Goal: Task Accomplishment & Management: Complete application form

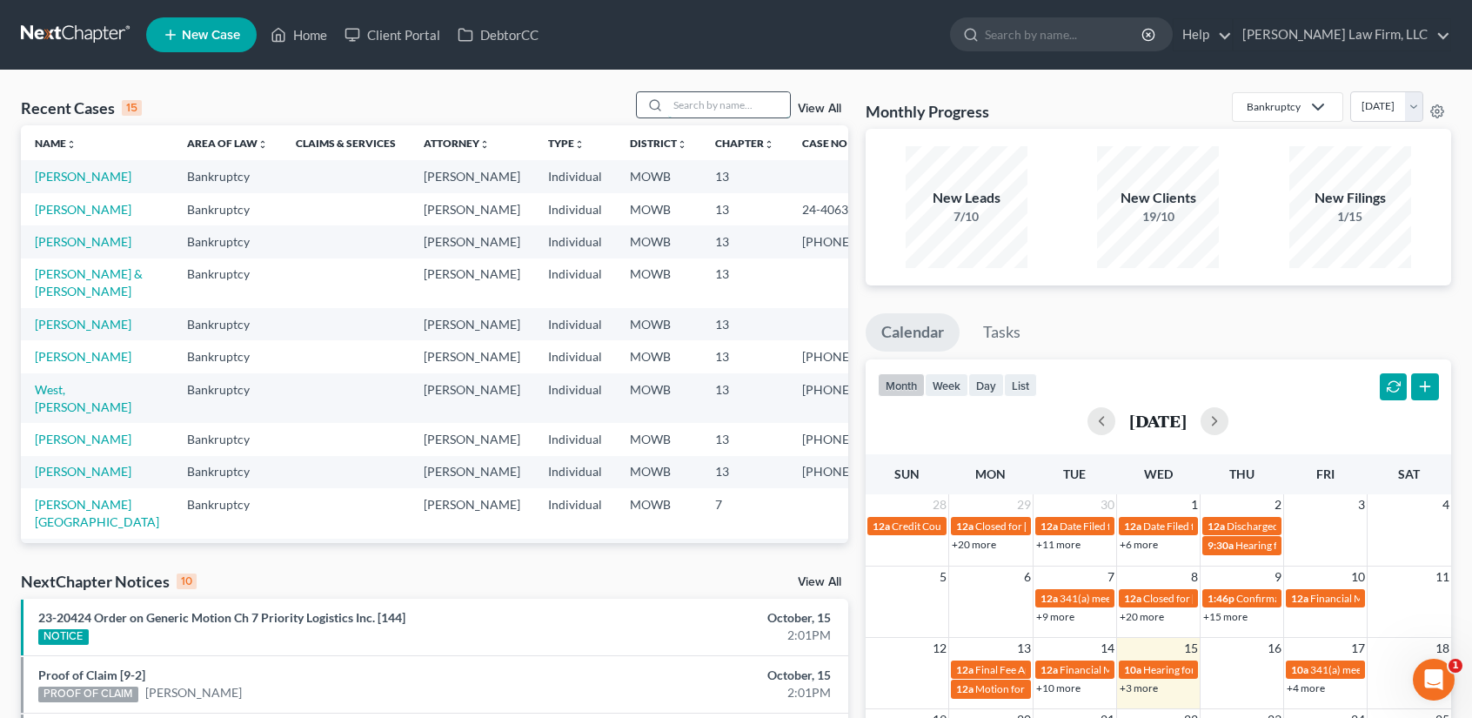
click at [700, 101] on input "search" at bounding box center [729, 104] width 122 height 25
type input "shield"
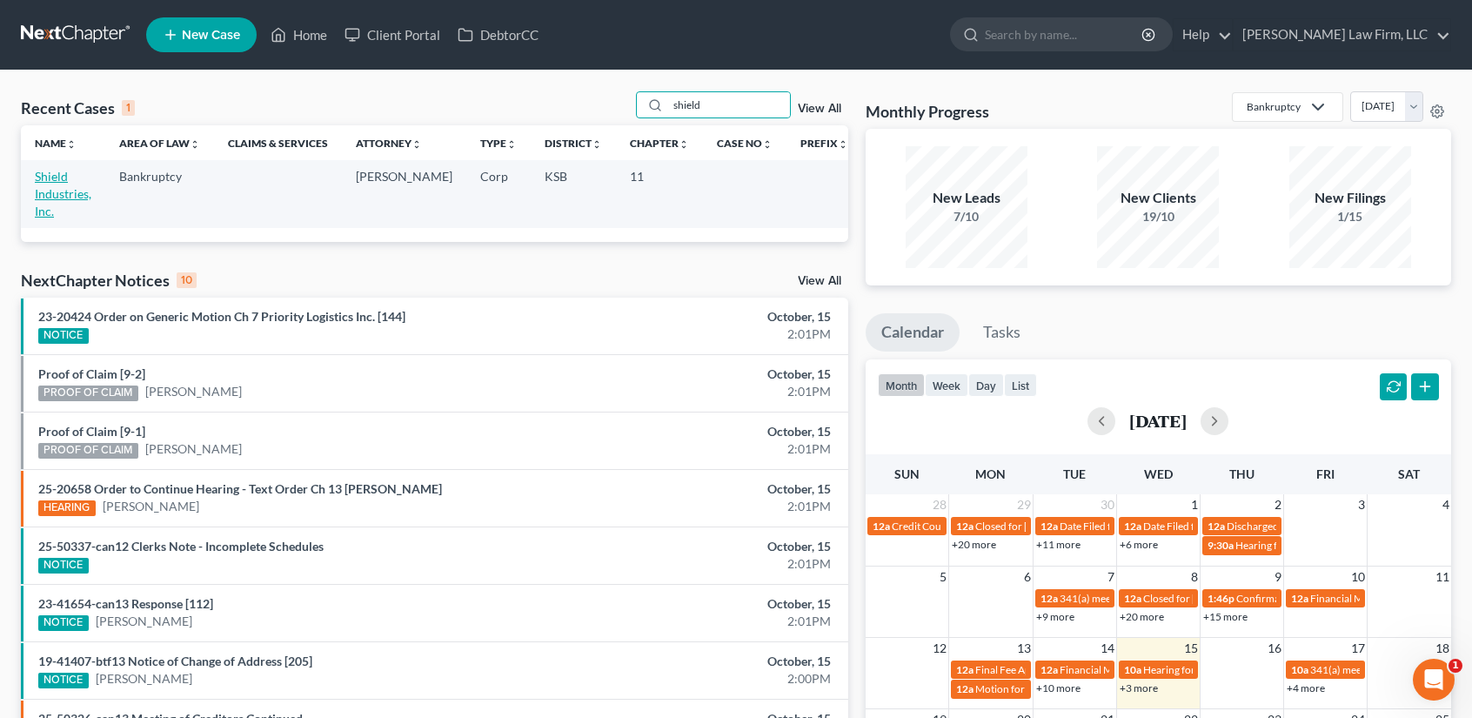
click at [55, 177] on link "Shield Industries, Inc." at bounding box center [63, 194] width 57 height 50
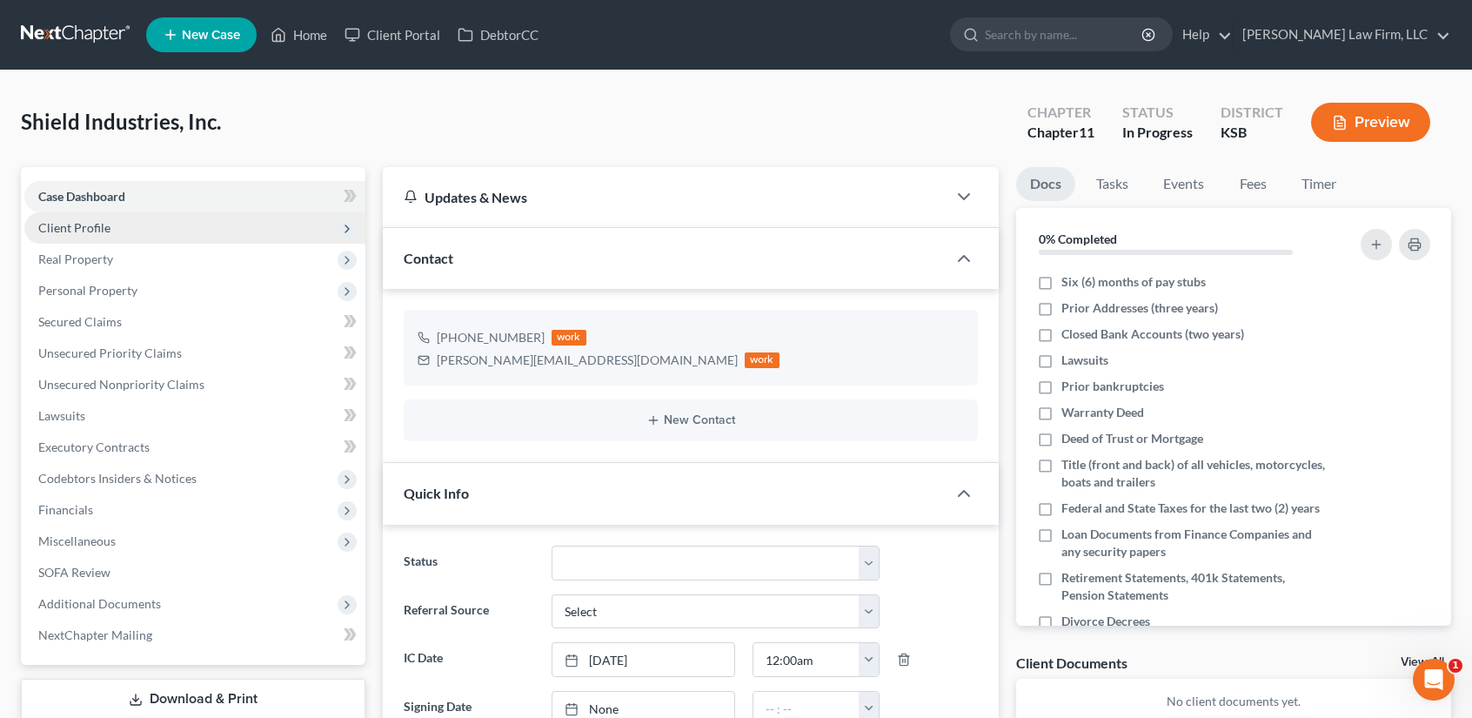
click at [92, 225] on span "Client Profile" at bounding box center [74, 227] width 72 height 15
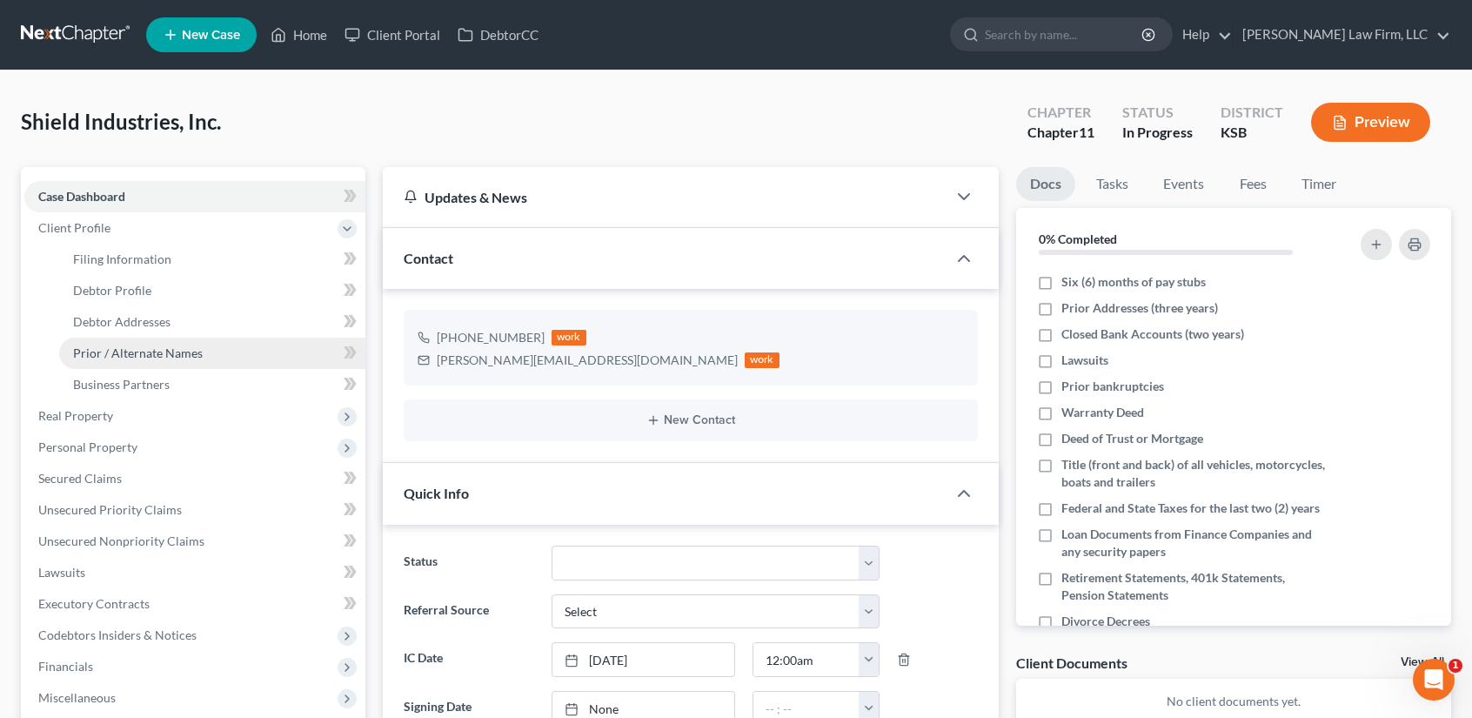
click at [120, 359] on span "Prior / Alternate Names" at bounding box center [138, 352] width 130 height 15
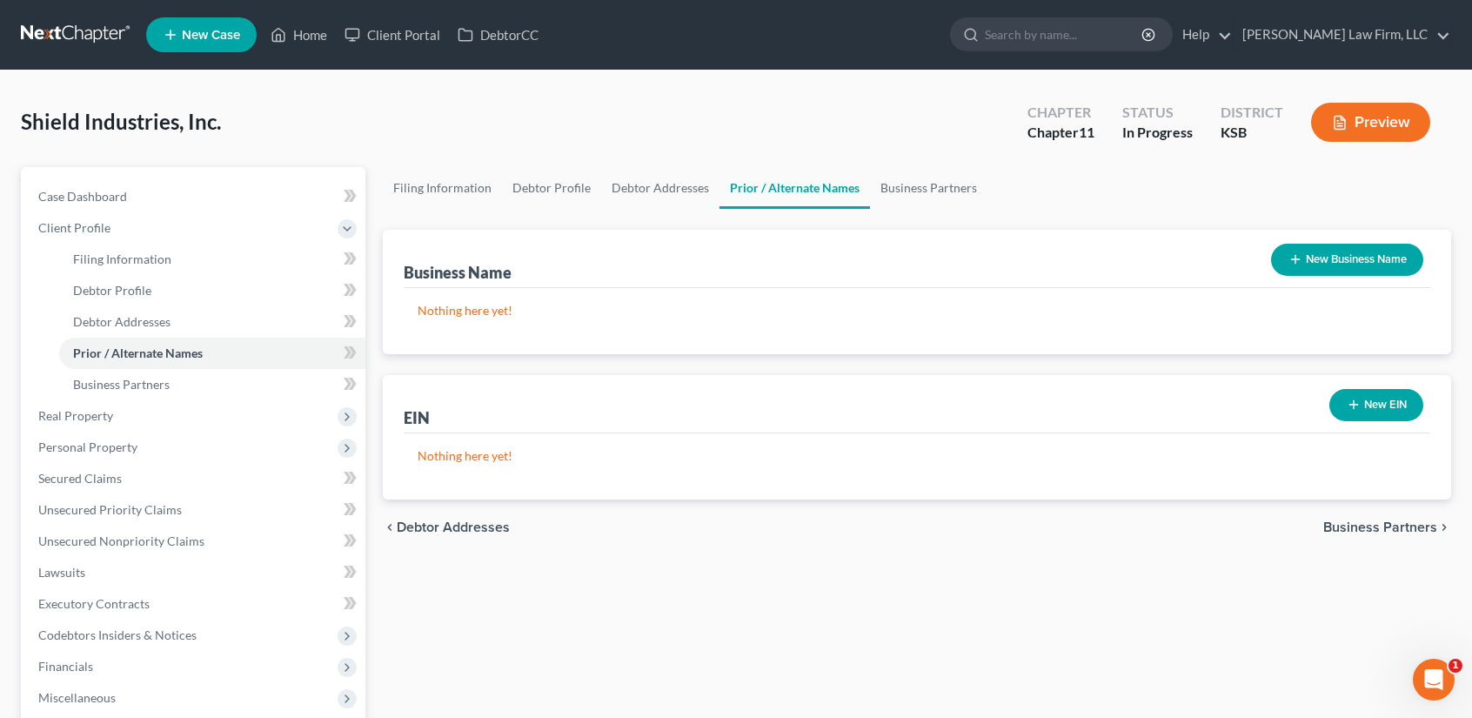
drag, startPoint x: 1339, startPoint y: 255, endPoint x: 1181, endPoint y: 283, distance: 160.8
click at [1338, 255] on button "New Business Name" at bounding box center [1347, 260] width 152 height 32
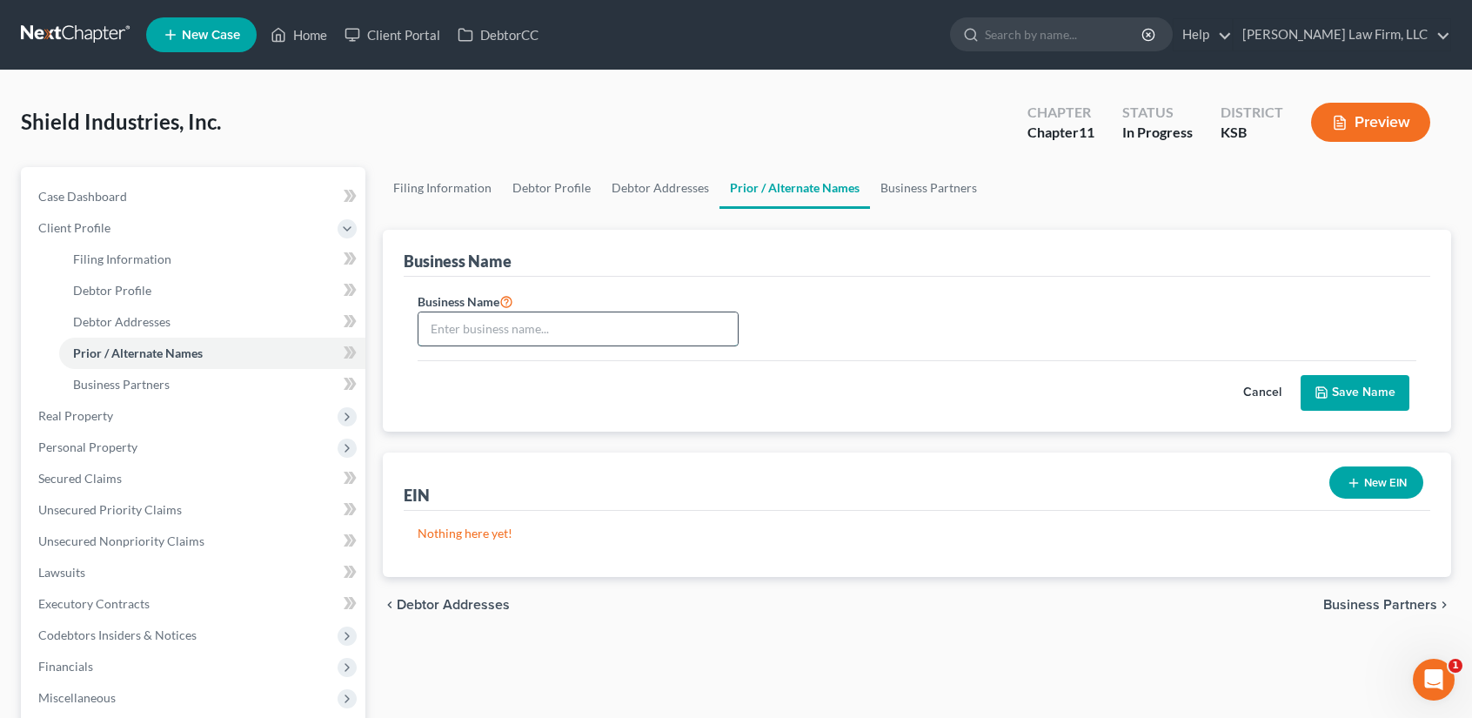
click at [552, 330] on input "text" at bounding box center [577, 328] width 319 height 33
type input "Shield Agricultural Equipment"
click at [1370, 386] on button "Save Name" at bounding box center [1355, 393] width 109 height 37
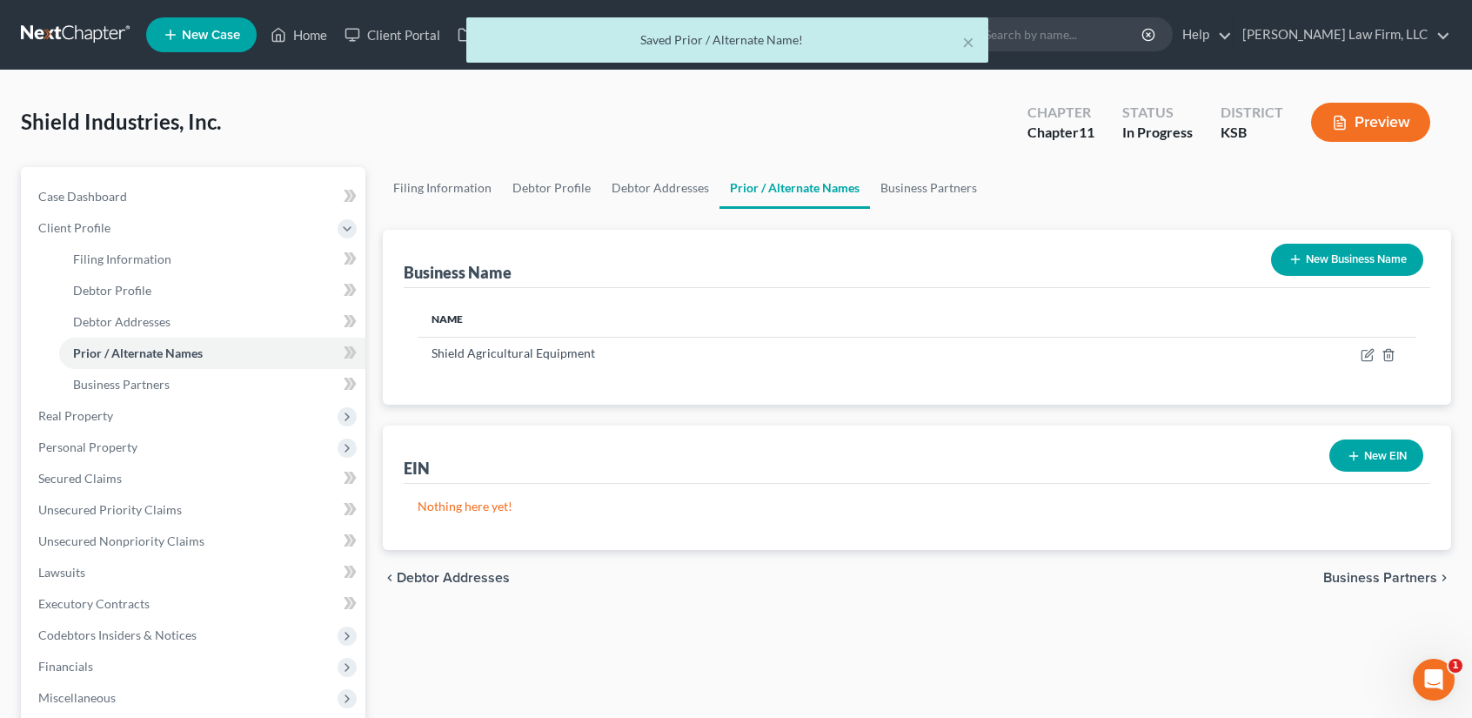
click at [1325, 251] on button "New Business Name" at bounding box center [1347, 260] width 152 height 32
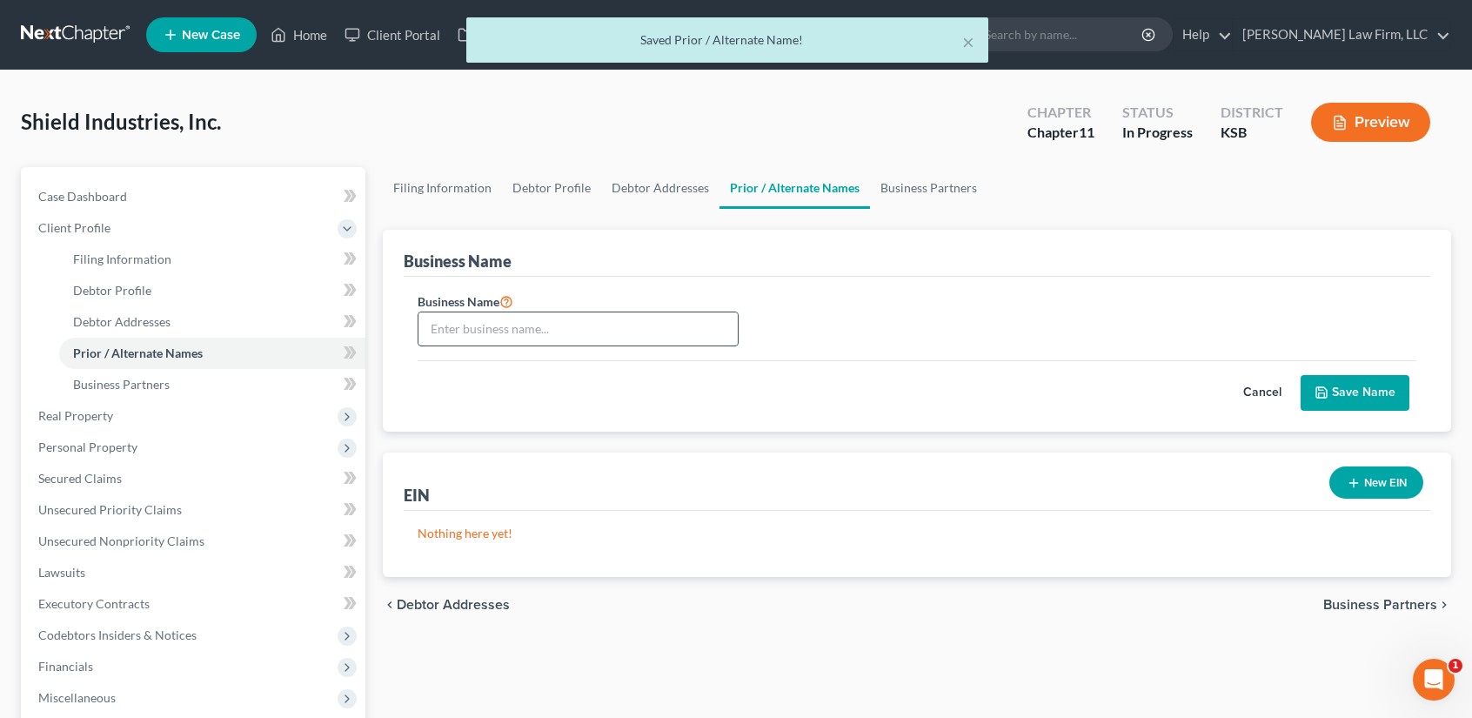
click at [543, 325] on input "text" at bounding box center [577, 328] width 319 height 33
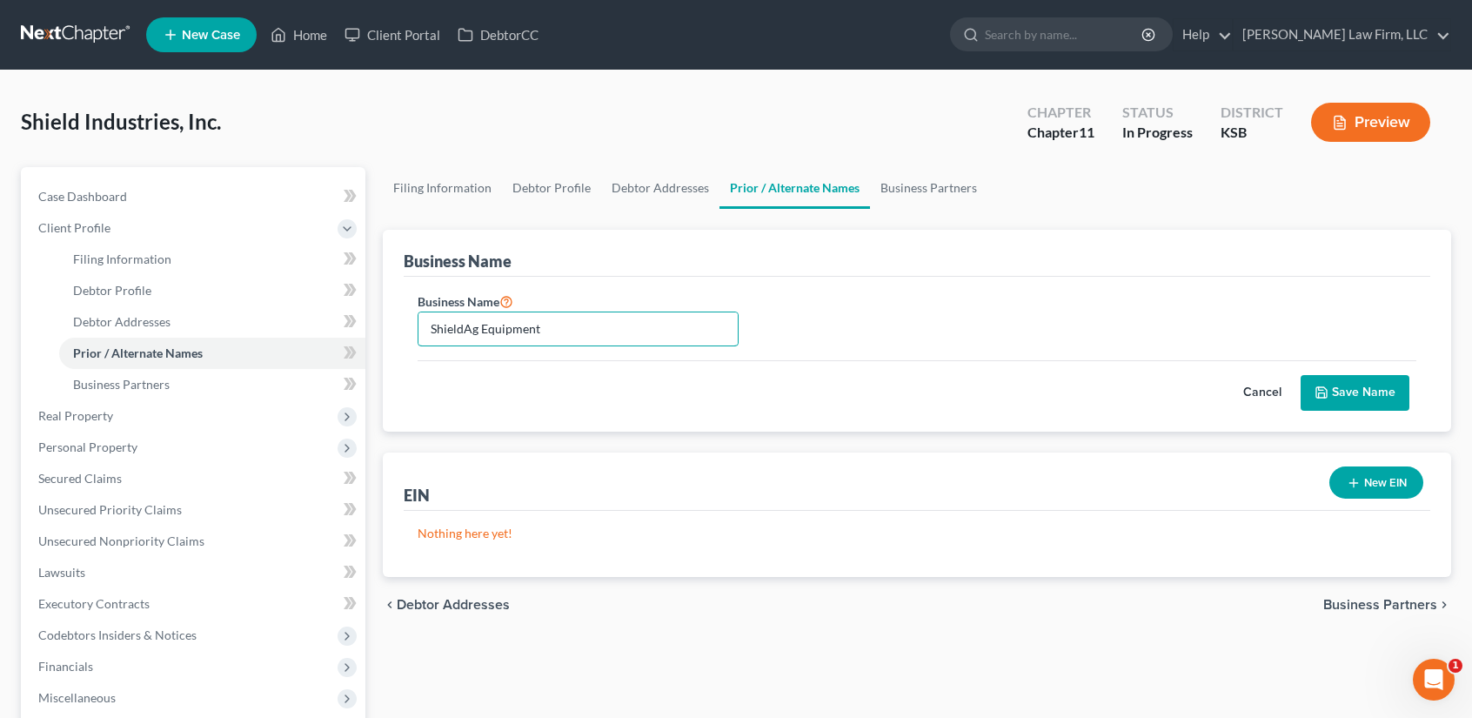
type input "ShieldAg Equipment"
click at [1332, 385] on button "Save Name" at bounding box center [1355, 393] width 109 height 37
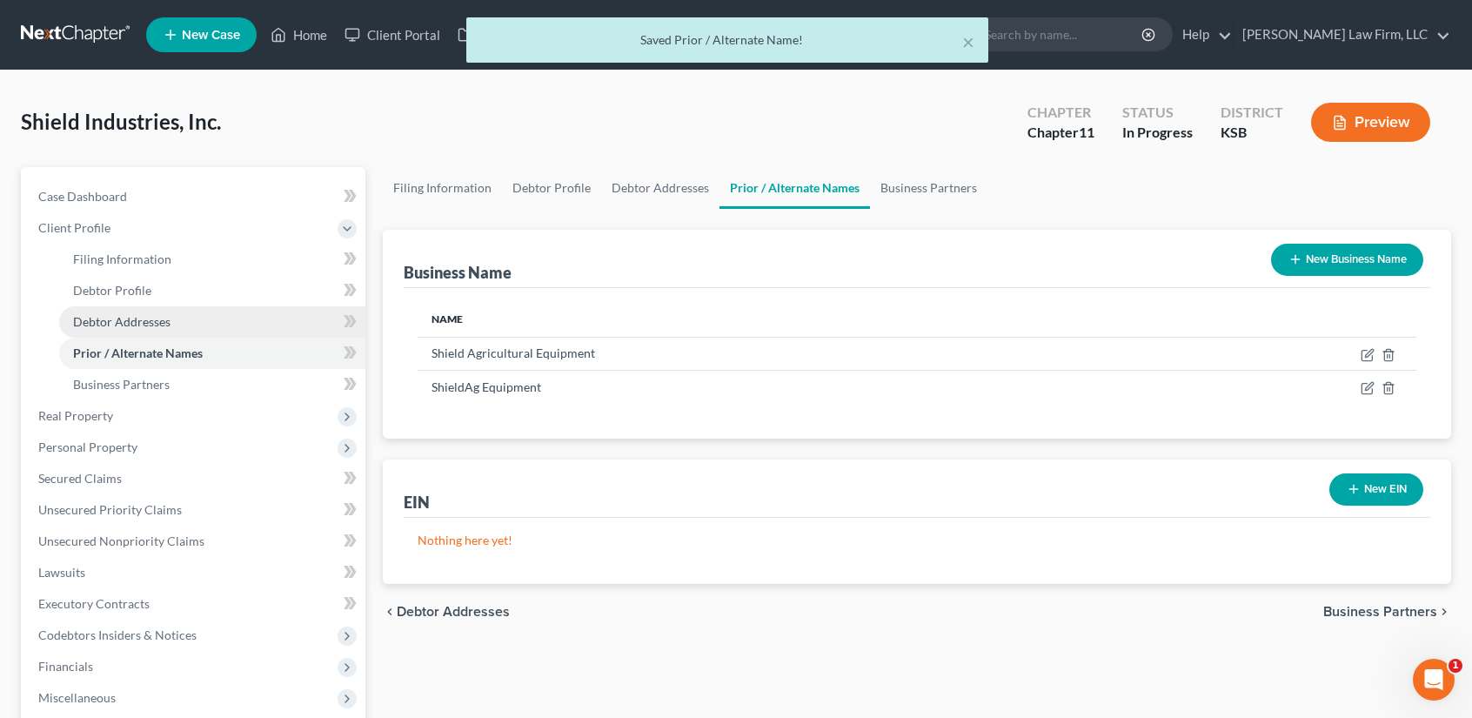
click at [127, 321] on span "Debtor Addresses" at bounding box center [121, 321] width 97 height 15
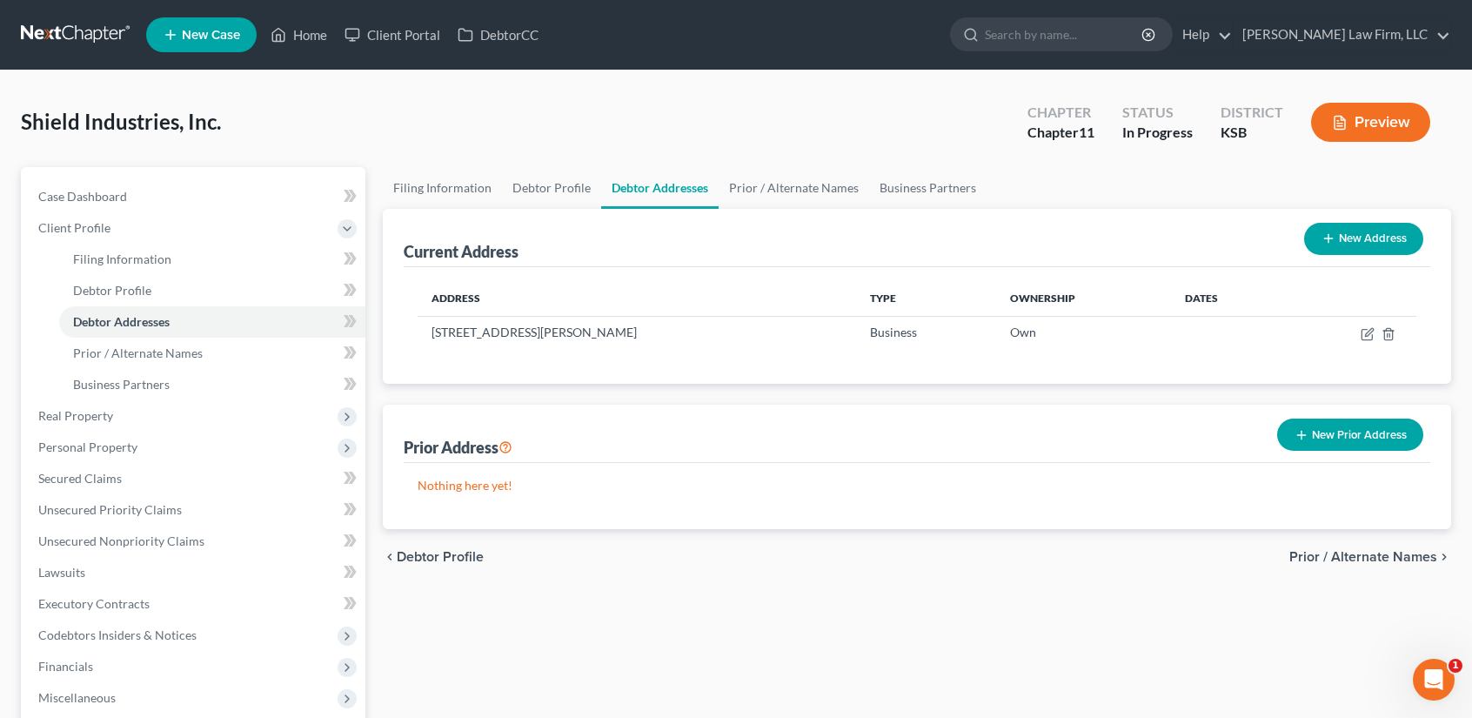
click at [1376, 237] on button "New Address" at bounding box center [1363, 239] width 119 height 32
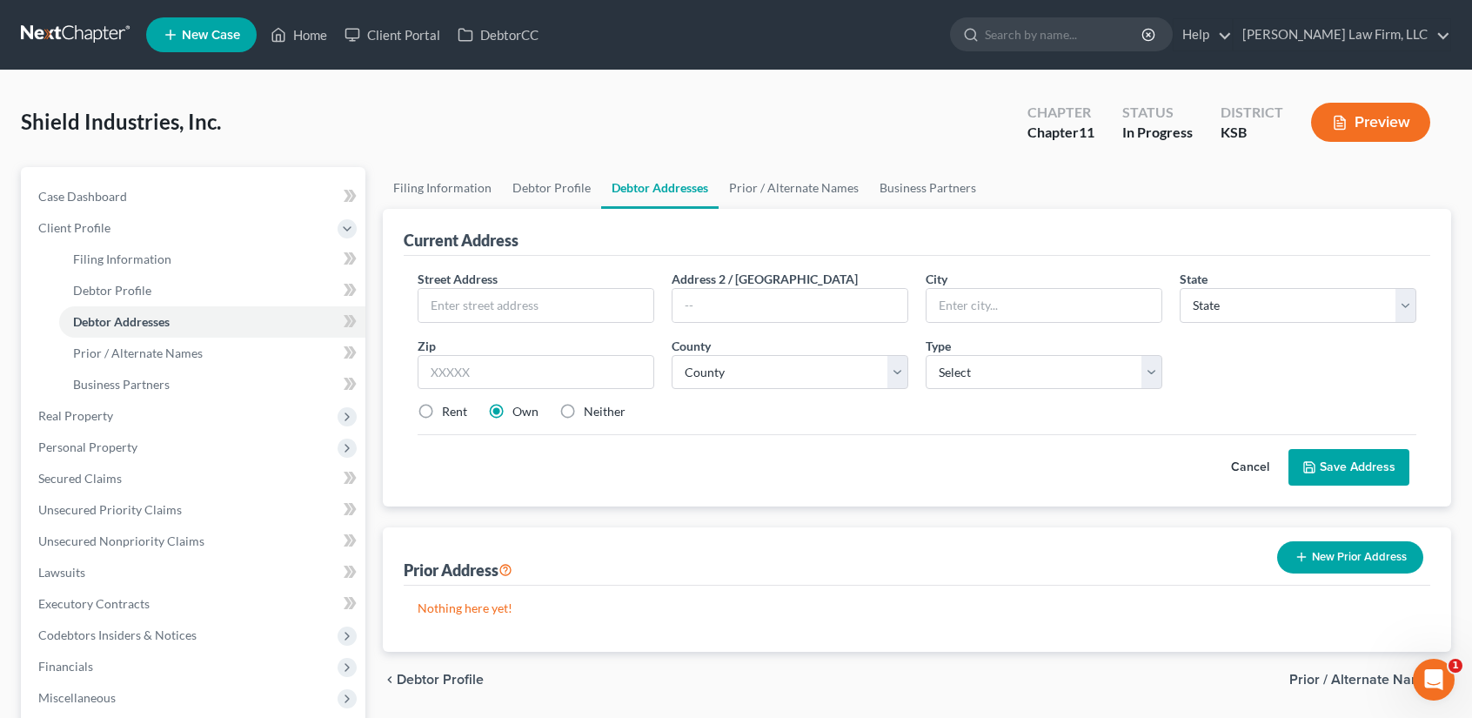
click at [1244, 466] on button "Cancel" at bounding box center [1250, 467] width 77 height 35
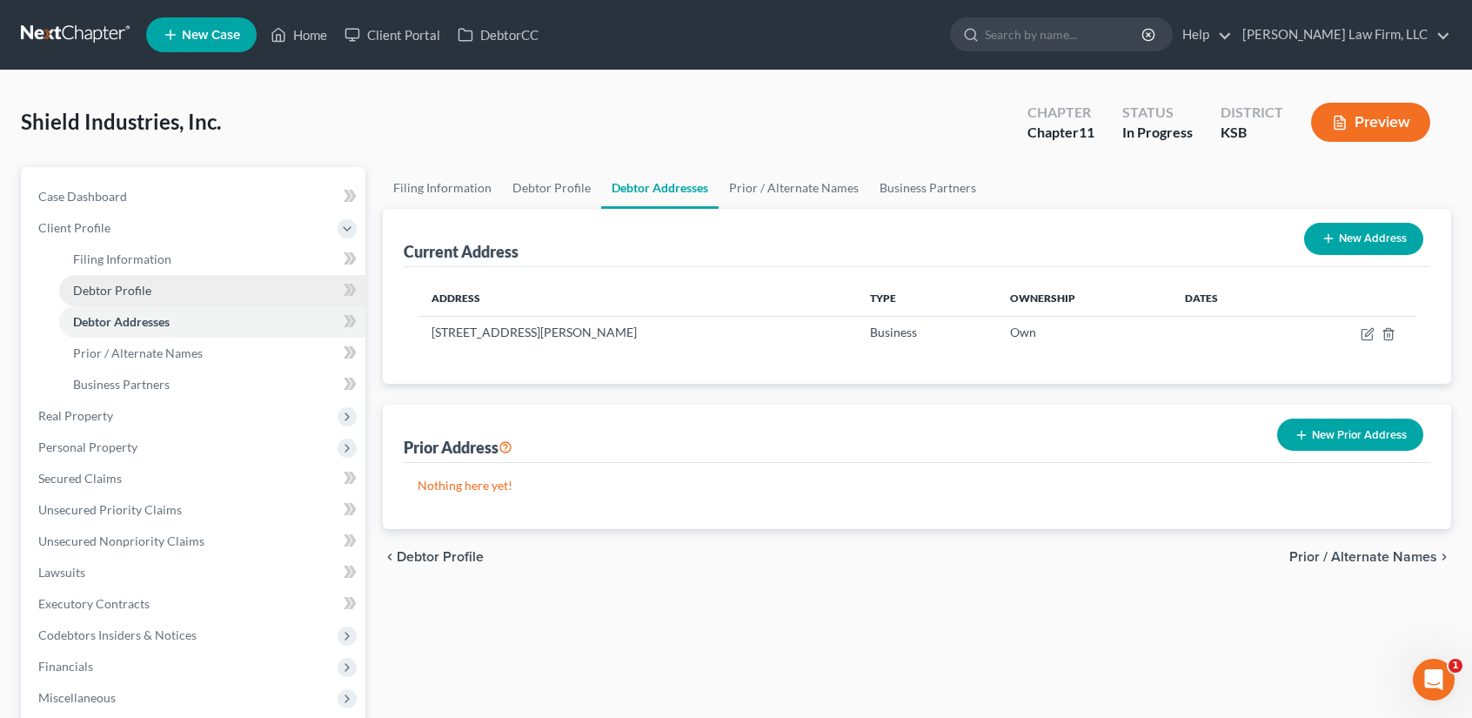
click at [132, 290] on span "Debtor Profile" at bounding box center [112, 290] width 78 height 15
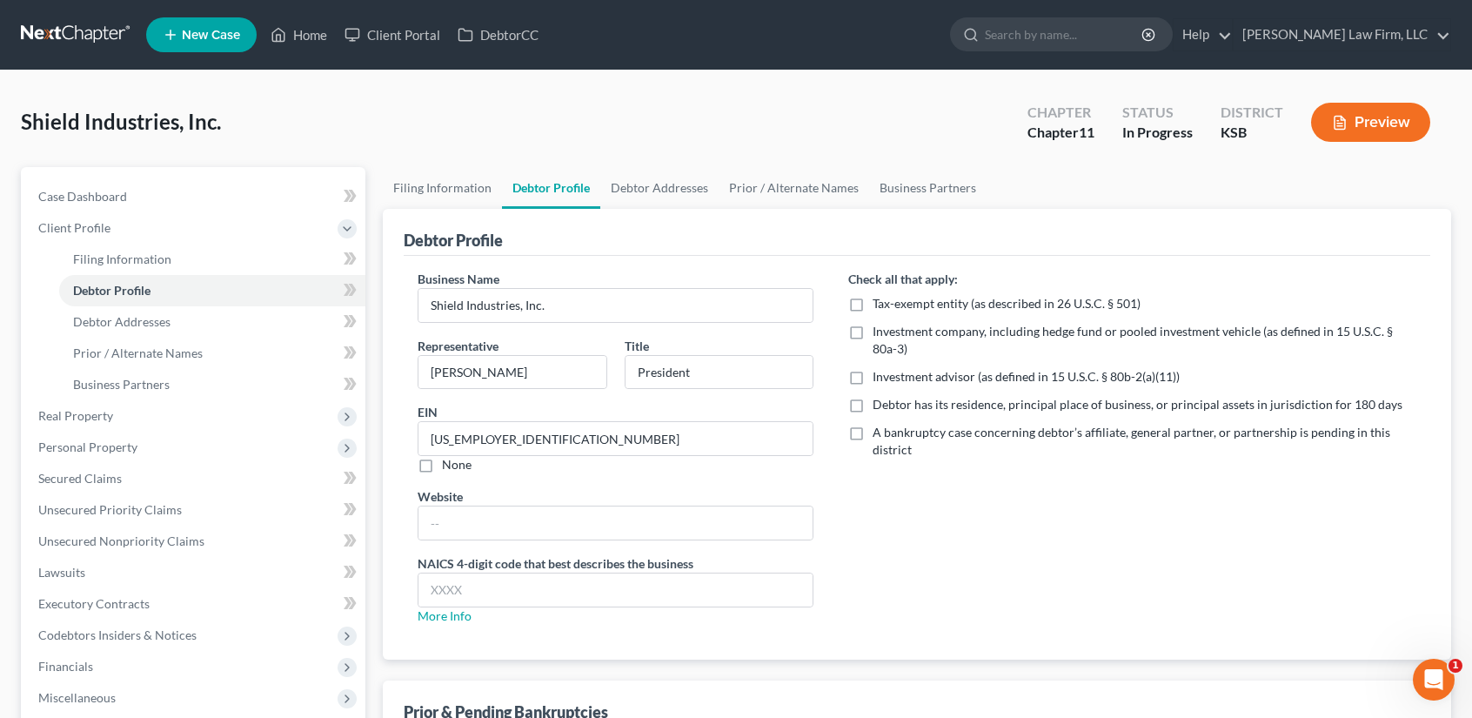
scroll to position [267, 0]
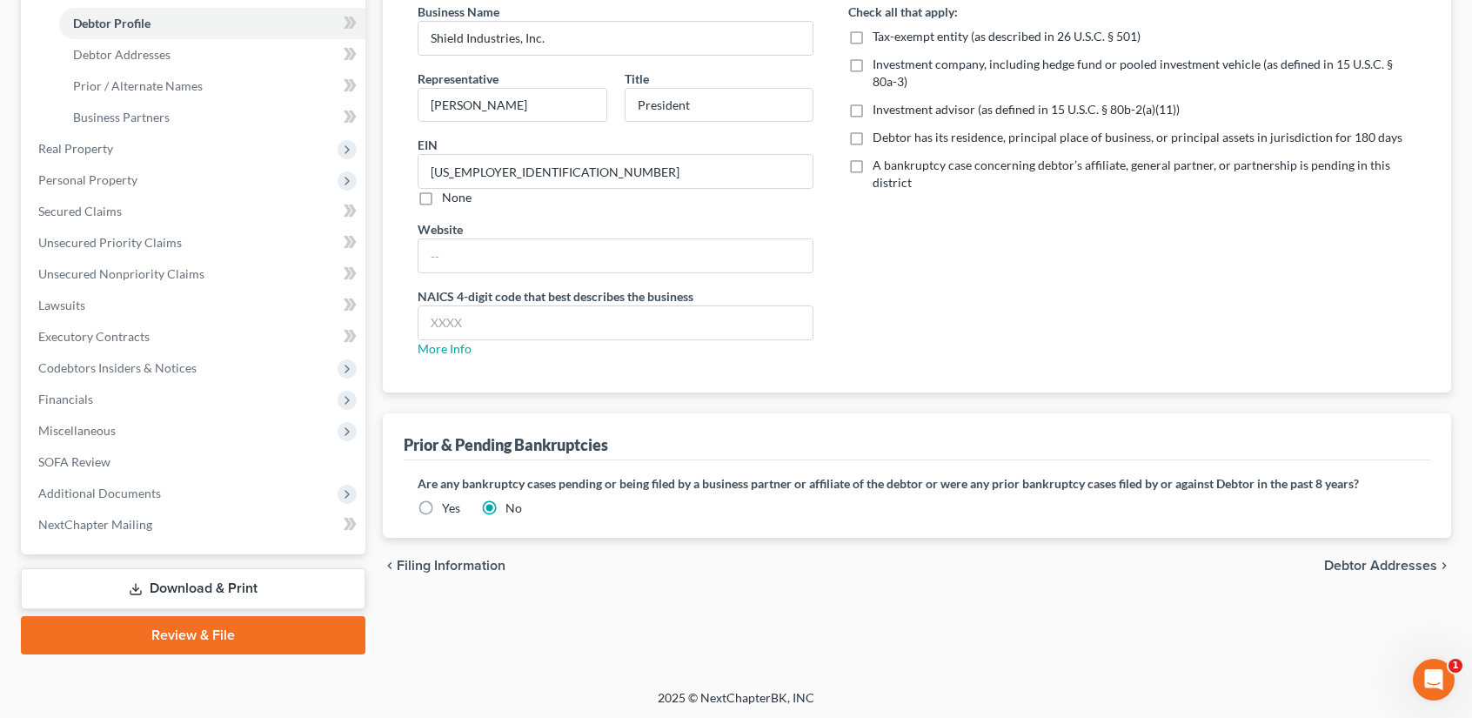
click at [1370, 559] on span "Debtor Addresses" at bounding box center [1380, 566] width 113 height 14
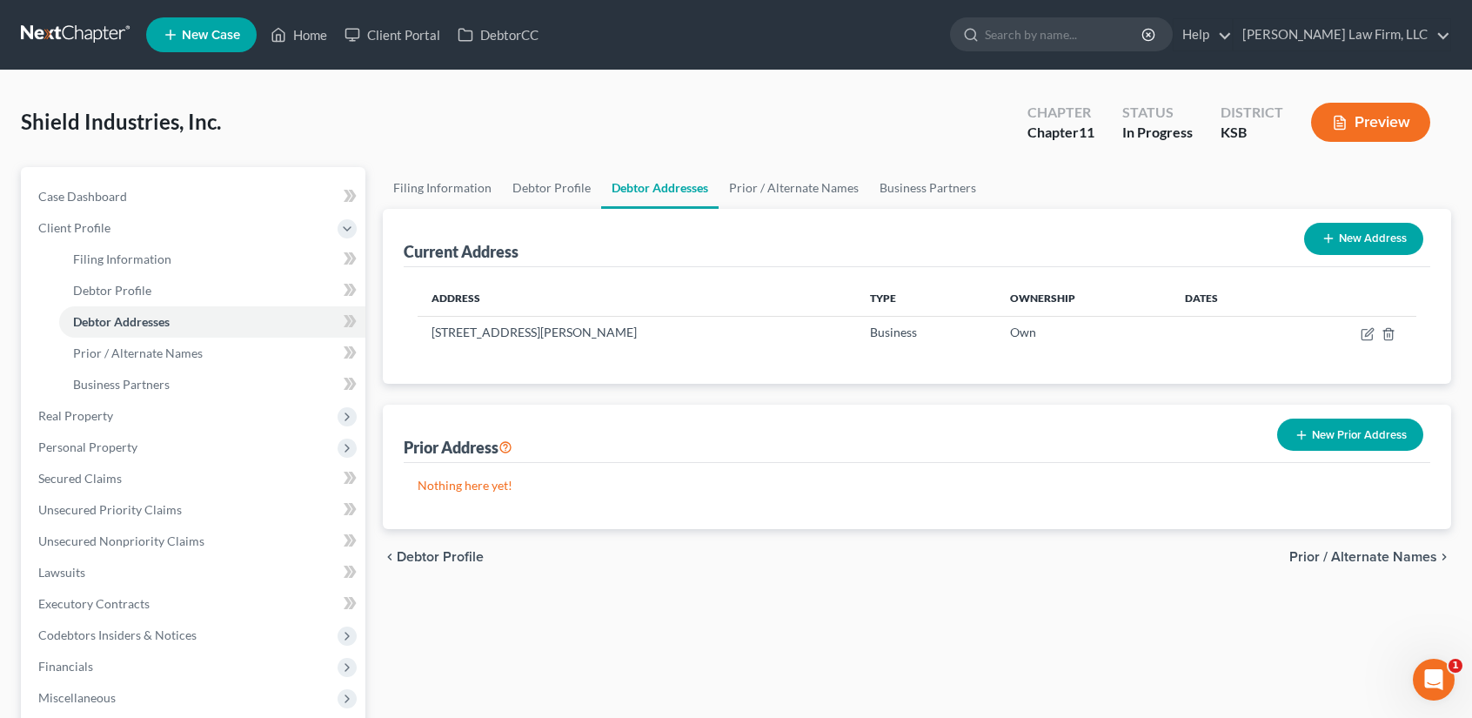
click at [1364, 231] on button "New Address" at bounding box center [1363, 239] width 119 height 32
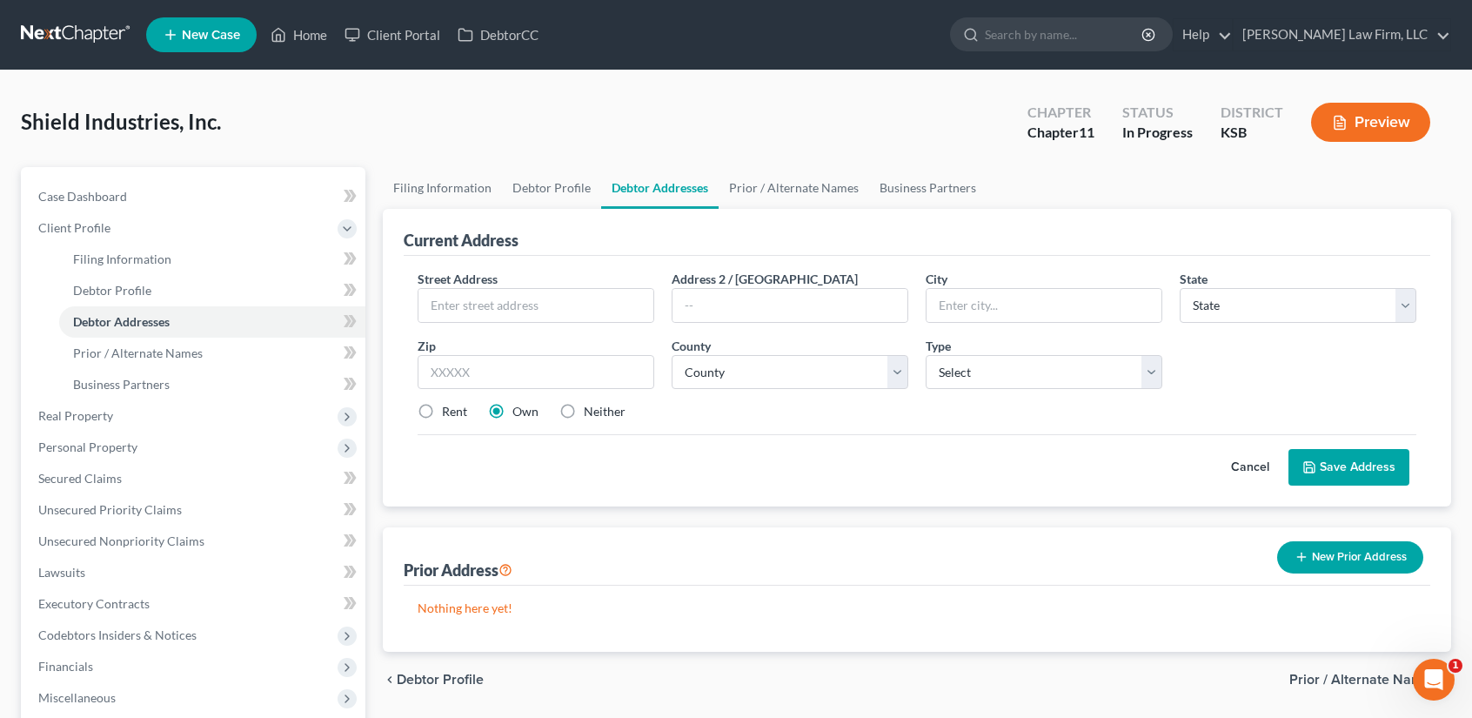
click at [1265, 468] on button "Cancel" at bounding box center [1250, 467] width 77 height 35
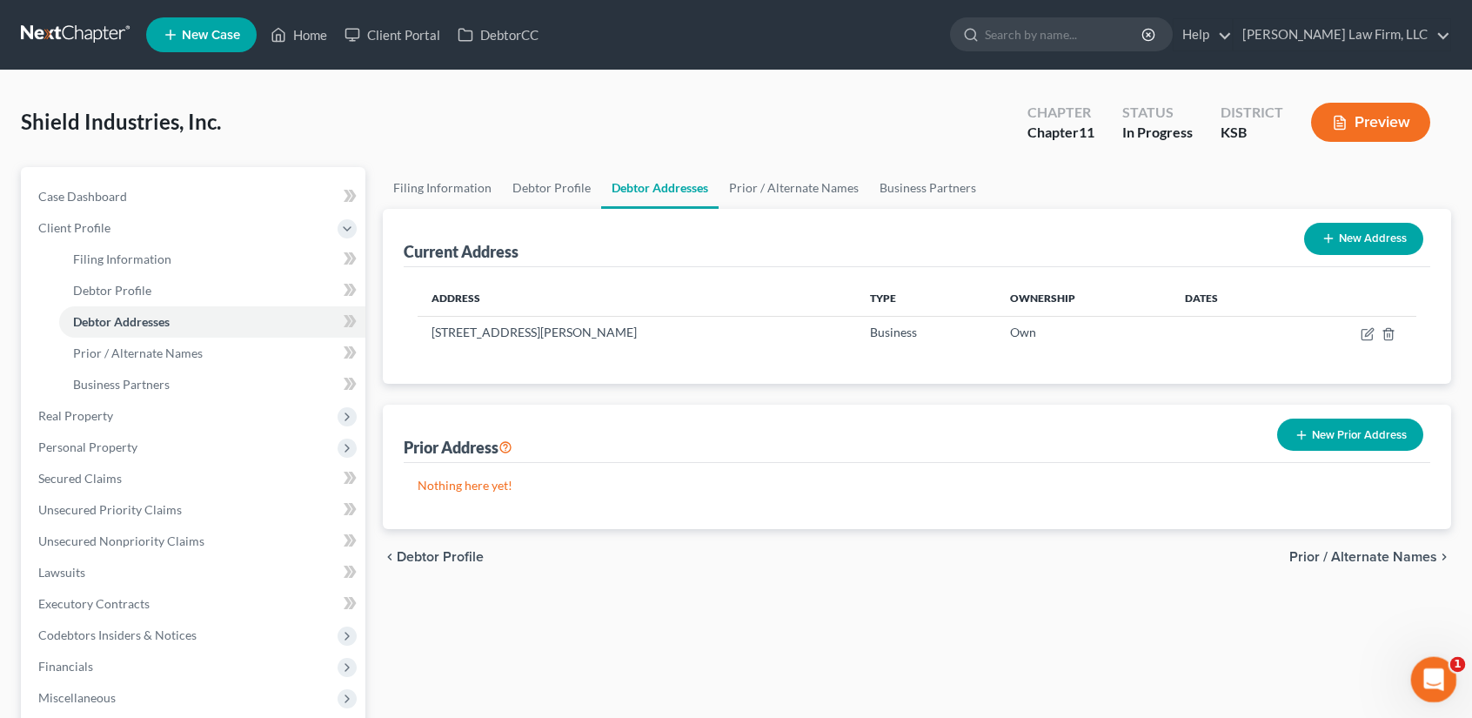
click at [1428, 662] on div "Open Intercom Messenger" at bounding box center [1430, 676] width 57 height 57
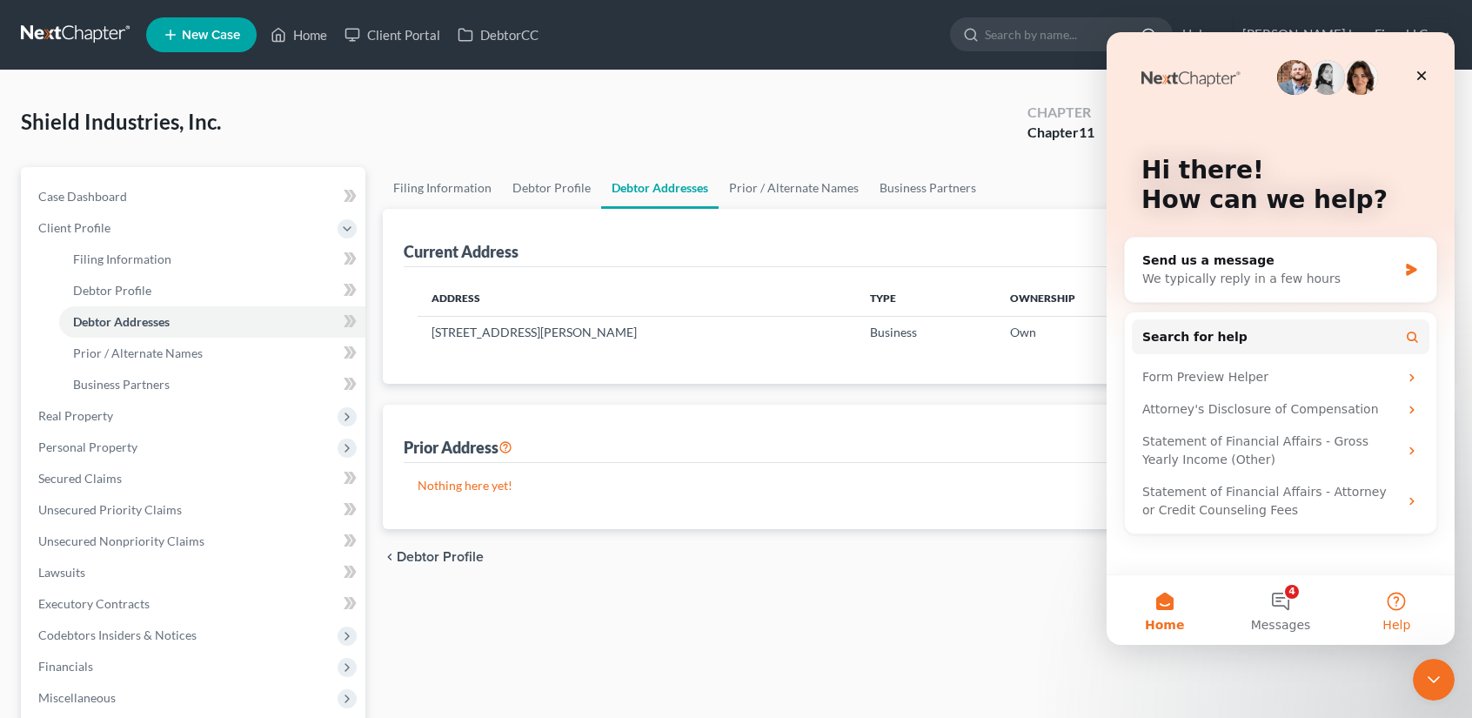
click at [1386, 609] on button "Help" at bounding box center [1397, 610] width 116 height 70
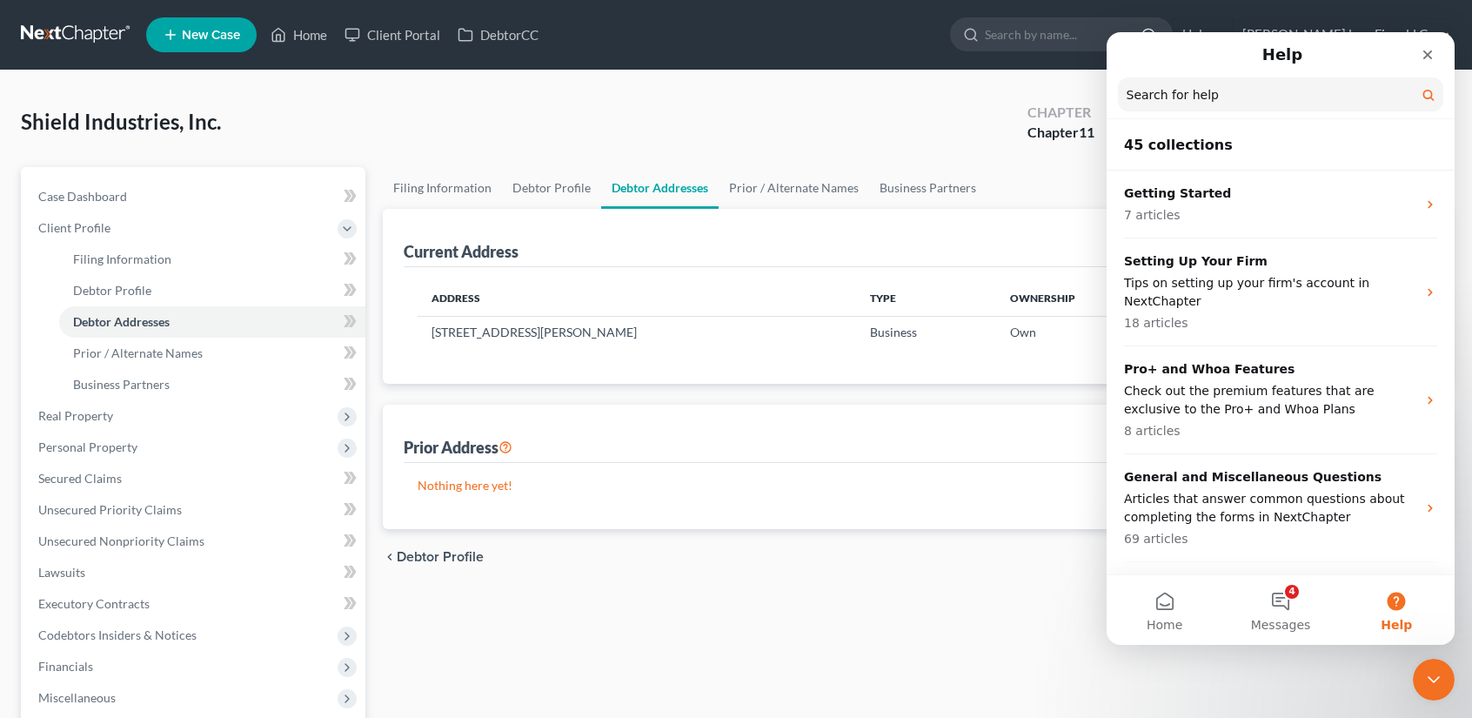
click at [1194, 98] on input "Search for help" at bounding box center [1280, 94] width 325 height 34
type input "Mailing Address"
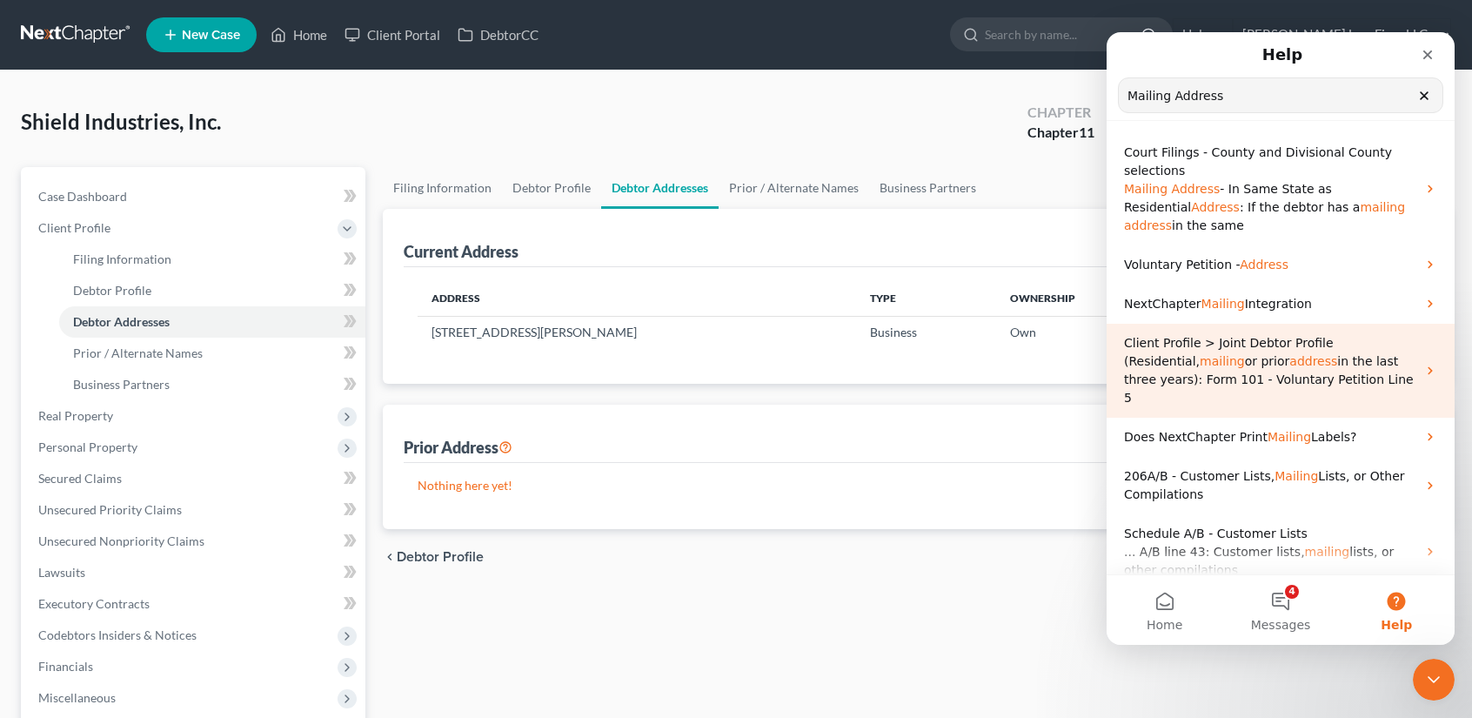
click at [1366, 364] on span "in the last three years): Form 101 - Voluntary Petition Line 5" at bounding box center [1269, 379] width 290 height 50
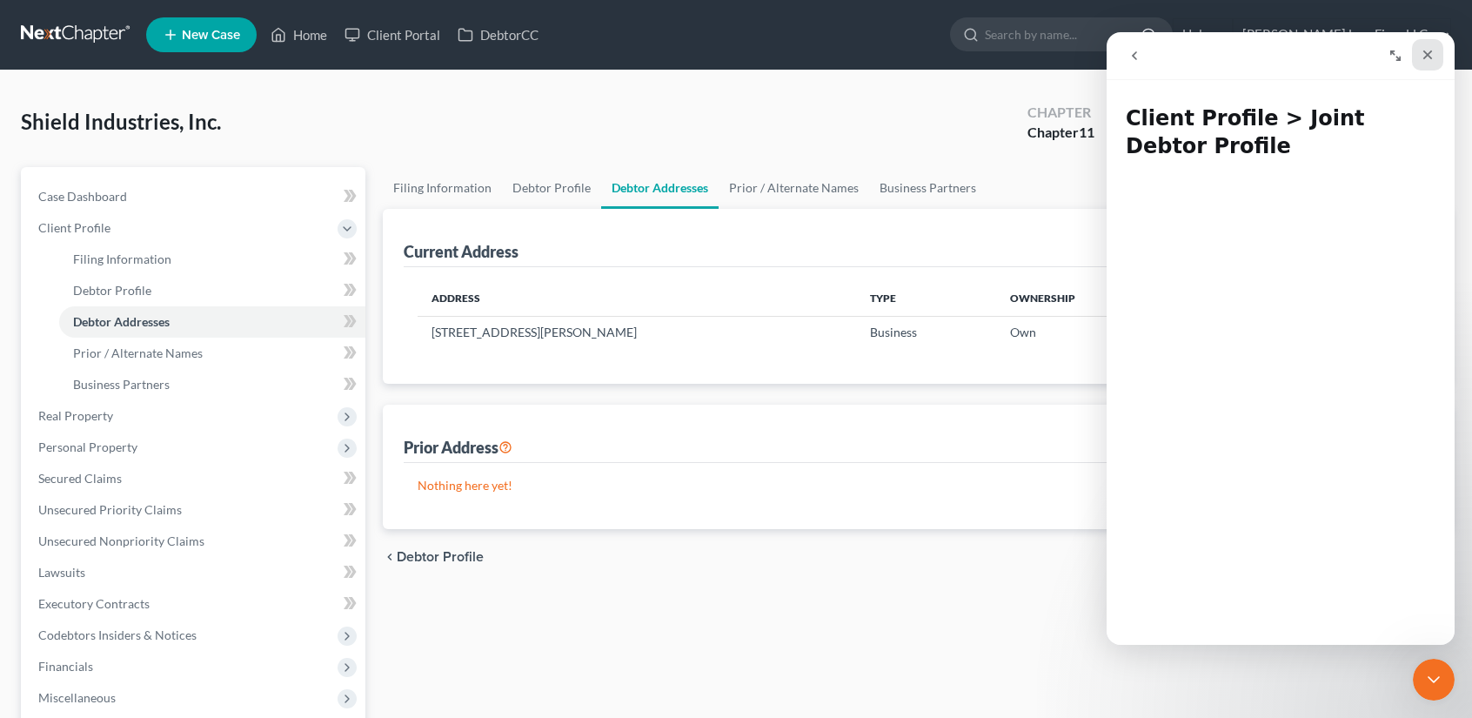
click at [1431, 53] on icon "Close" at bounding box center [1428, 55] width 14 height 14
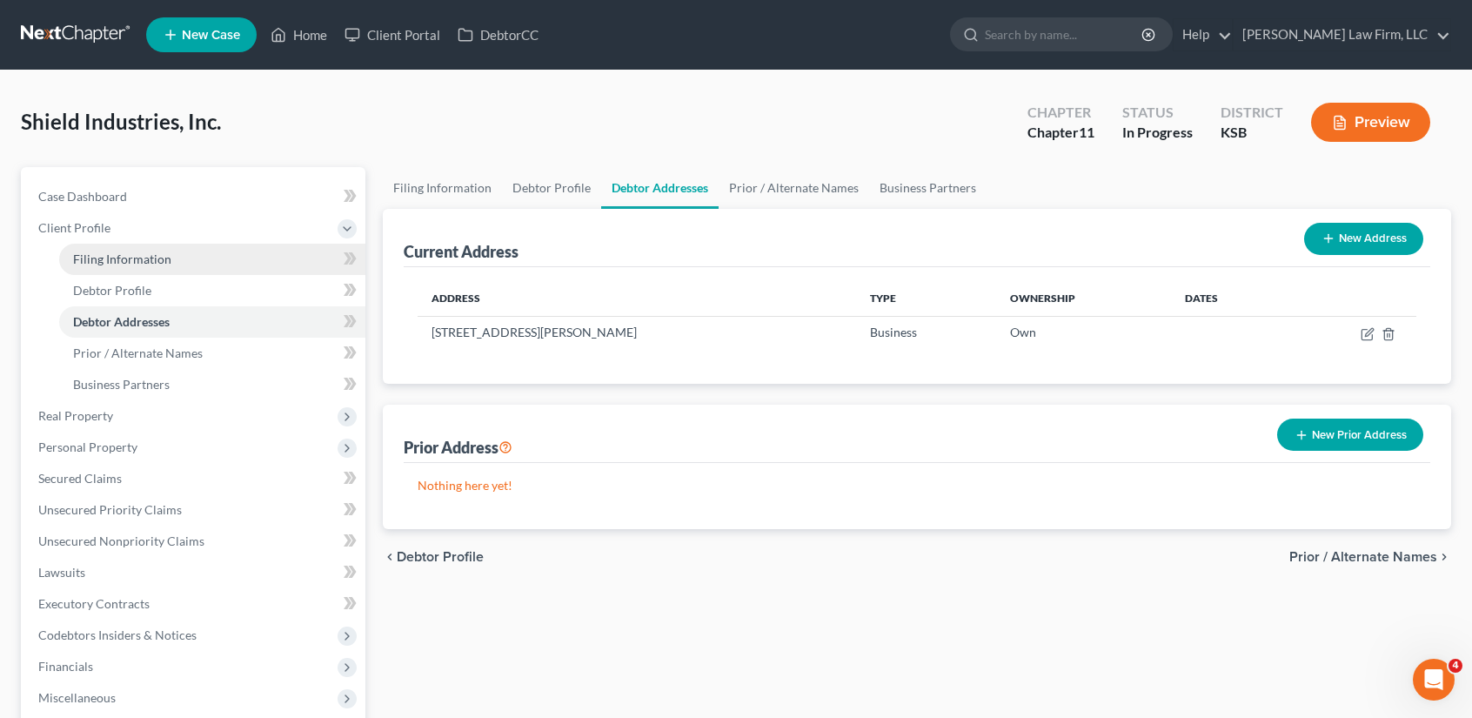
click at [126, 259] on span "Filing Information" at bounding box center [122, 258] width 98 height 15
select select "3"
select select "1"
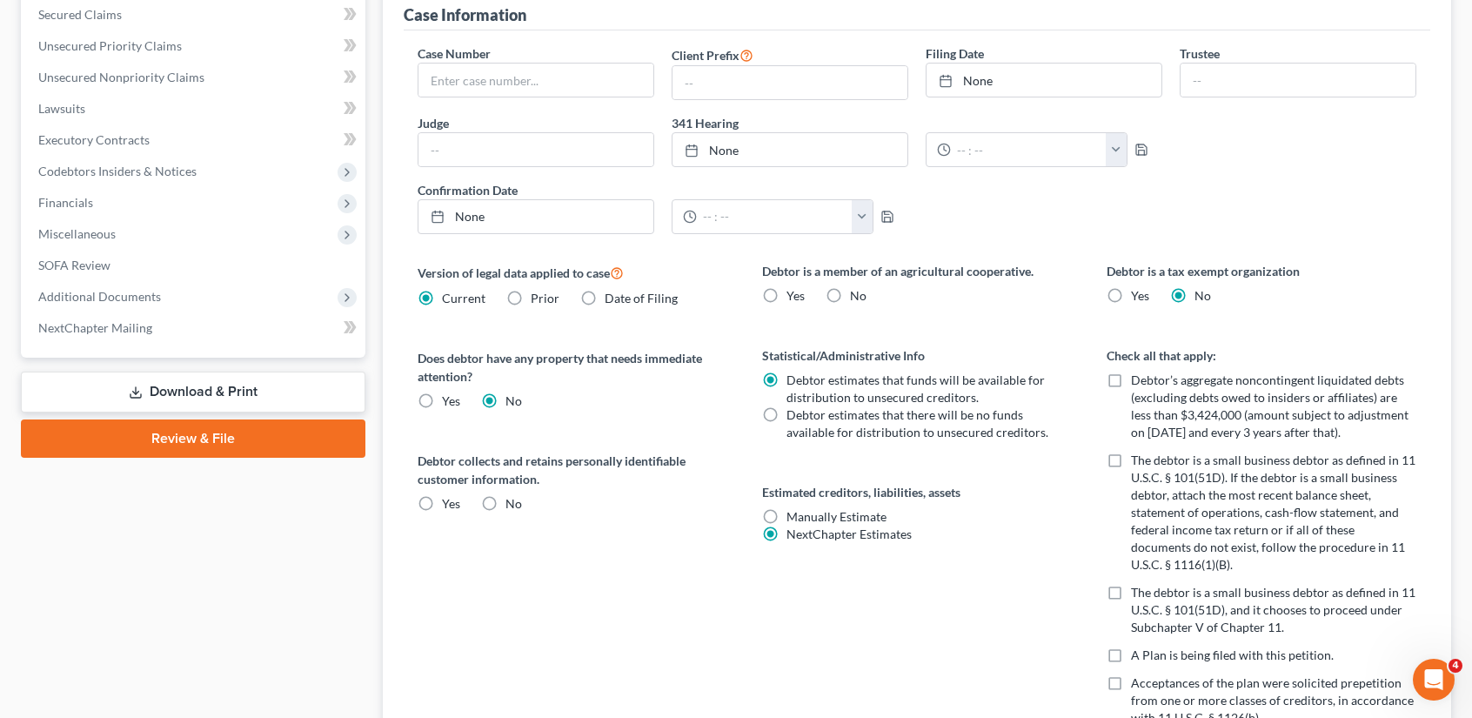
scroll to position [776, 0]
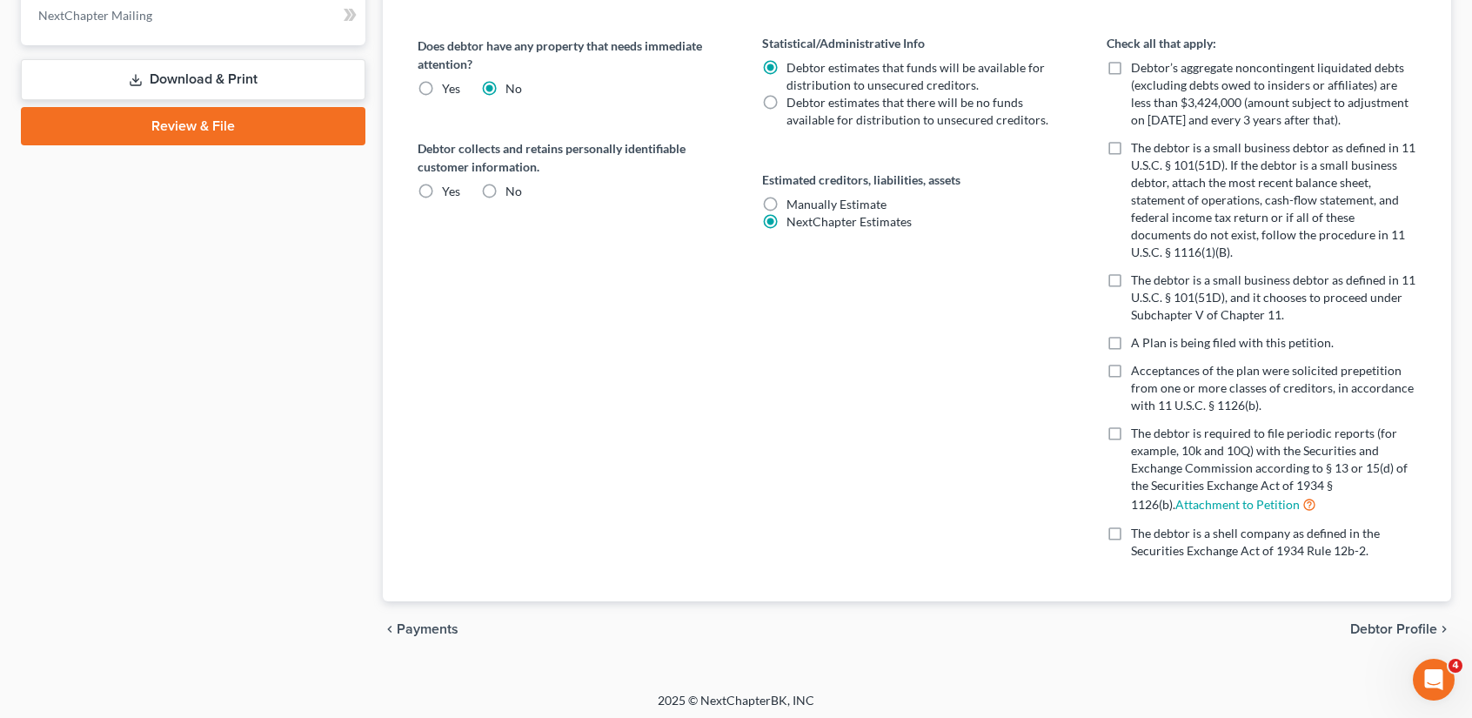
drag, startPoint x: 1397, startPoint y: 609, endPoint x: 1388, endPoint y: 619, distance: 13.6
click at [1397, 610] on div "chevron_left Payments Debtor Profile chevron_right" at bounding box center [917, 629] width 1068 height 56
click at [1388, 622] on span "Debtor Profile" at bounding box center [1393, 629] width 87 height 14
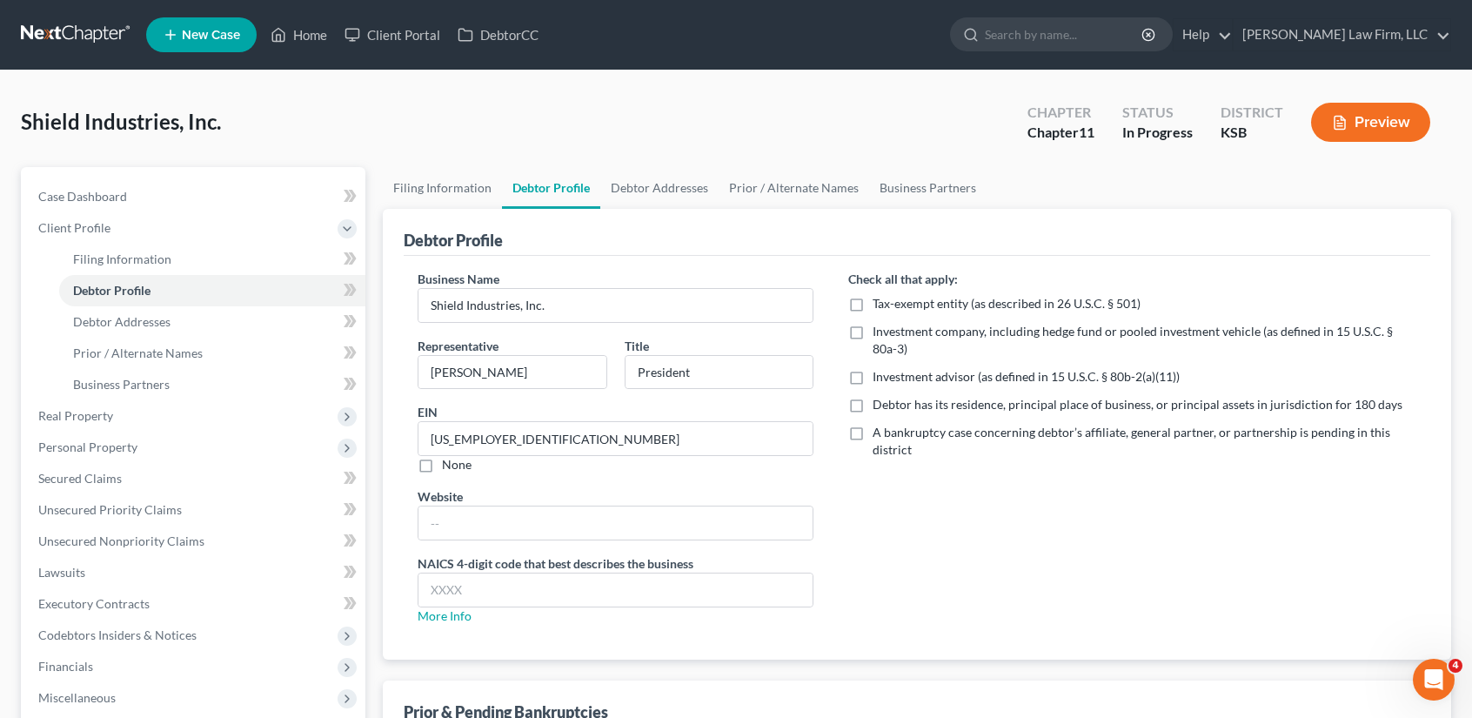
scroll to position [267, 0]
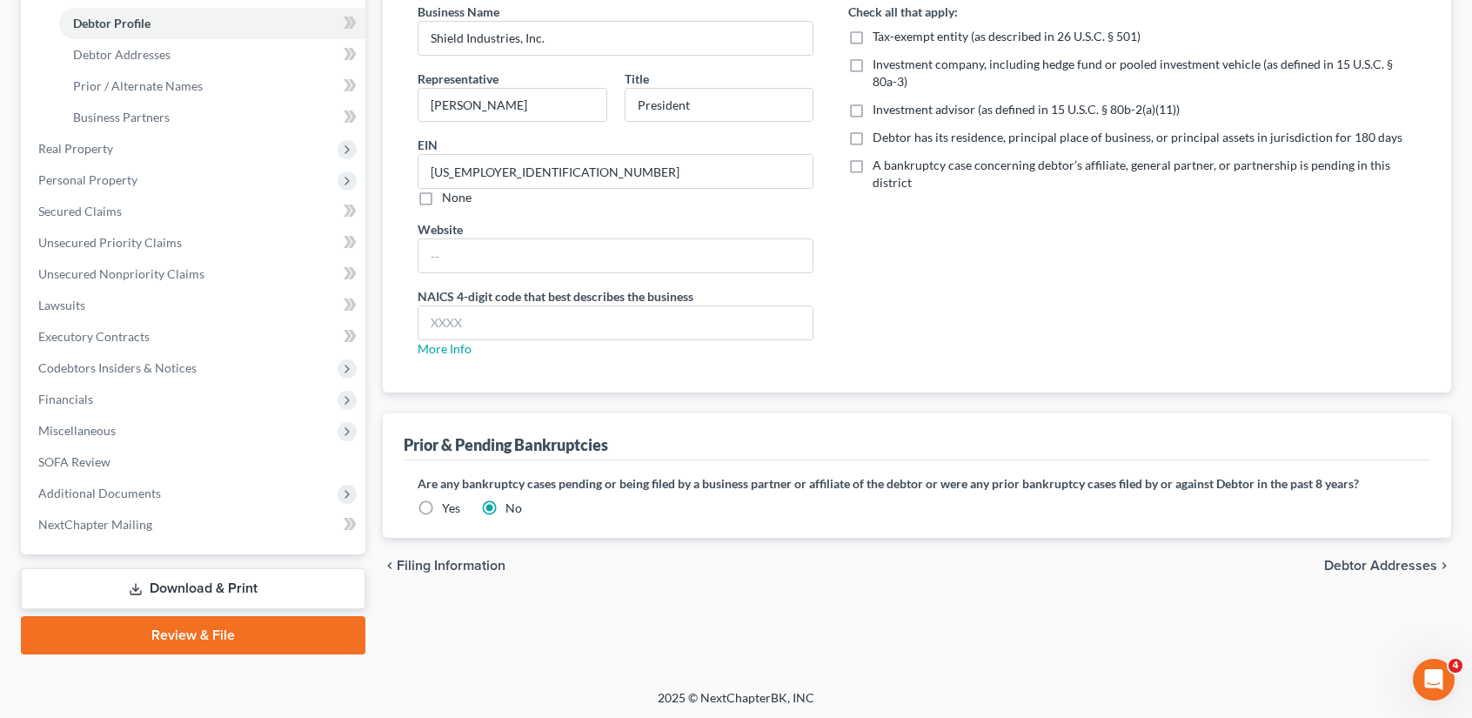
click at [1407, 563] on span "Debtor Addresses" at bounding box center [1380, 566] width 113 height 14
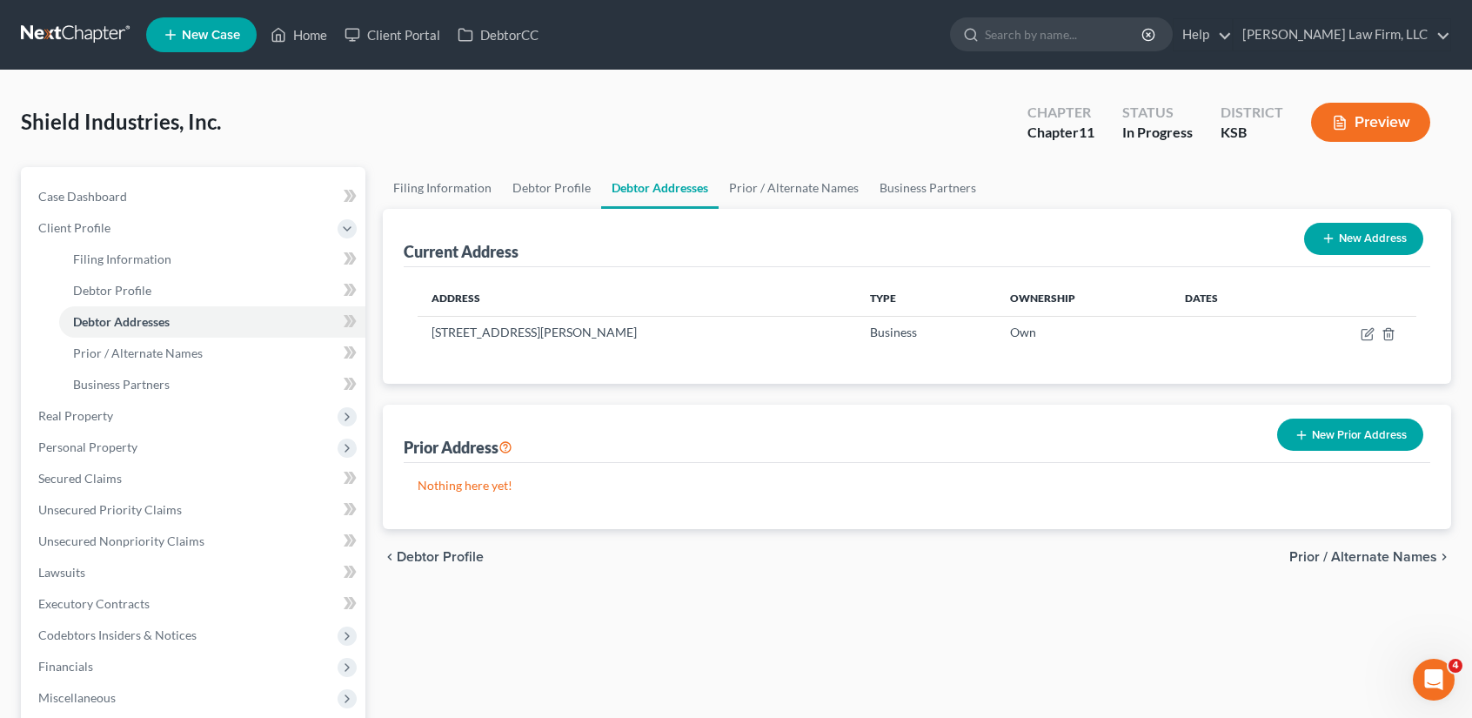
click at [1324, 439] on button "New Prior Address" at bounding box center [1350, 434] width 146 height 32
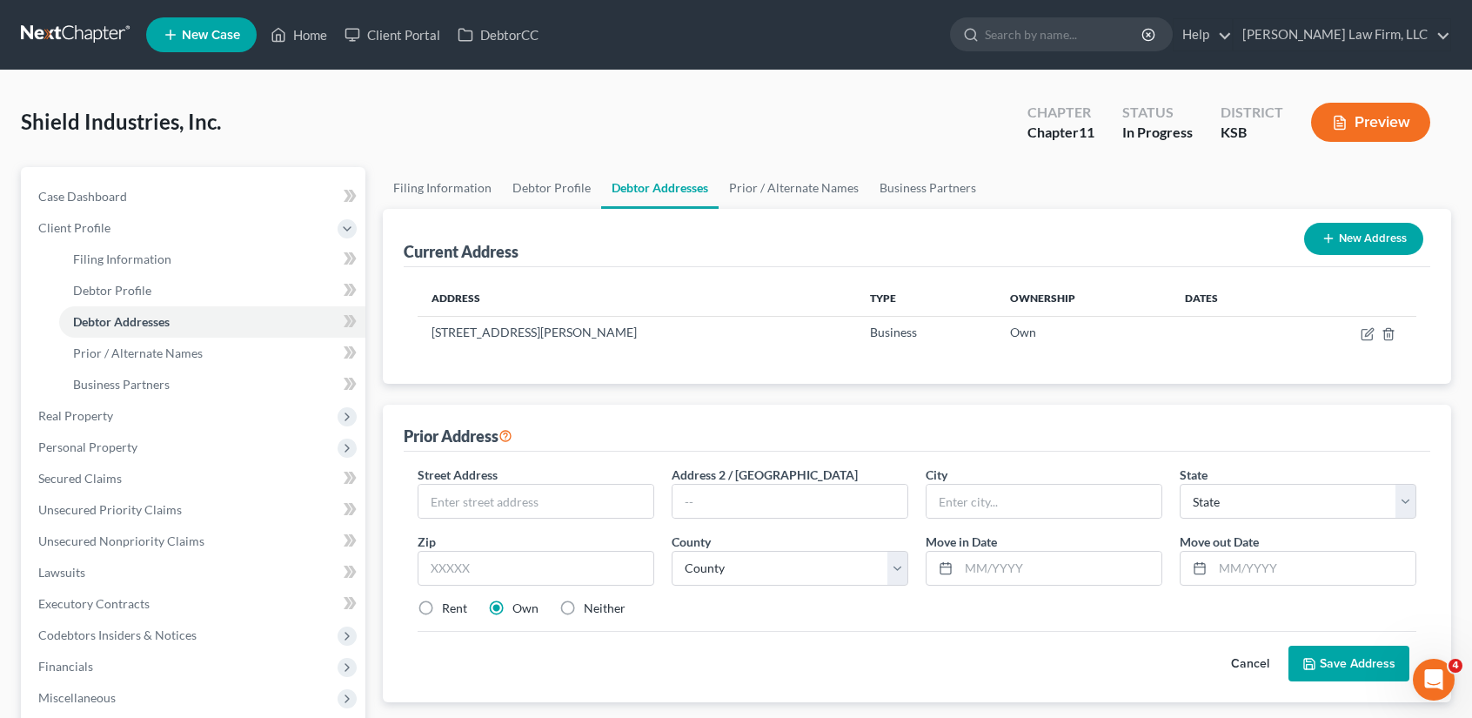
scroll to position [267, 0]
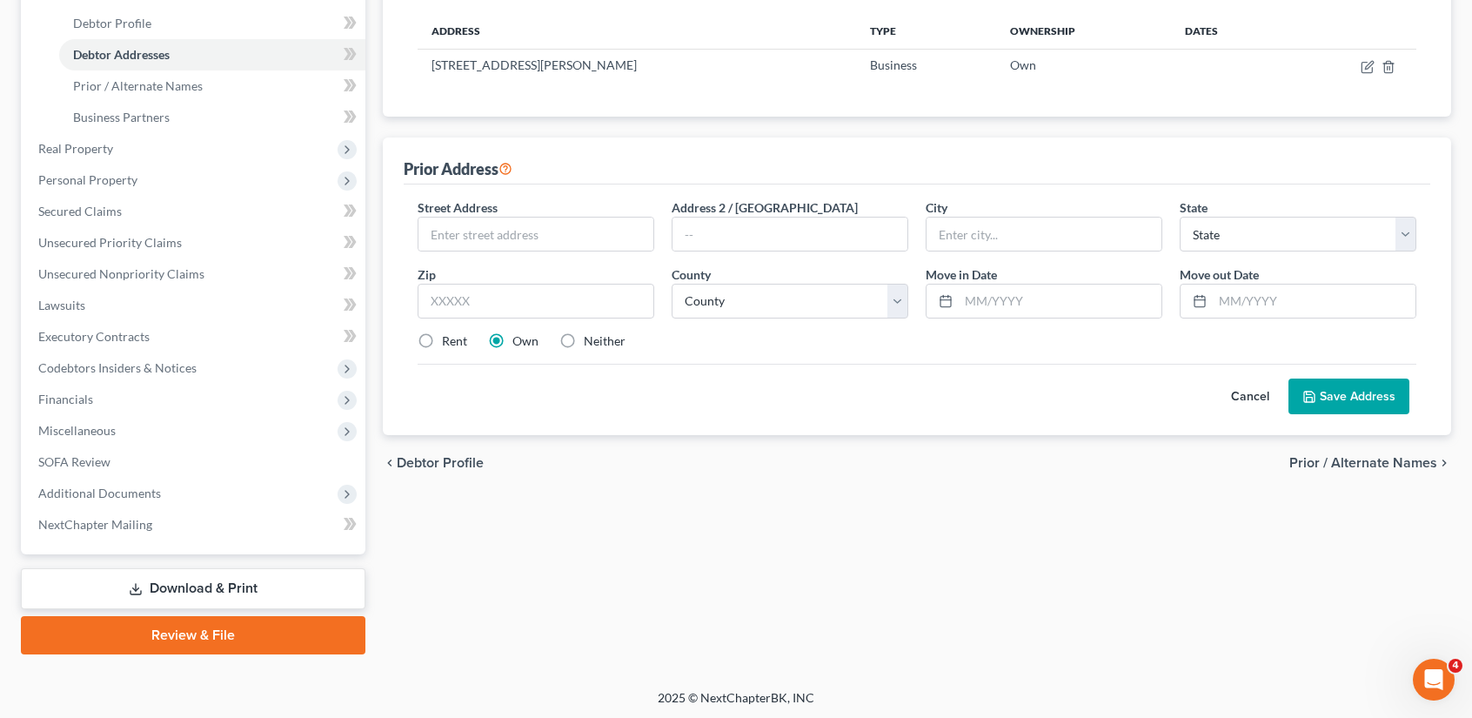
click at [584, 336] on label "Neither" at bounding box center [605, 340] width 42 height 17
click at [591, 336] on input "Neither" at bounding box center [596, 337] width 11 height 11
radio input "true"
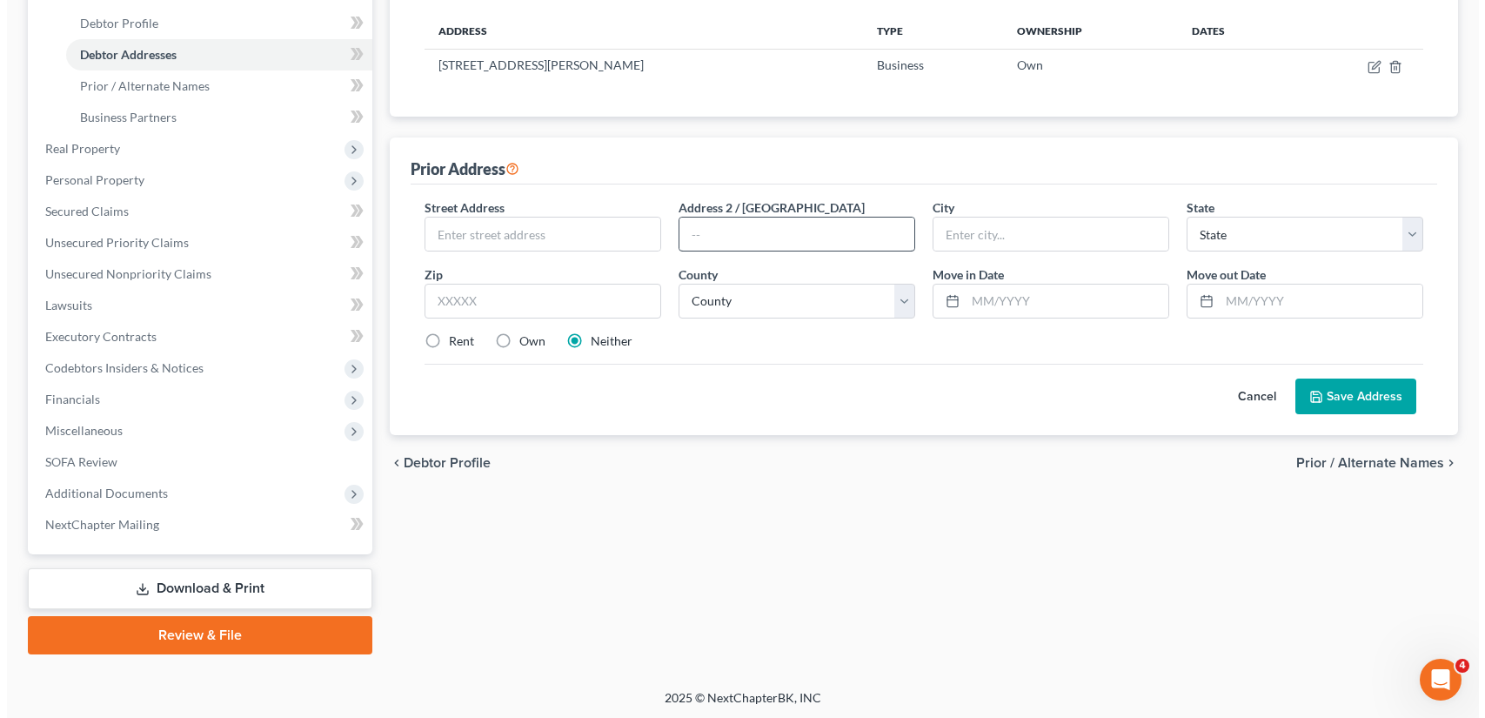
scroll to position [0, 0]
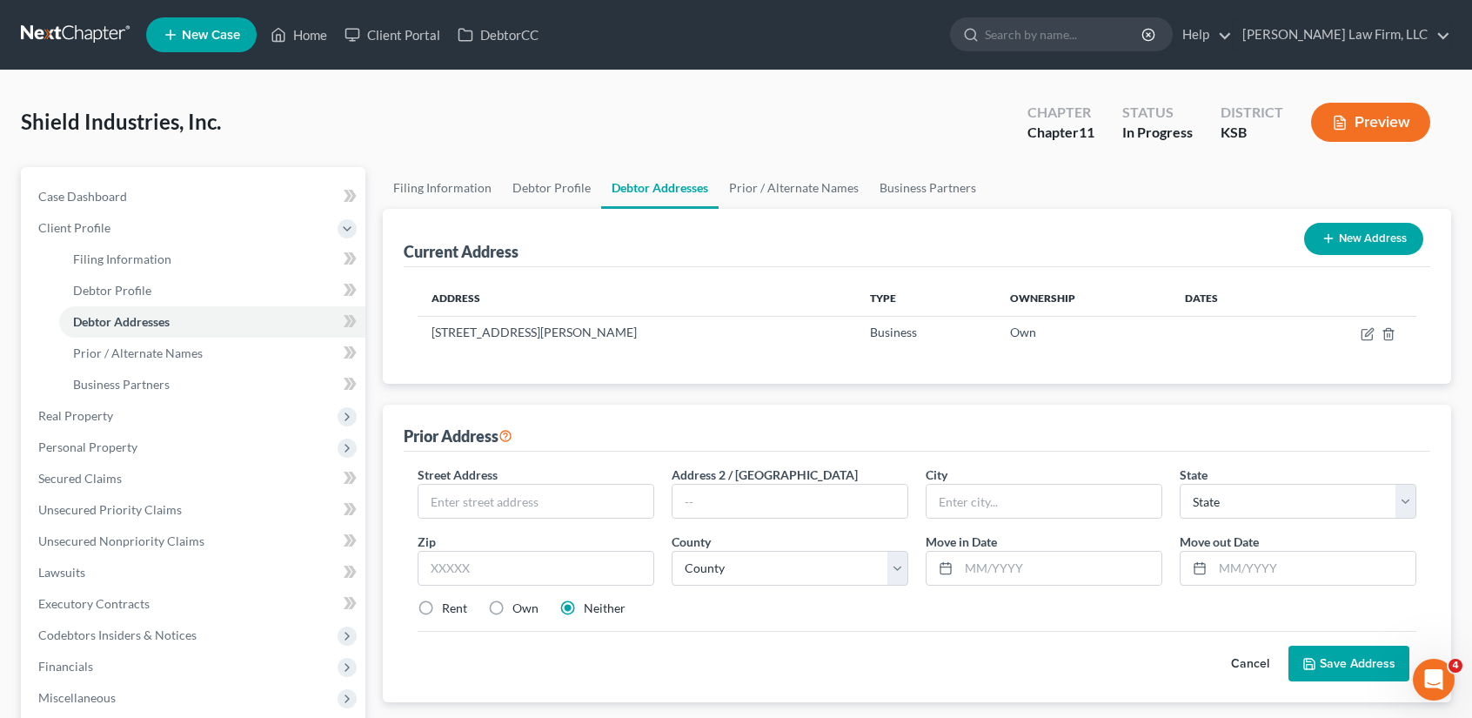
click at [1345, 236] on button "New Address" at bounding box center [1363, 239] width 119 height 32
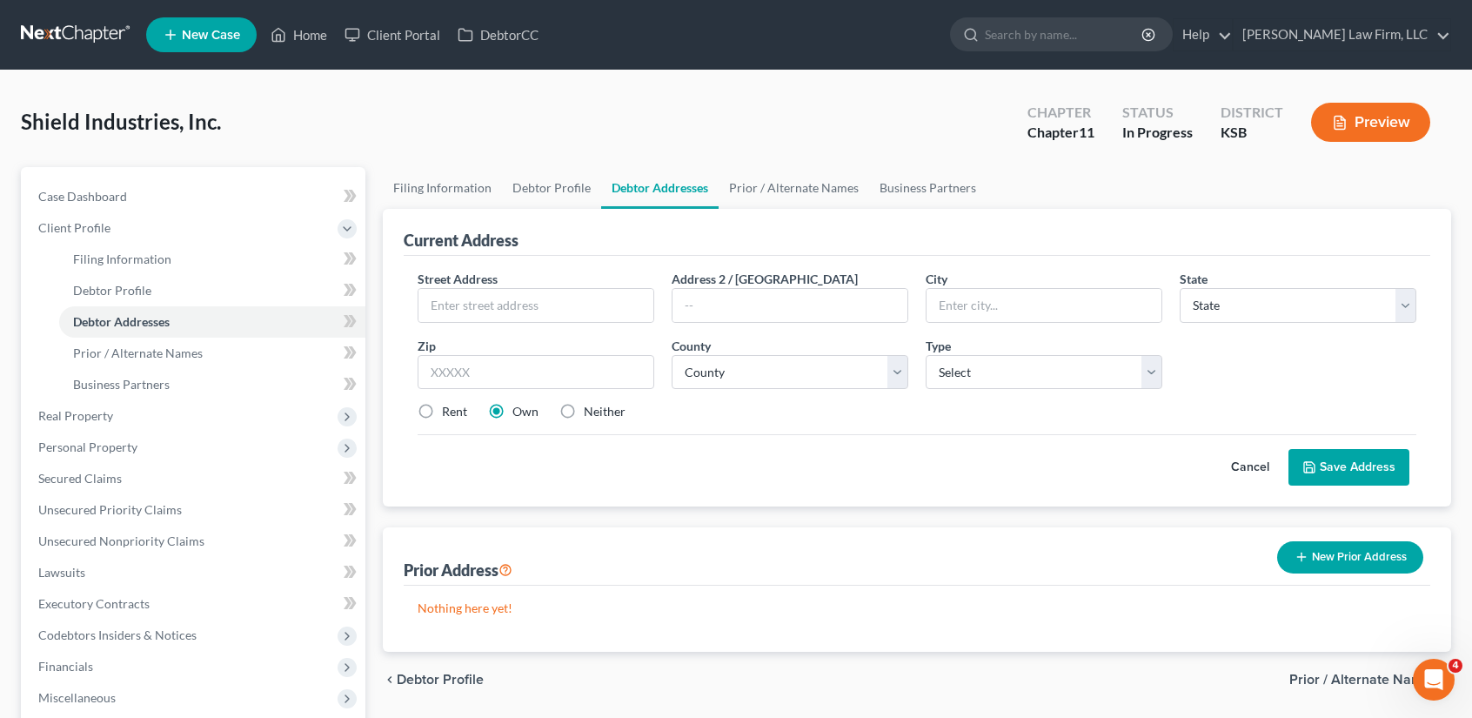
click at [584, 406] on label "Neither" at bounding box center [605, 411] width 42 height 17
click at [591, 406] on input "Neither" at bounding box center [596, 408] width 11 height 11
radio input "true"
click at [549, 311] on input "text" at bounding box center [535, 305] width 235 height 33
type input "PO Box 687"
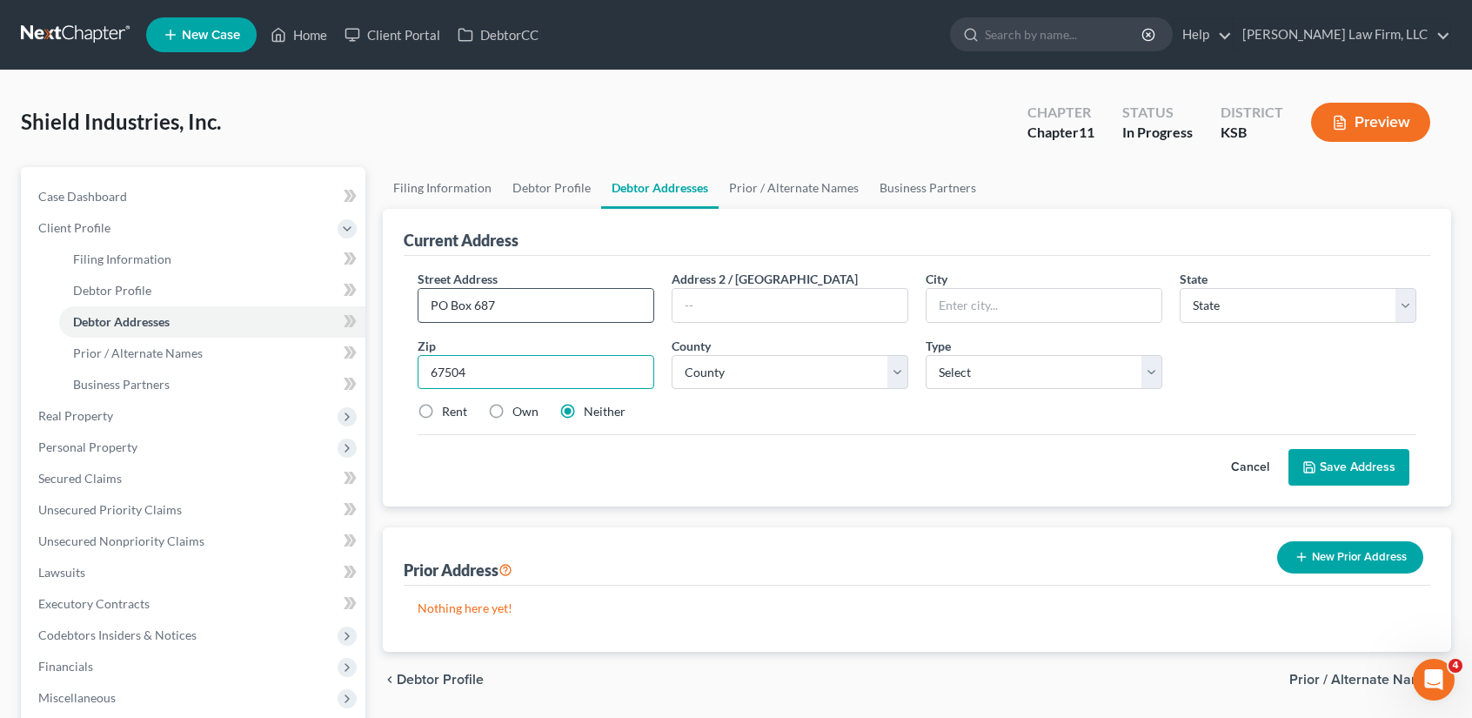
type input "67504"
type input "[PERSON_NAME]"
select select "17"
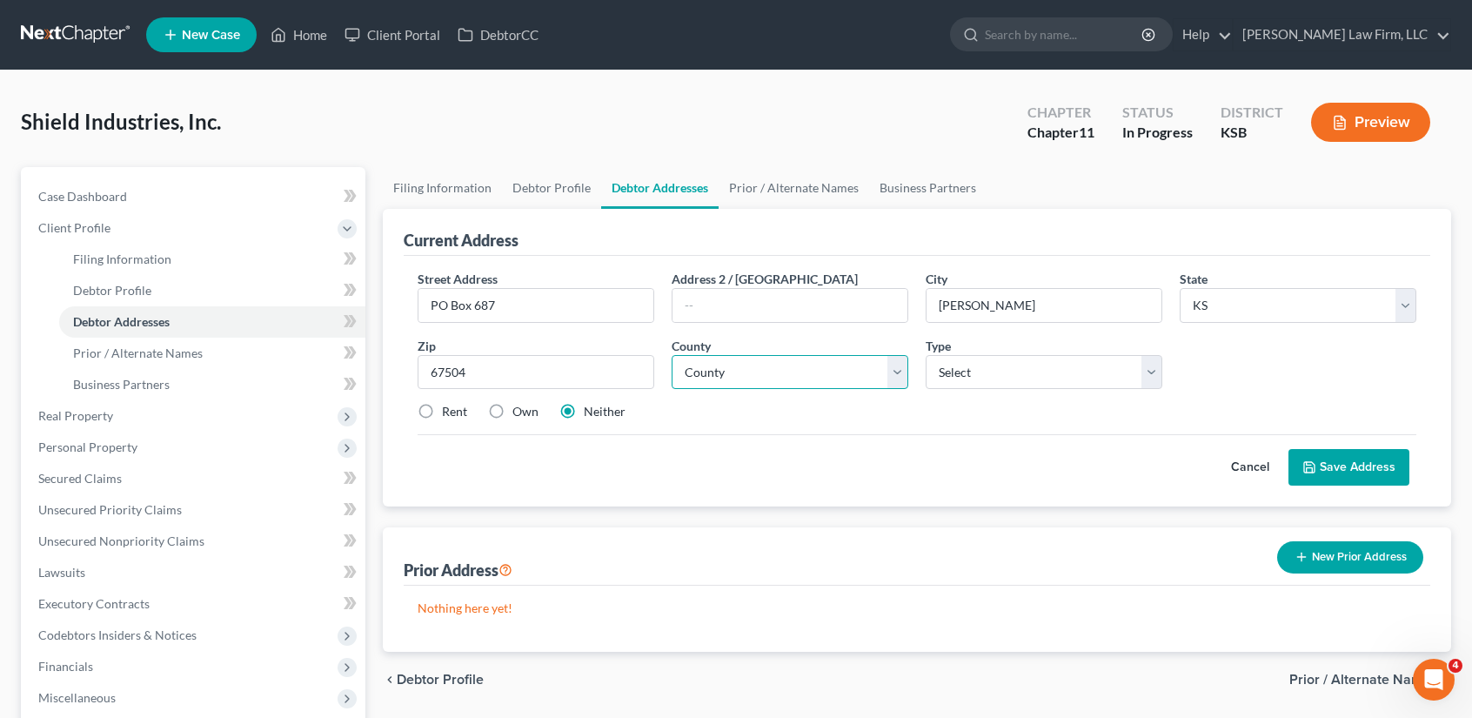
click at [766, 368] on select "County [GEOGRAPHIC_DATA] [GEOGRAPHIC_DATA] [GEOGRAPHIC_DATA] [GEOGRAPHIC_DATA] …" at bounding box center [790, 372] width 237 height 35
select select "77"
click at [672, 355] on select "County [GEOGRAPHIC_DATA] [GEOGRAPHIC_DATA] [GEOGRAPHIC_DATA] [GEOGRAPHIC_DATA] …" at bounding box center [790, 372] width 237 height 35
click at [990, 371] on select "Select Business Mailing Location of Assets" at bounding box center [1044, 372] width 237 height 35
select select "1"
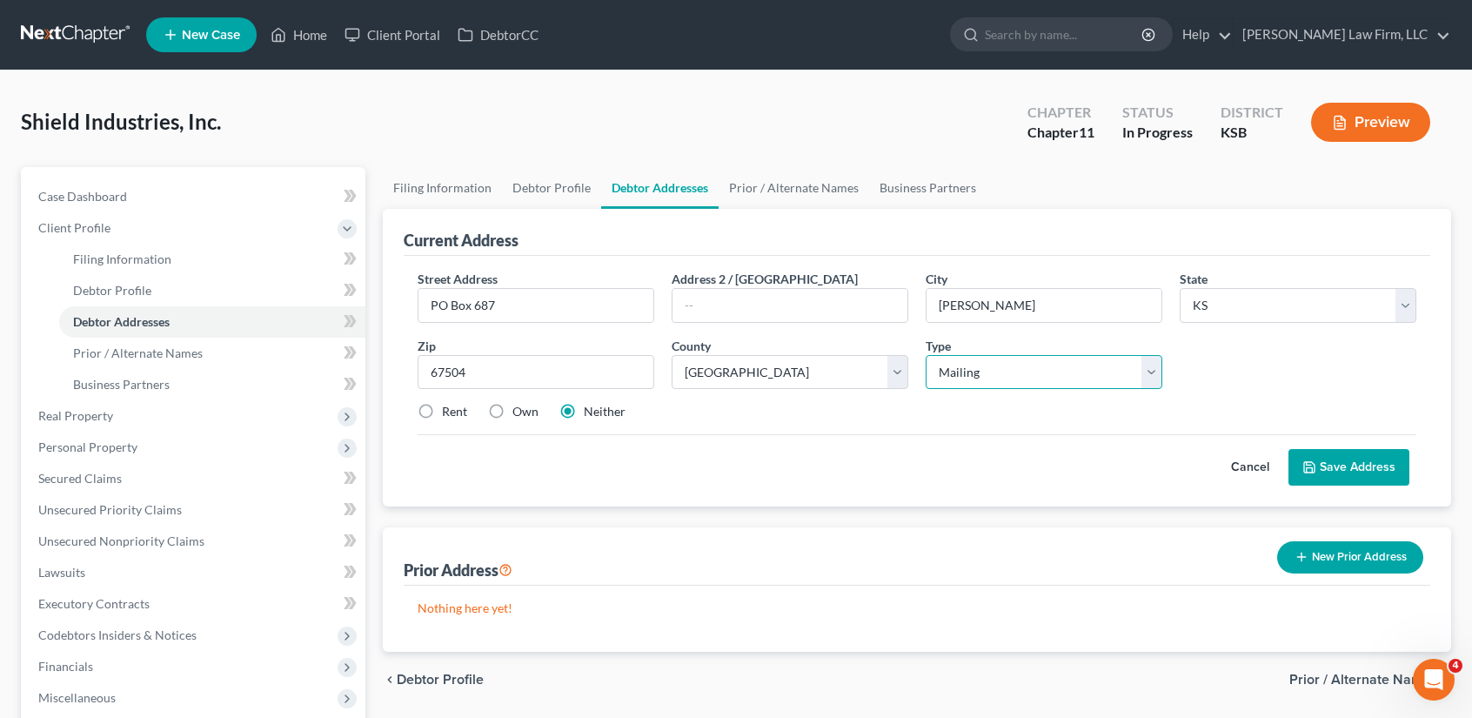
click at [926, 355] on select "Select Business Mailing Location of Assets" at bounding box center [1044, 372] width 237 height 35
click at [1365, 472] on button "Save Address" at bounding box center [1348, 467] width 121 height 37
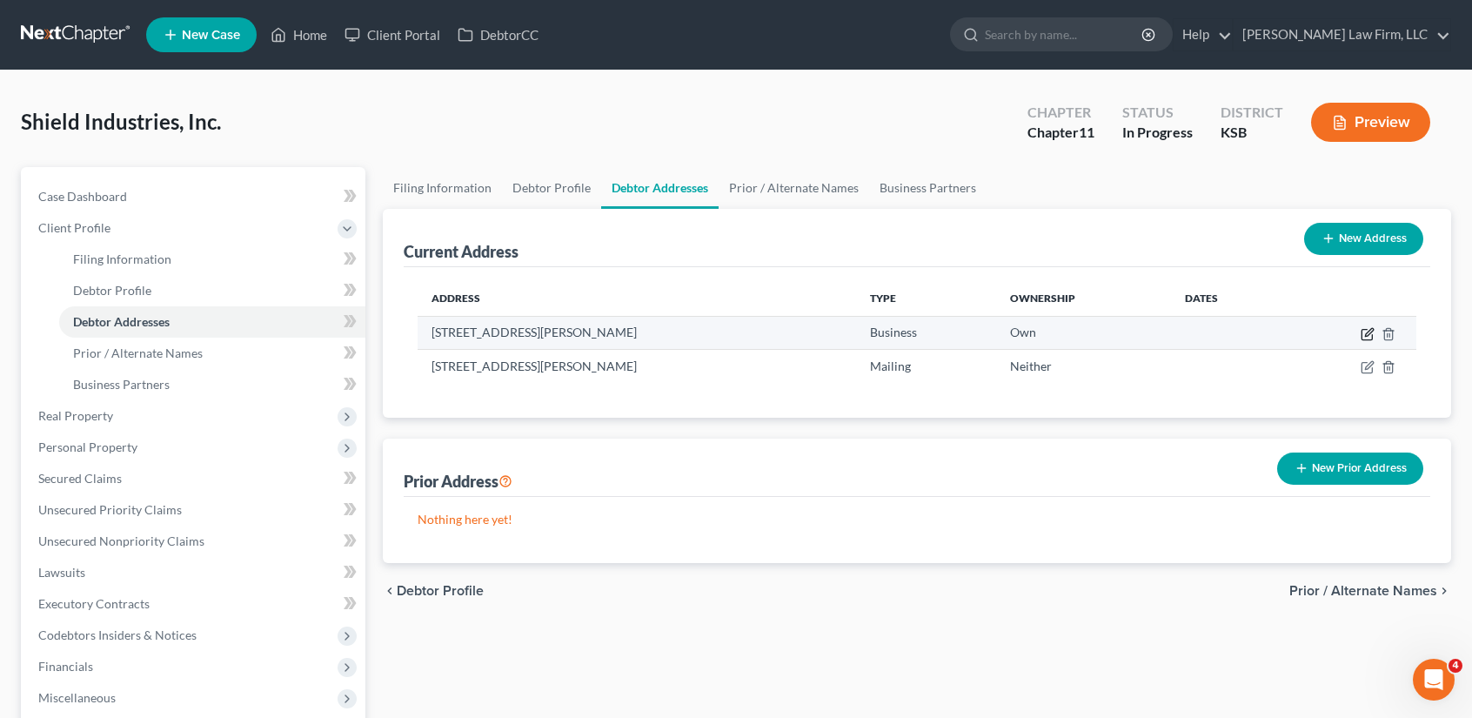
click at [1362, 329] on icon "button" at bounding box center [1368, 334] width 14 height 14
select select "17"
select select "77"
select select "0"
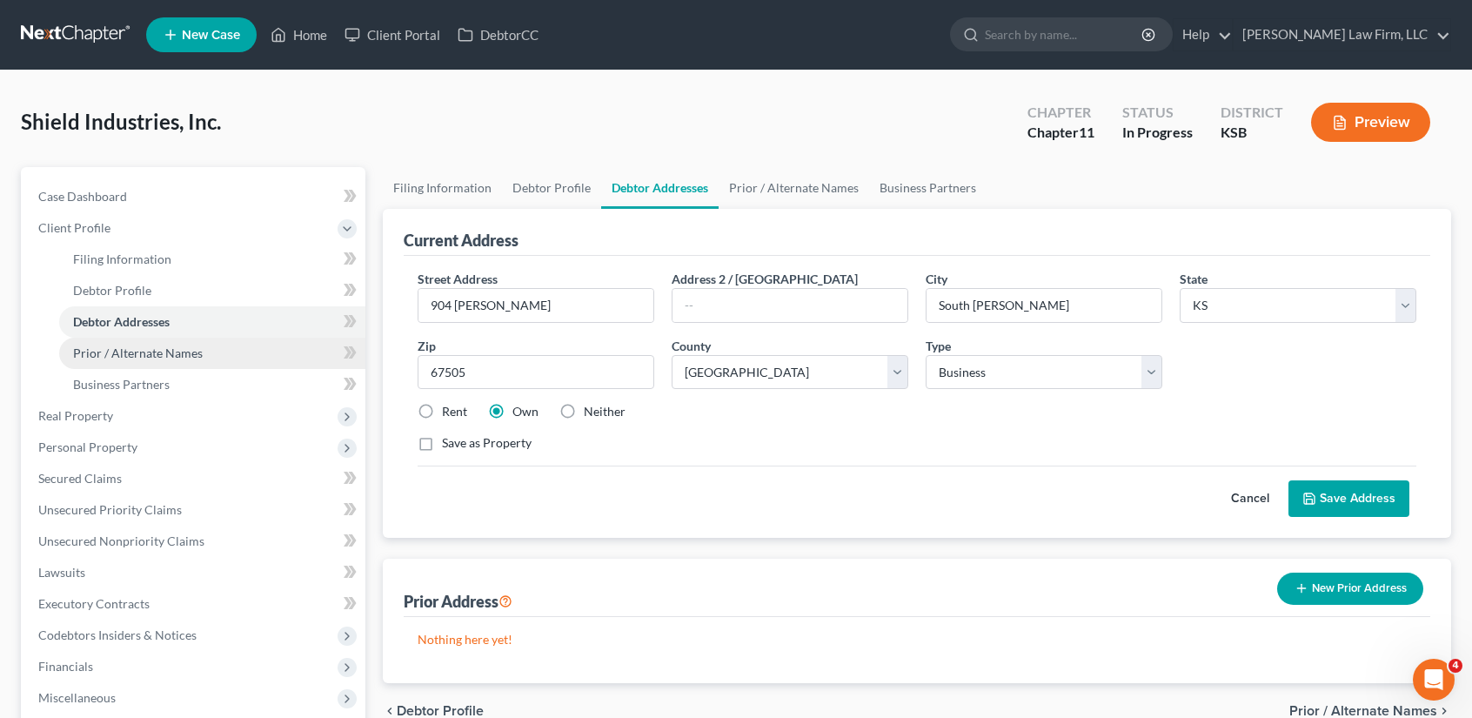
click at [140, 359] on link "Prior / Alternate Names" at bounding box center [212, 353] width 306 height 31
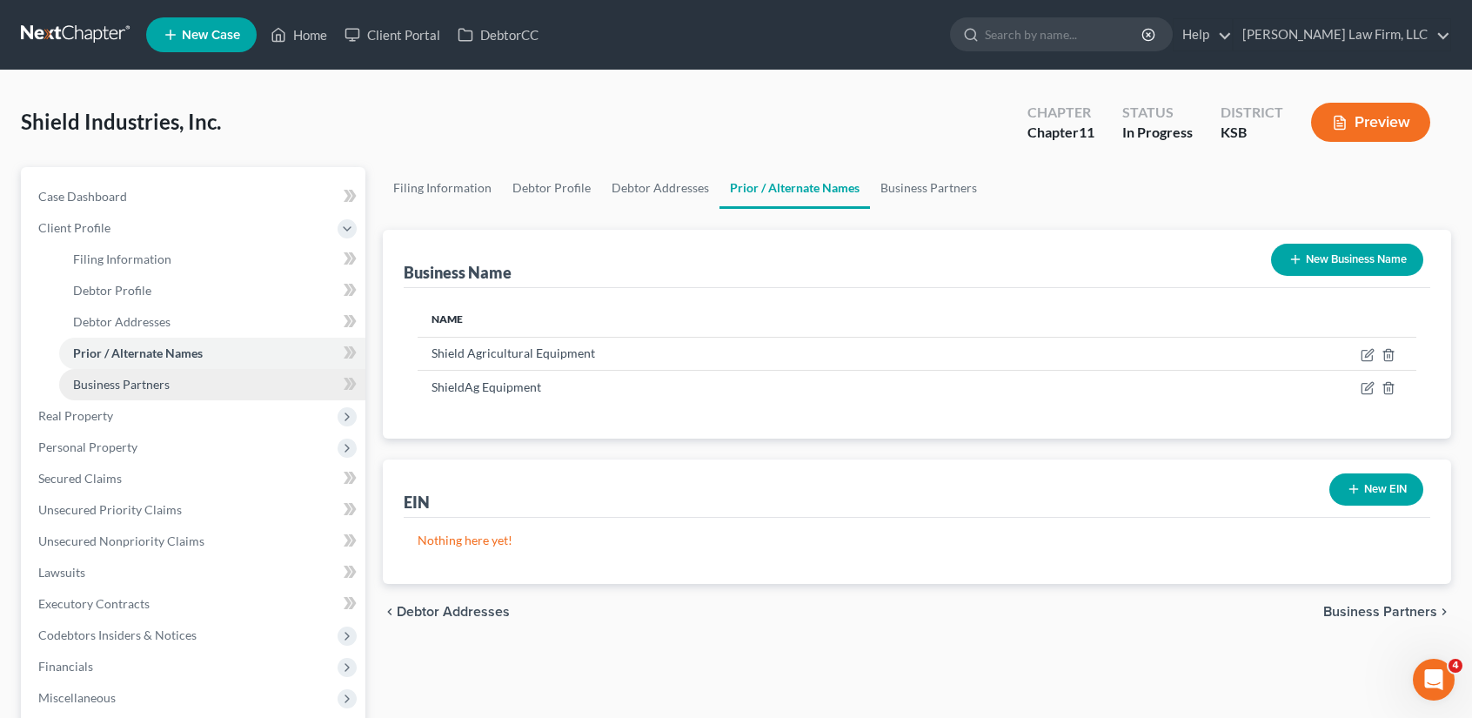
click at [118, 389] on span "Business Partners" at bounding box center [121, 384] width 97 height 15
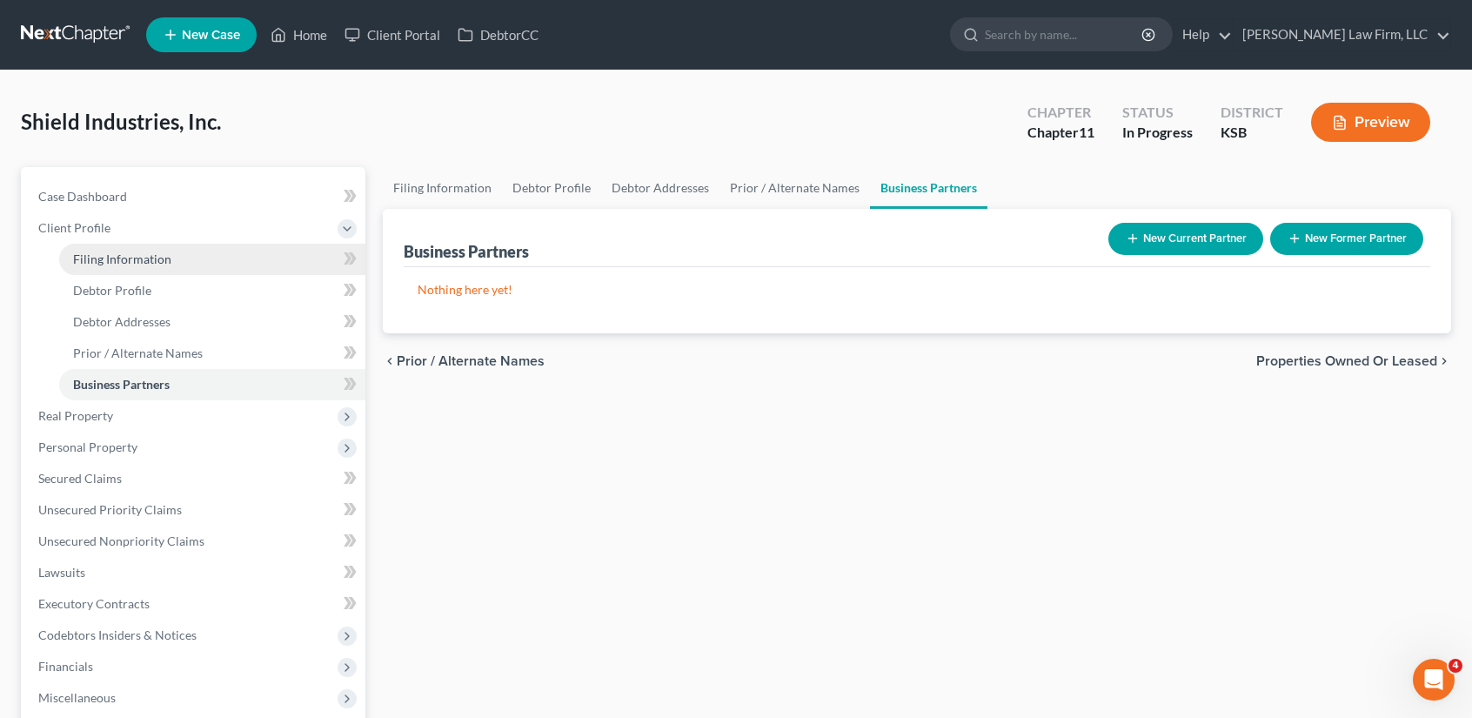
click at [155, 255] on span "Filing Information" at bounding box center [122, 258] width 98 height 15
select select "3"
select select "1"
select select "31"
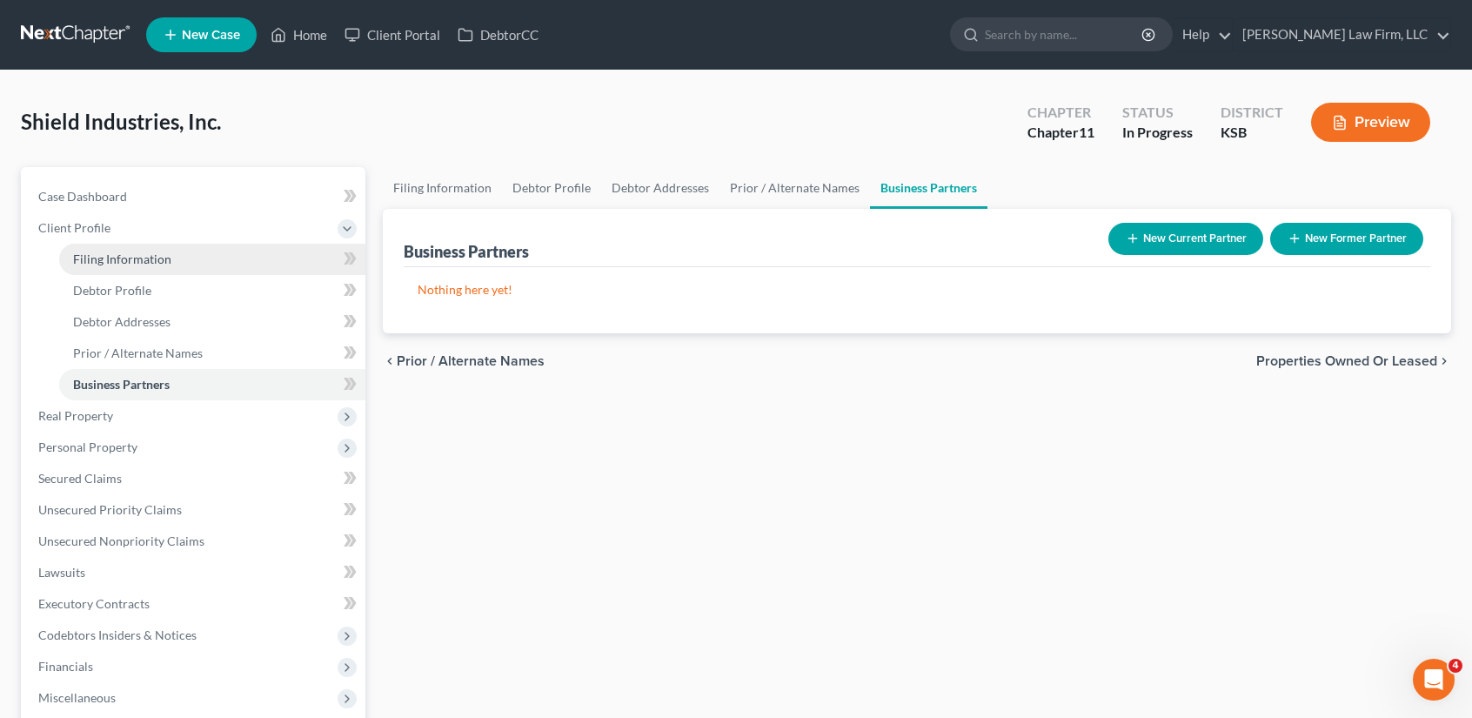
select select "4"
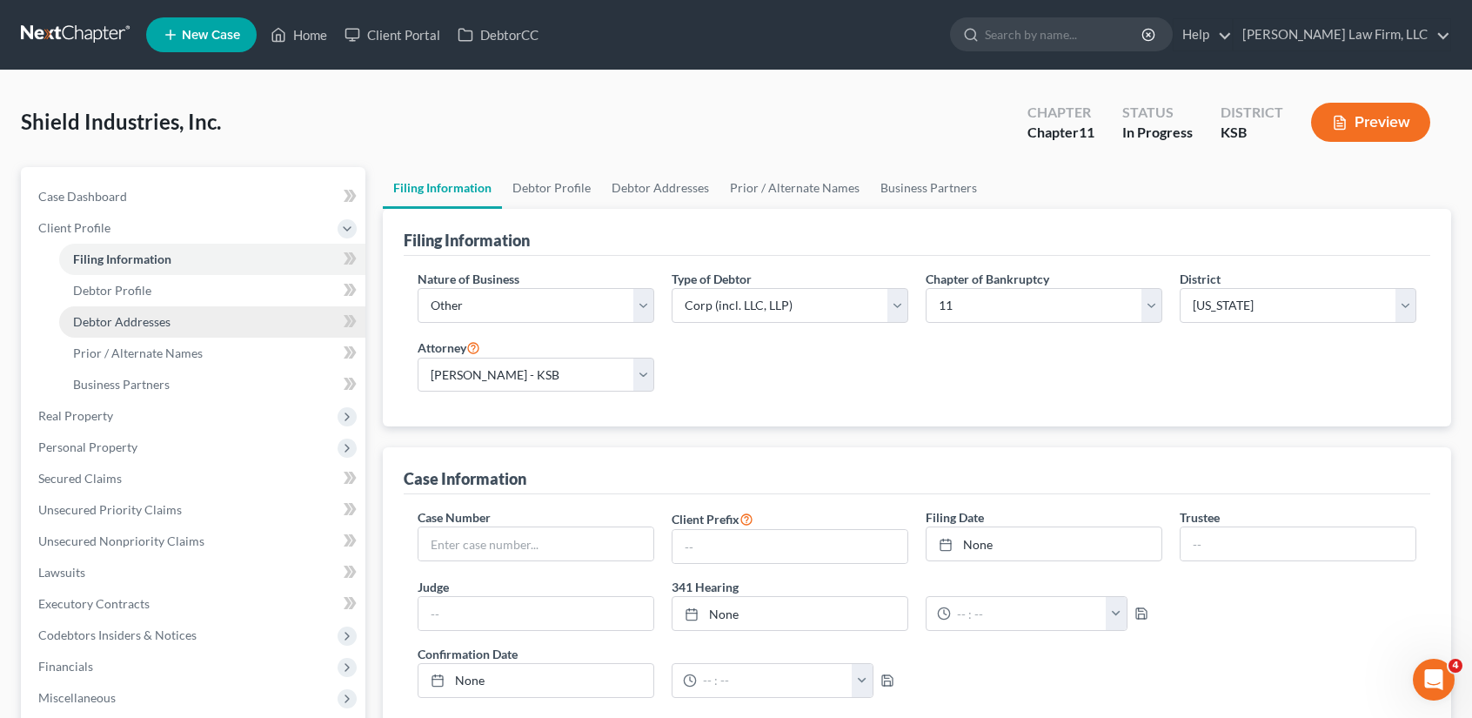
click at [159, 316] on span "Debtor Addresses" at bounding box center [121, 321] width 97 height 15
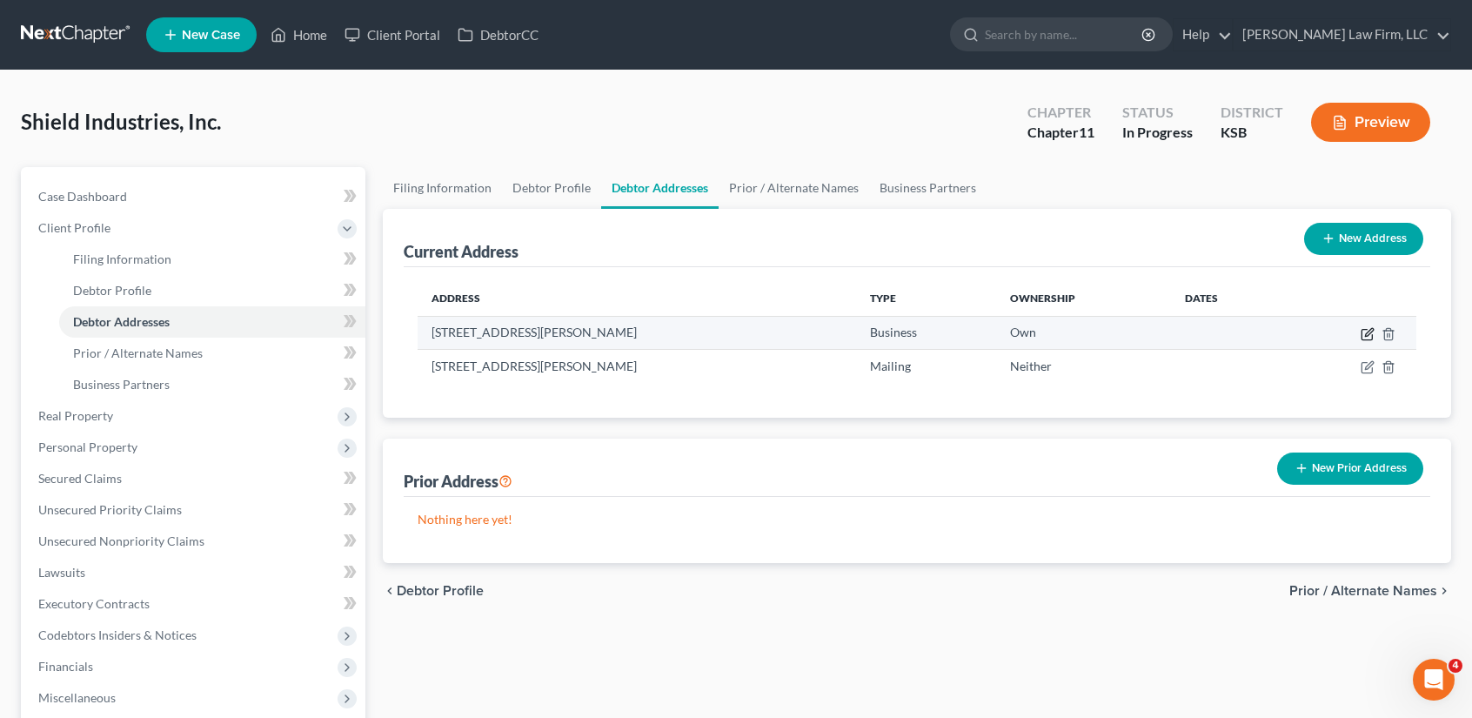
click at [1368, 334] on icon "button" at bounding box center [1369, 332] width 8 height 8
select select "17"
select select "77"
select select "0"
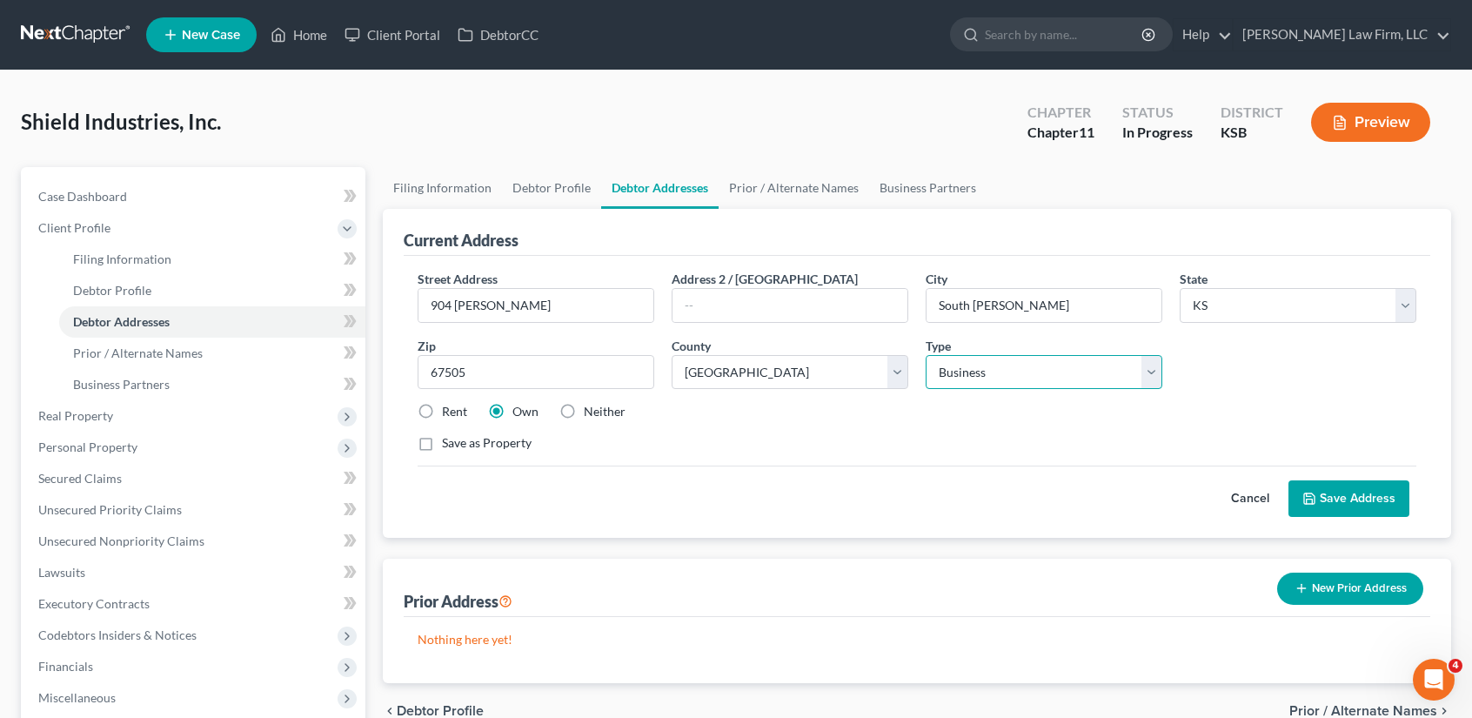
click at [1145, 372] on select "Select Business Mailing Location of Assets" at bounding box center [1044, 372] width 237 height 35
click at [1381, 498] on button "Save Address" at bounding box center [1348, 498] width 121 height 37
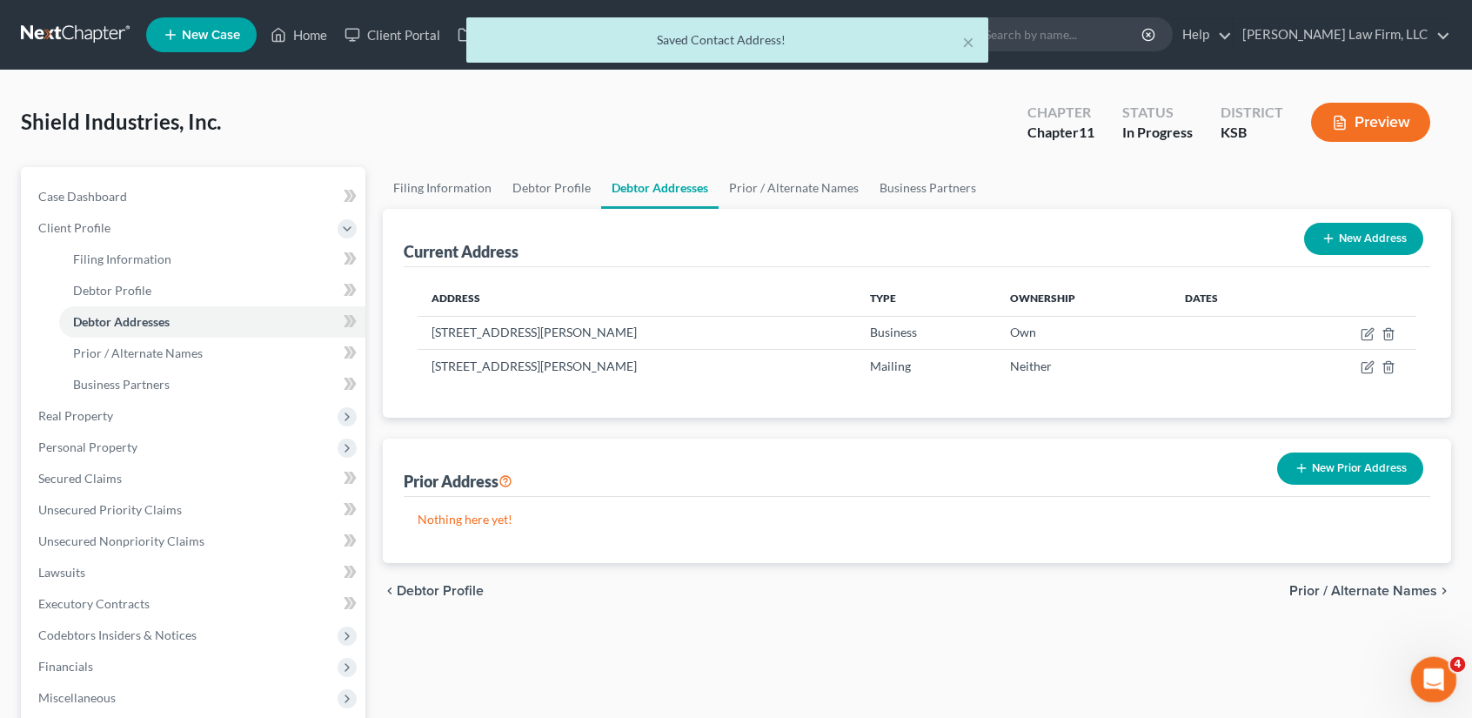
click at [1436, 679] on icon "Open Intercom Messenger" at bounding box center [1431, 677] width 29 height 29
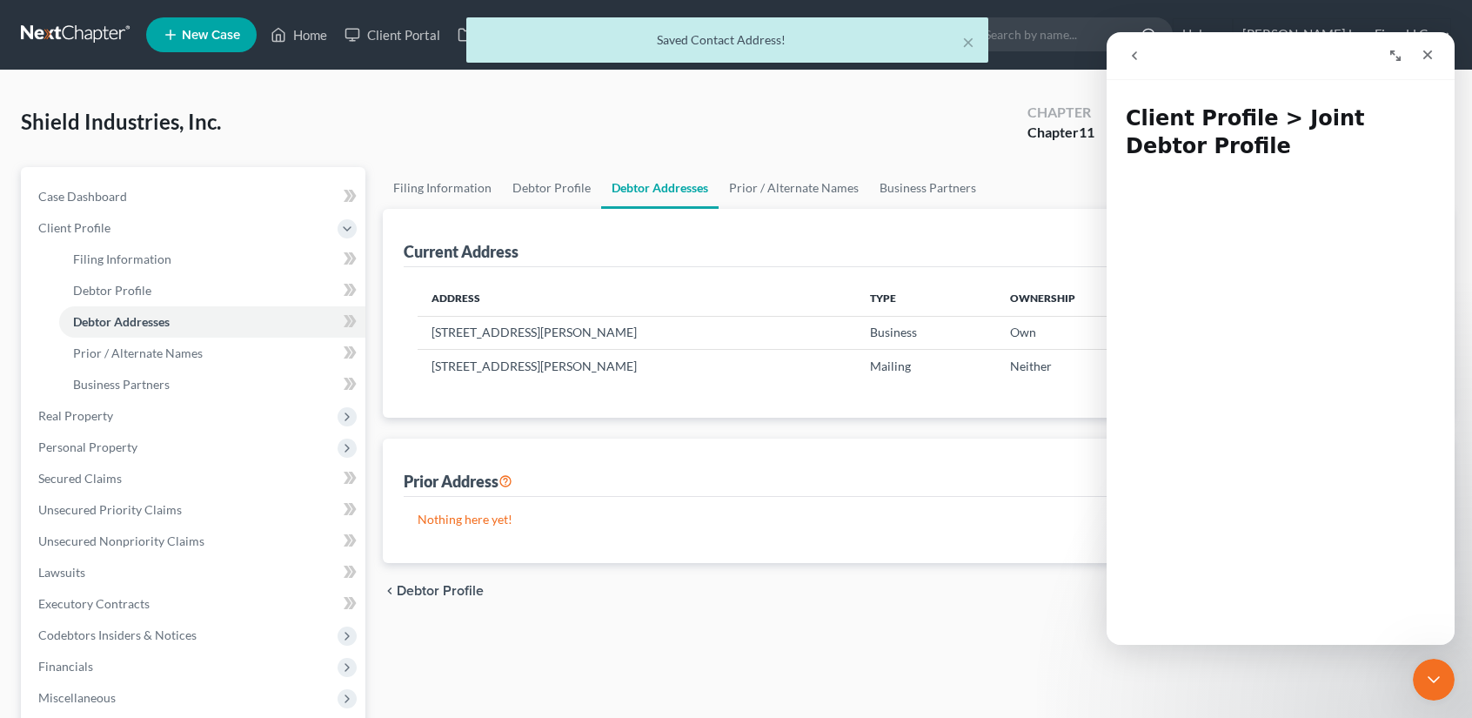
click at [1138, 54] on icon "go back" at bounding box center [1134, 56] width 14 height 14
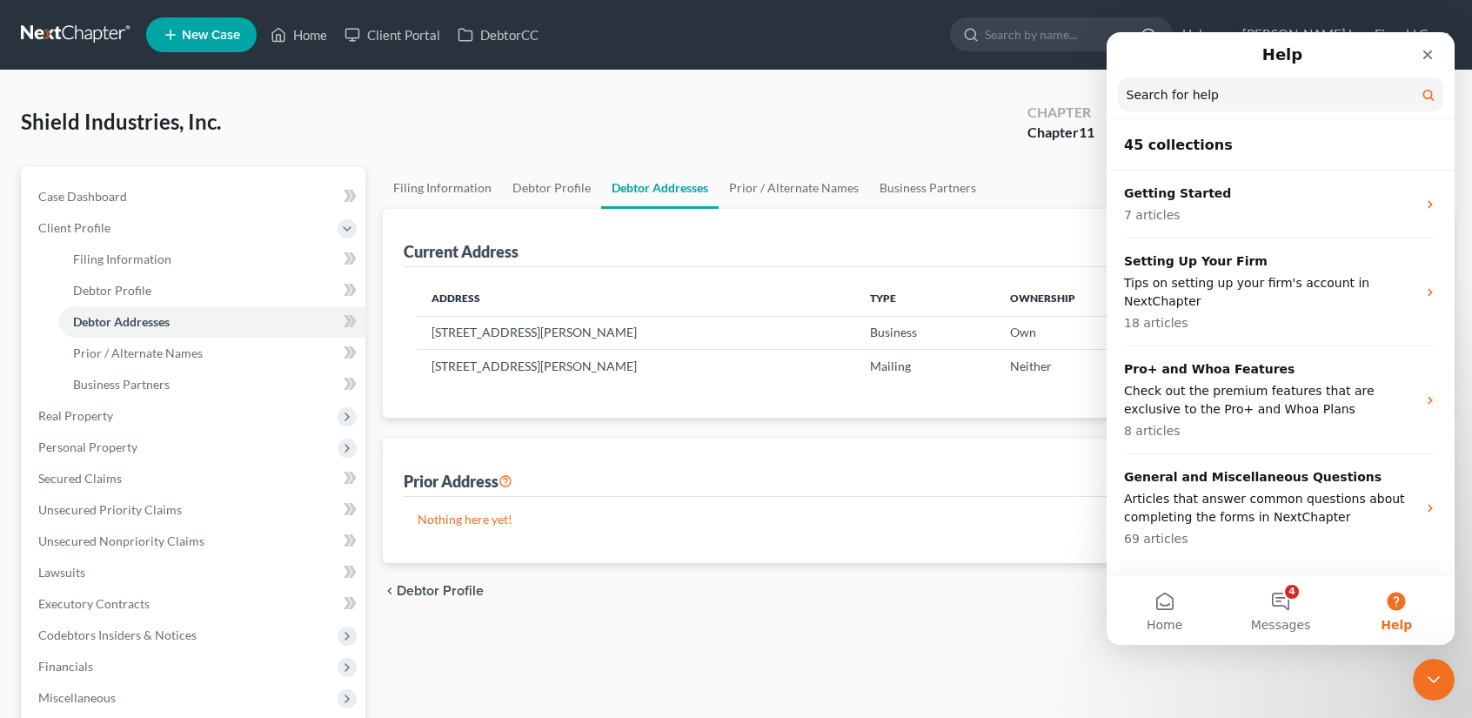
click at [1179, 108] on input "Search for help" at bounding box center [1280, 94] width 325 height 34
type input "business website"
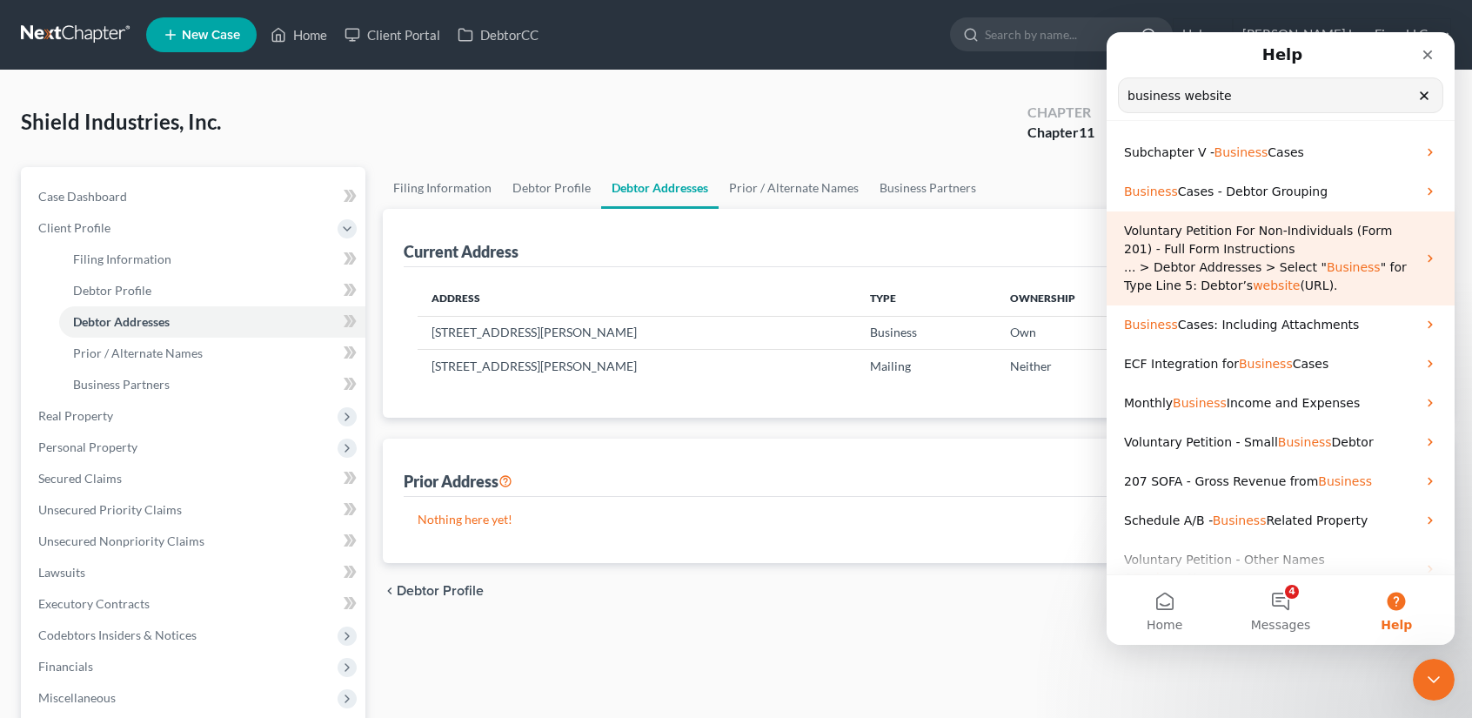
click at [1190, 264] on span "... > Debtor Addresses > Select "" at bounding box center [1225, 267] width 203 height 14
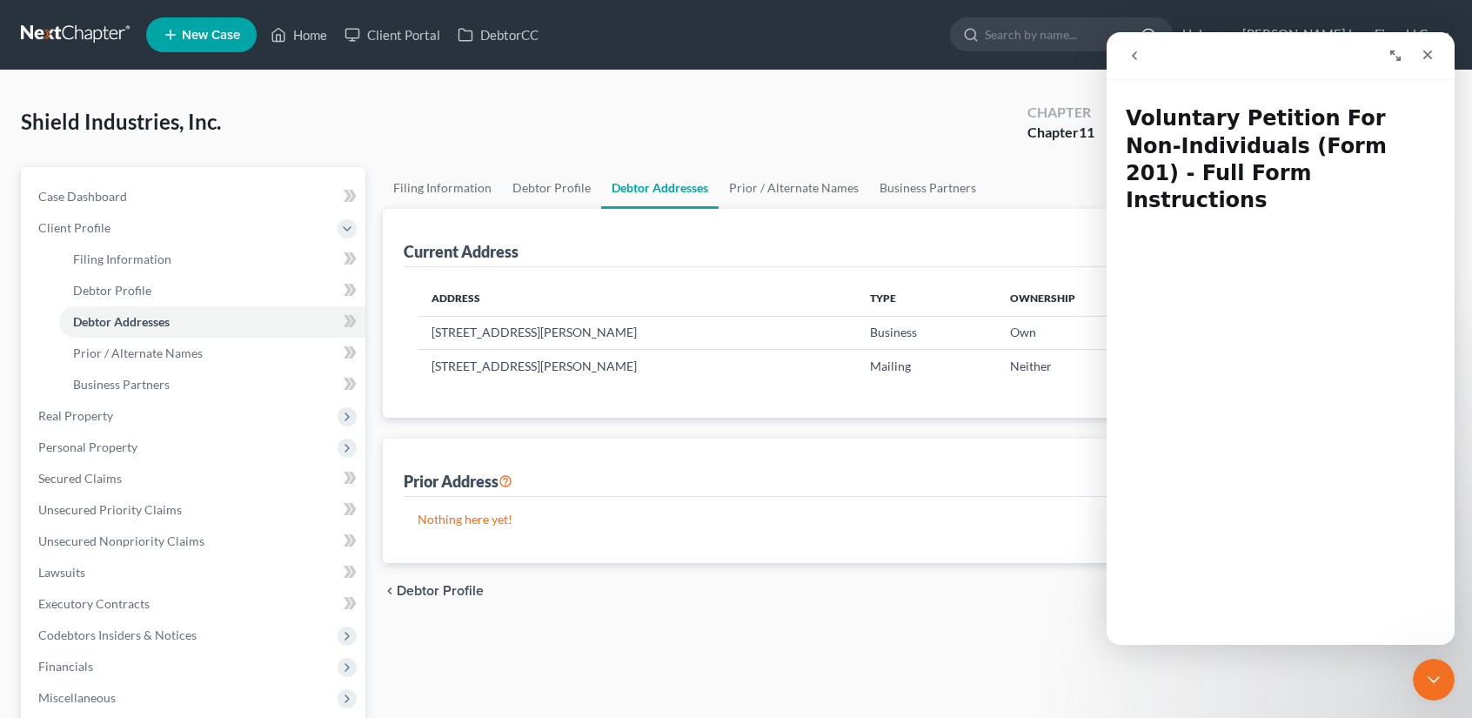
click at [1138, 56] on icon "go back" at bounding box center [1134, 56] width 14 height 14
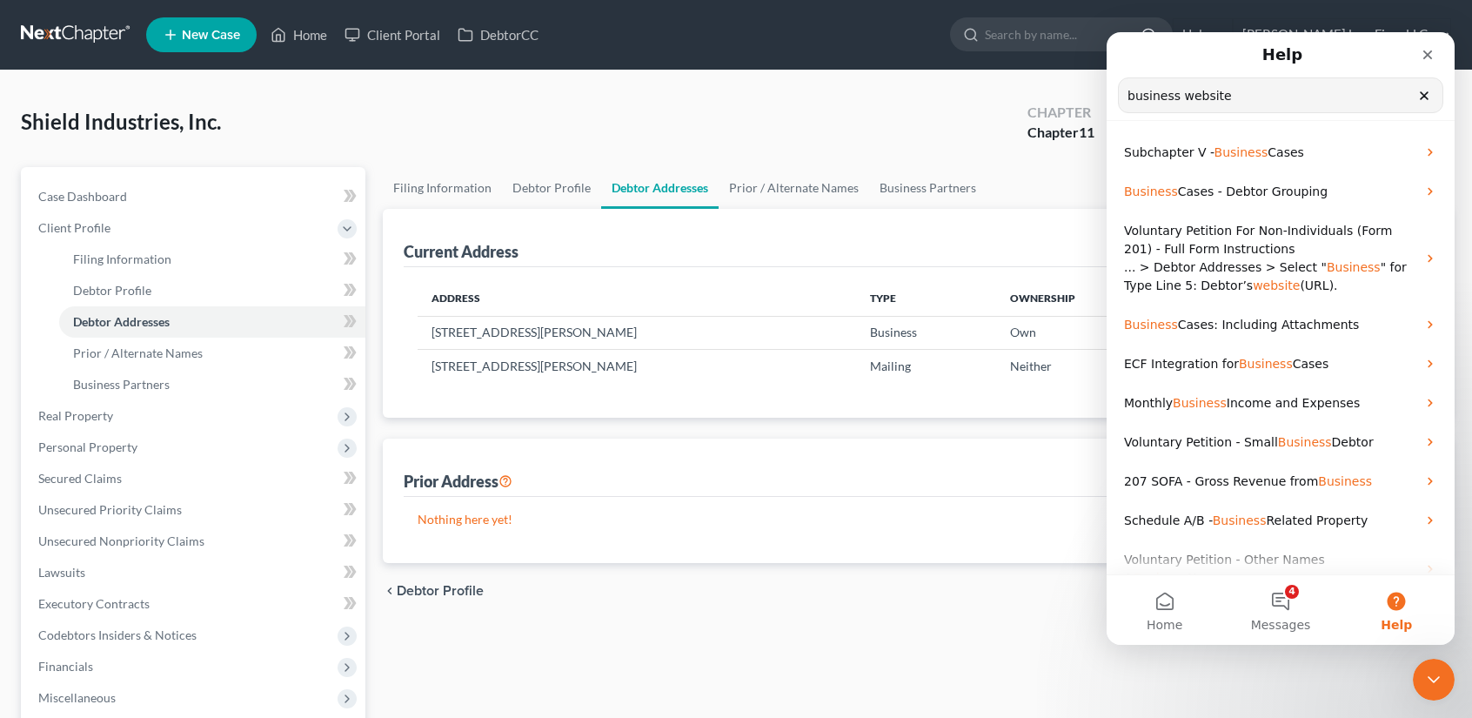
drag, startPoint x: 1258, startPoint y: 97, endPoint x: 1027, endPoint y: 94, distance: 230.6
click at [1107, 94] on html "Help business website Search for help Subchapter V - Business Cases Business Ca…" at bounding box center [1281, 338] width 348 height 612
type input "B"
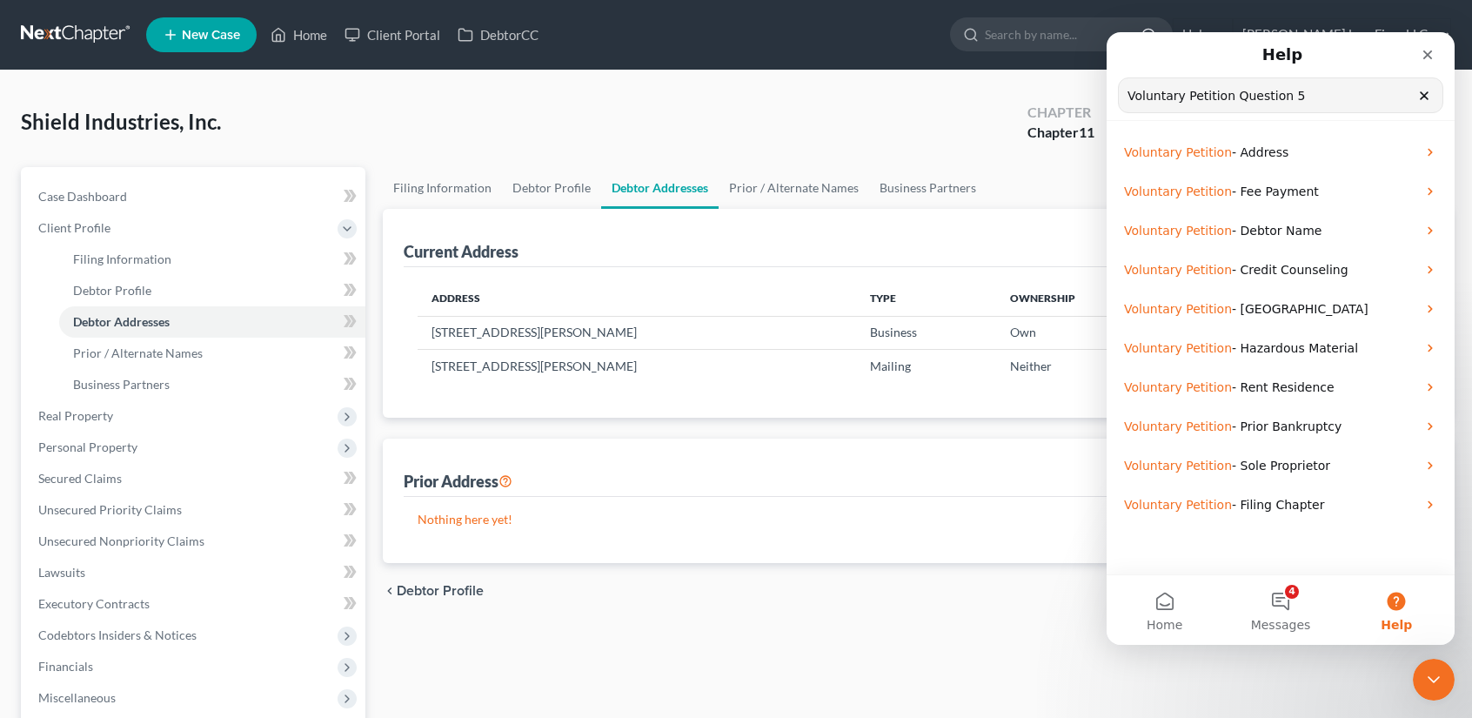
drag, startPoint x: 1295, startPoint y: 96, endPoint x: 1230, endPoint y: 97, distance: 64.4
click at [1230, 97] on input "Voluntary Petition Question 5" at bounding box center [1281, 95] width 324 height 34
type input "Voluntary Petition Debtor's website"
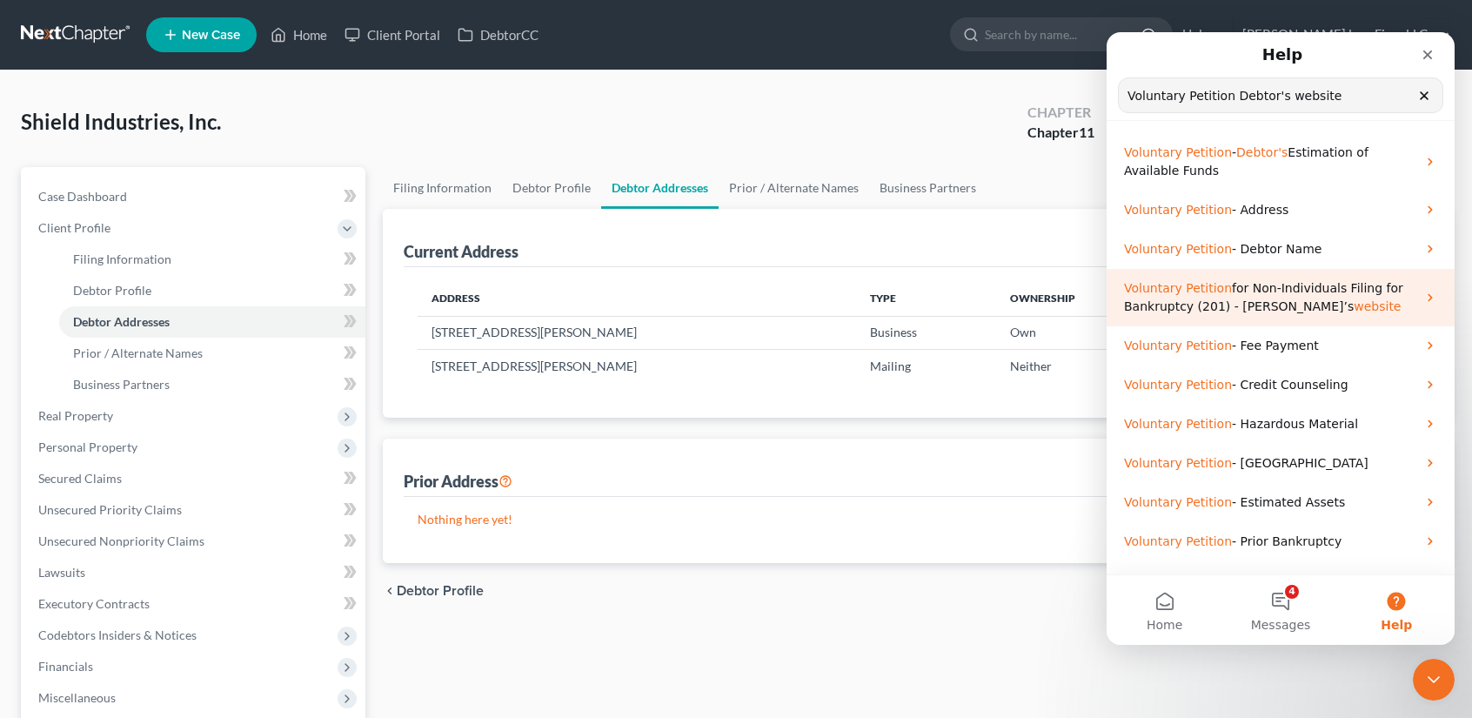
click at [1354, 307] on span "website" at bounding box center [1377, 306] width 47 height 14
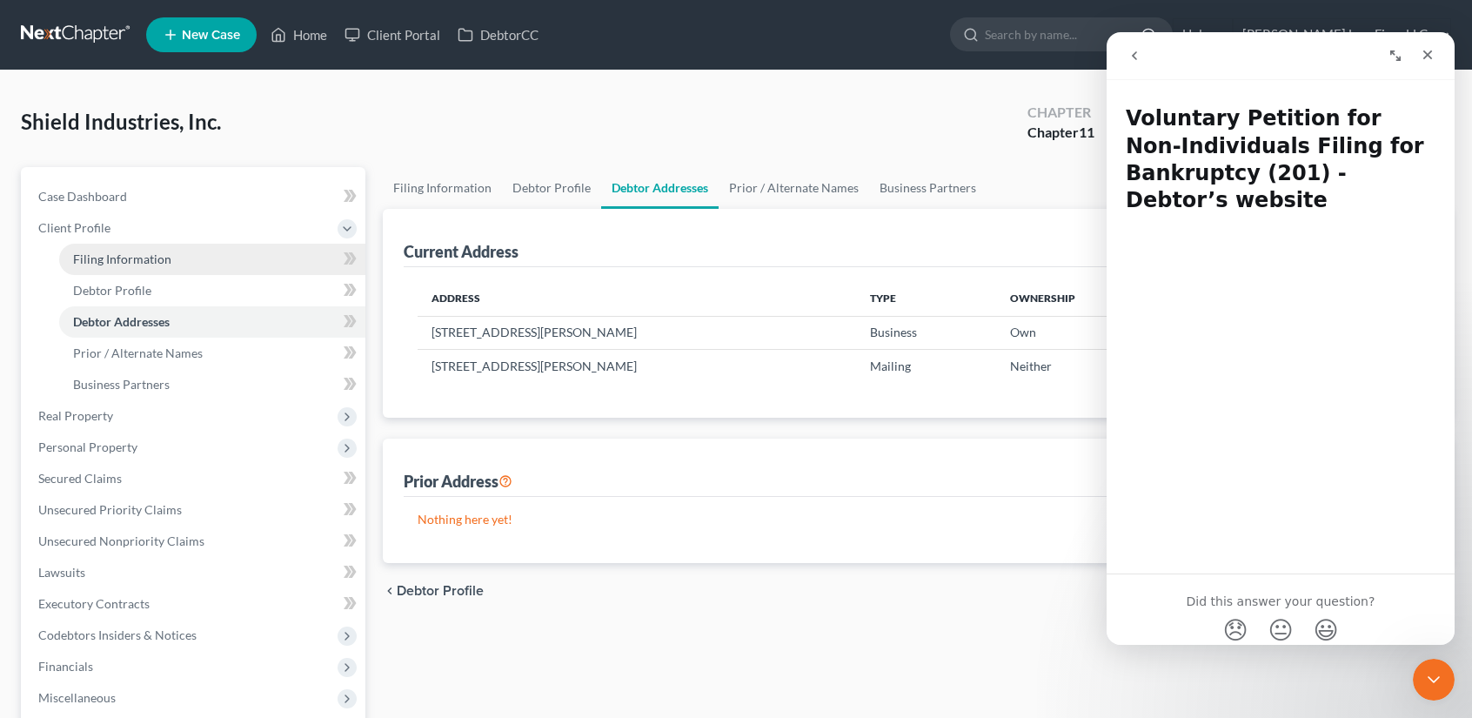
click at [143, 255] on span "Filing Information" at bounding box center [122, 258] width 98 height 15
select select "3"
select select "1"
select select "31"
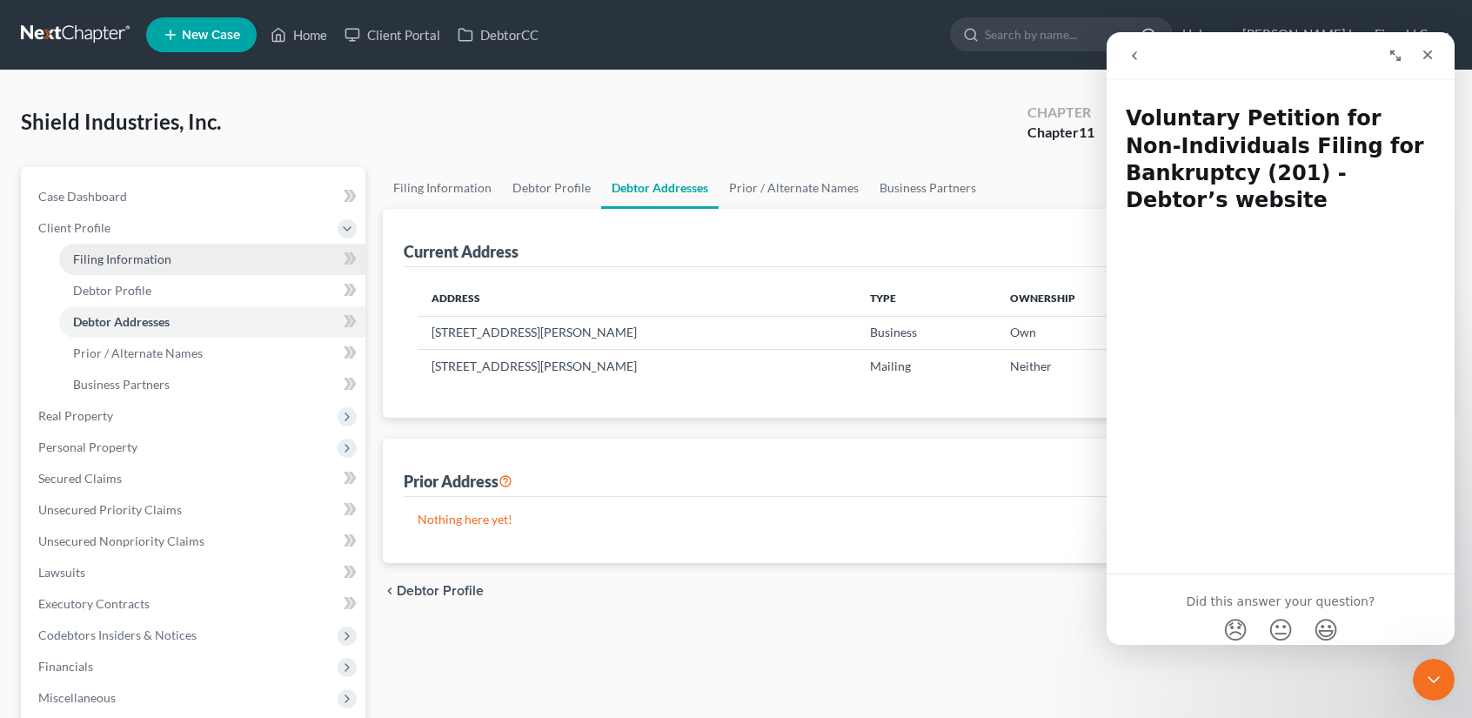
select select "4"
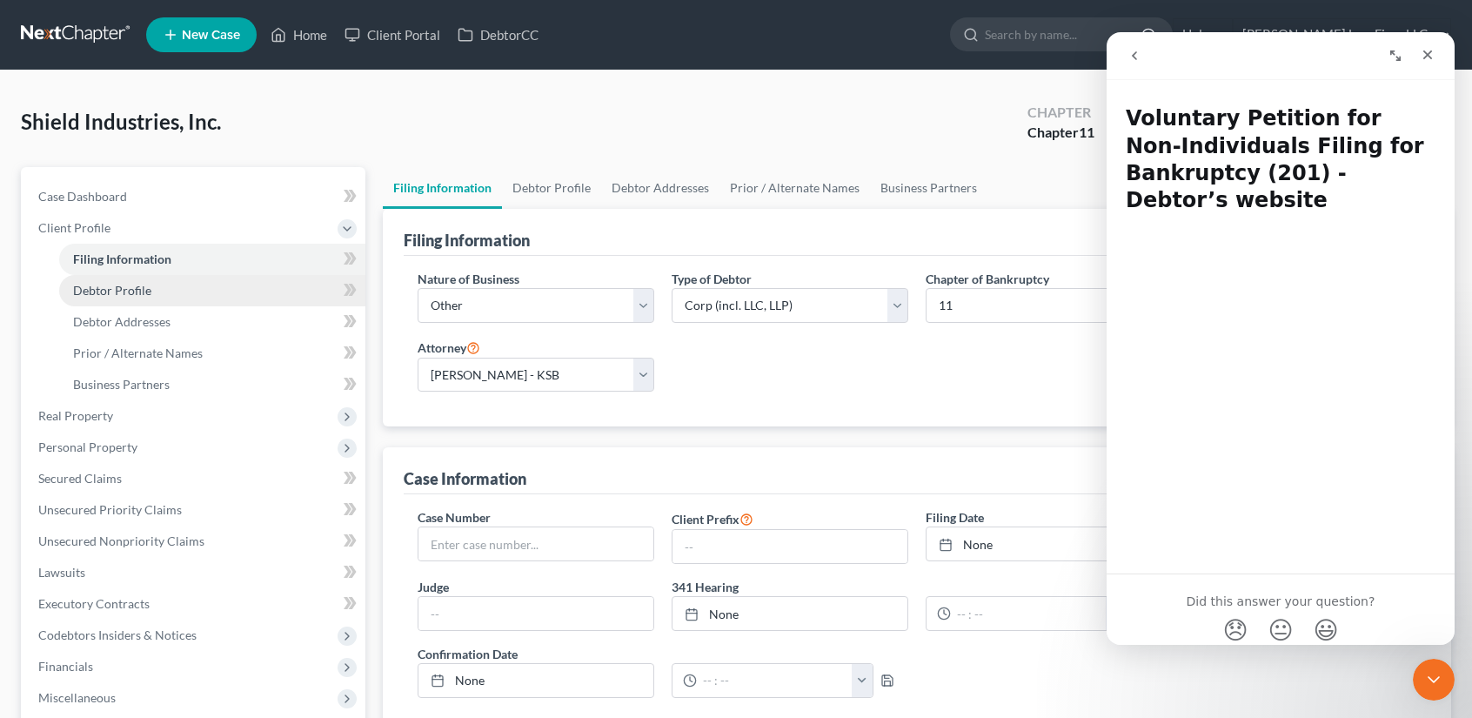
click at [137, 290] on span "Debtor Profile" at bounding box center [112, 290] width 78 height 15
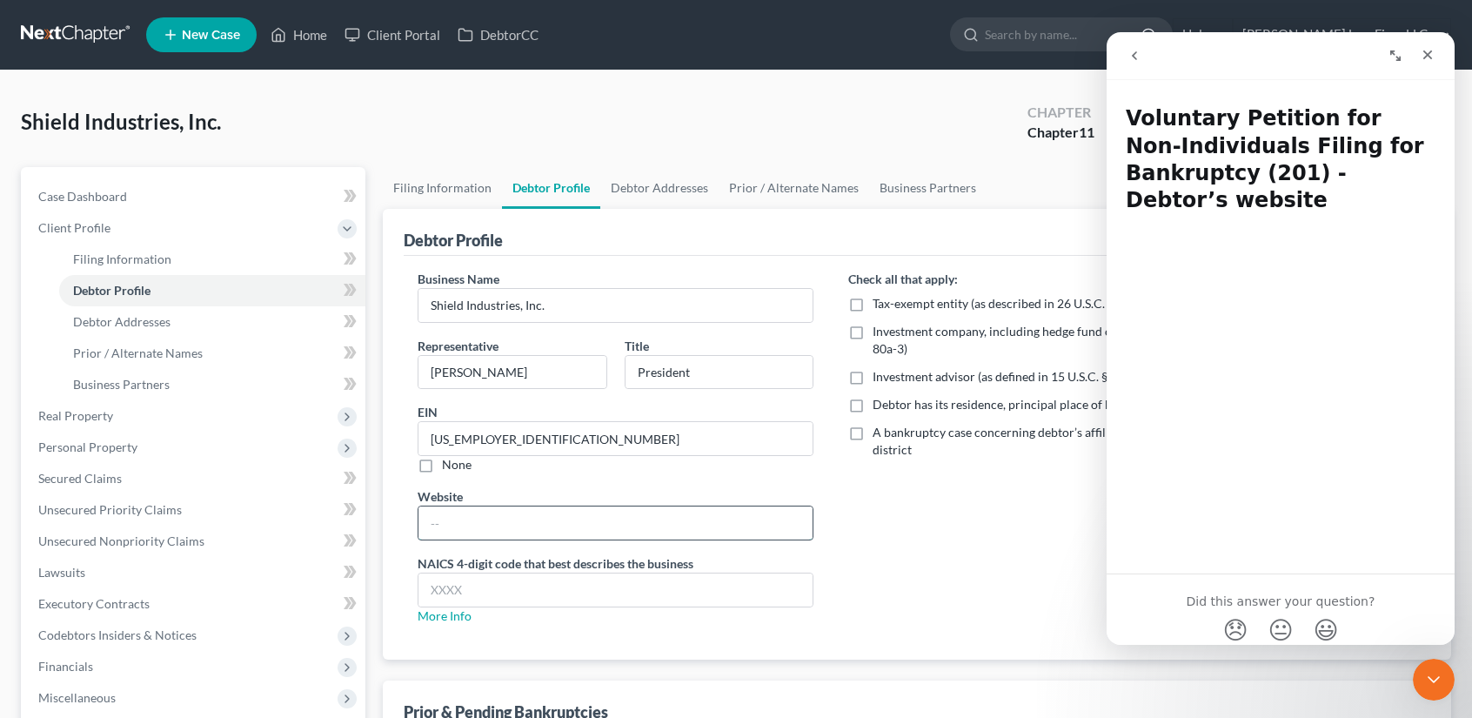
click at [494, 524] on input "text" at bounding box center [615, 522] width 394 height 33
type input "[DOMAIN_NAME]"
click at [1422, 57] on icon "Close" at bounding box center [1428, 55] width 14 height 14
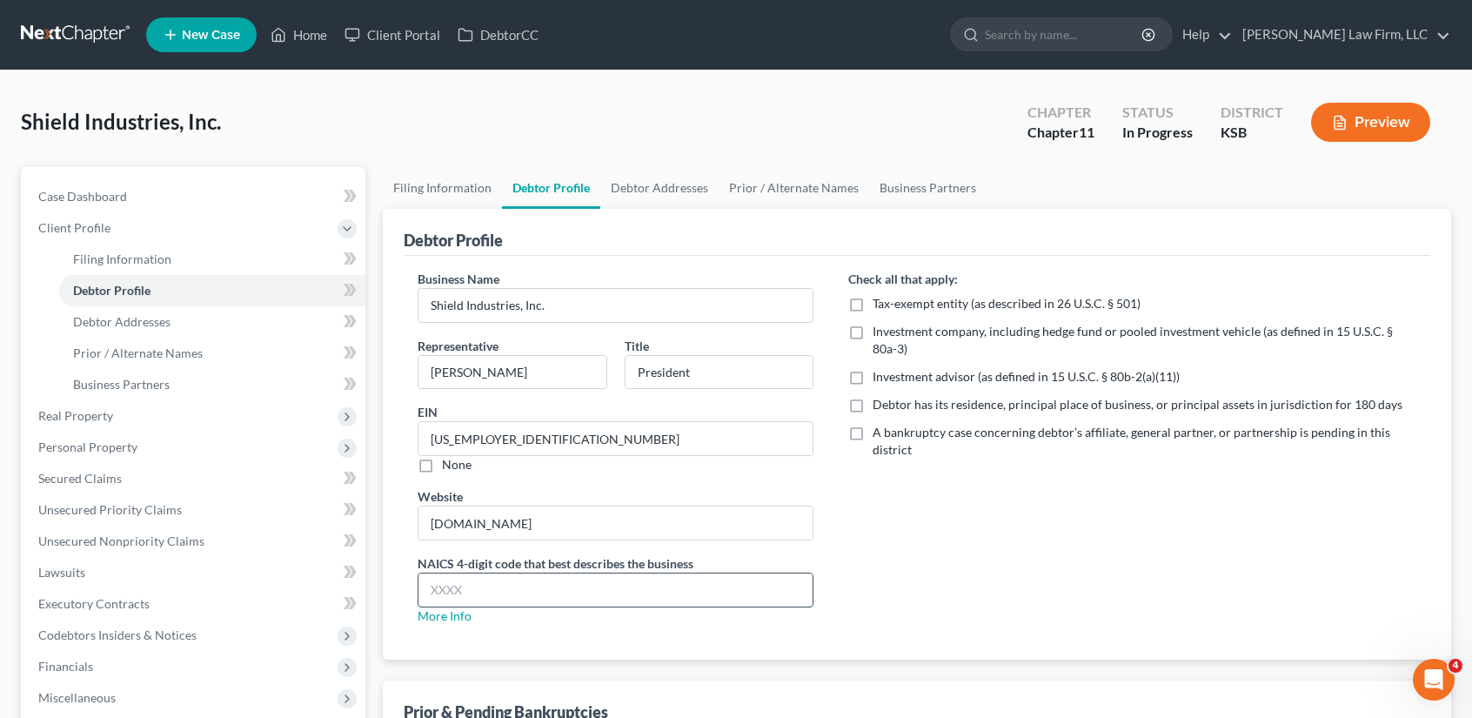
click at [463, 586] on input "text" at bounding box center [615, 589] width 394 height 33
type input "3331"
click at [873, 404] on label "Debtor has its residence, principal place of business, or principal assets in j…" at bounding box center [1138, 404] width 530 height 17
click at [880, 404] on input "Debtor has its residence, principal place of business, or principal assets in j…" at bounding box center [885, 401] width 11 height 11
checkbox input "true"
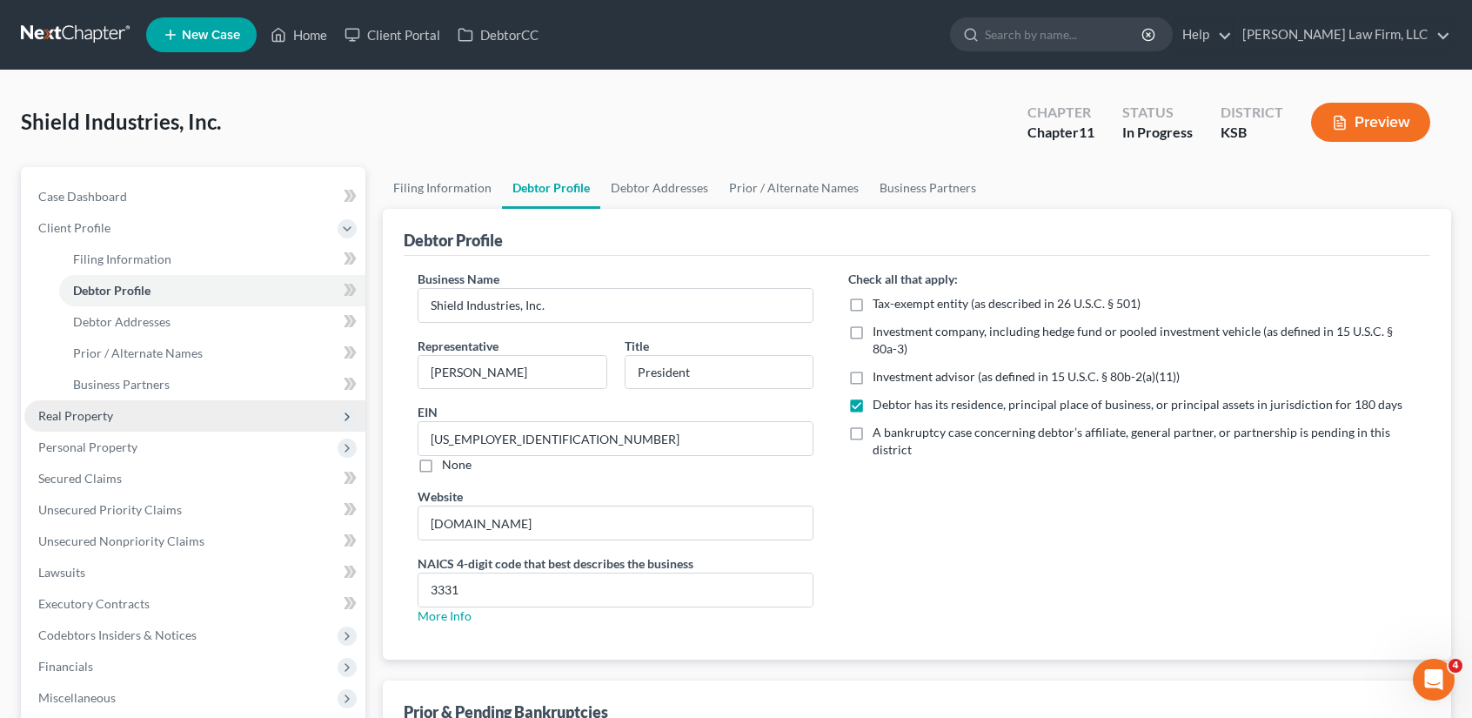
click at [103, 415] on span "Real Property" at bounding box center [75, 415] width 75 height 15
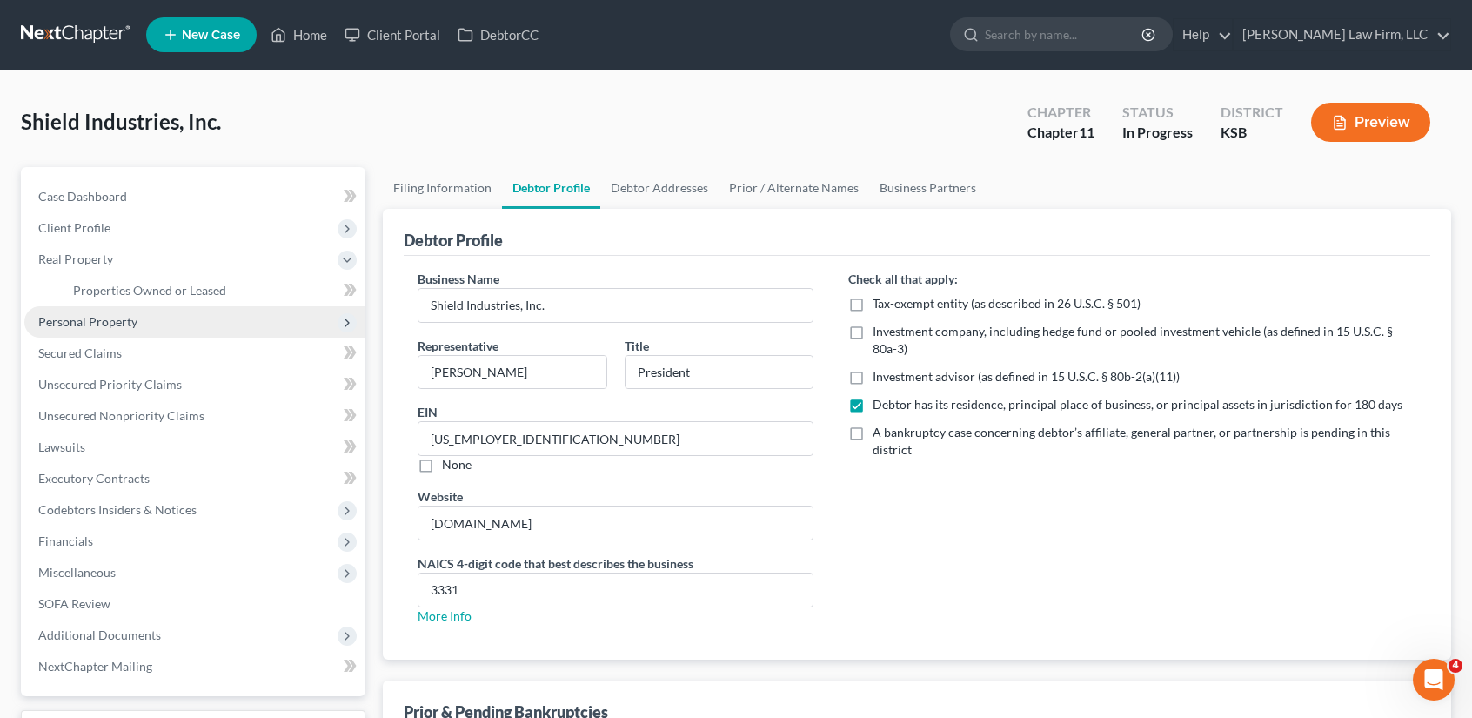
click at [111, 319] on span "Personal Property" at bounding box center [87, 321] width 99 height 15
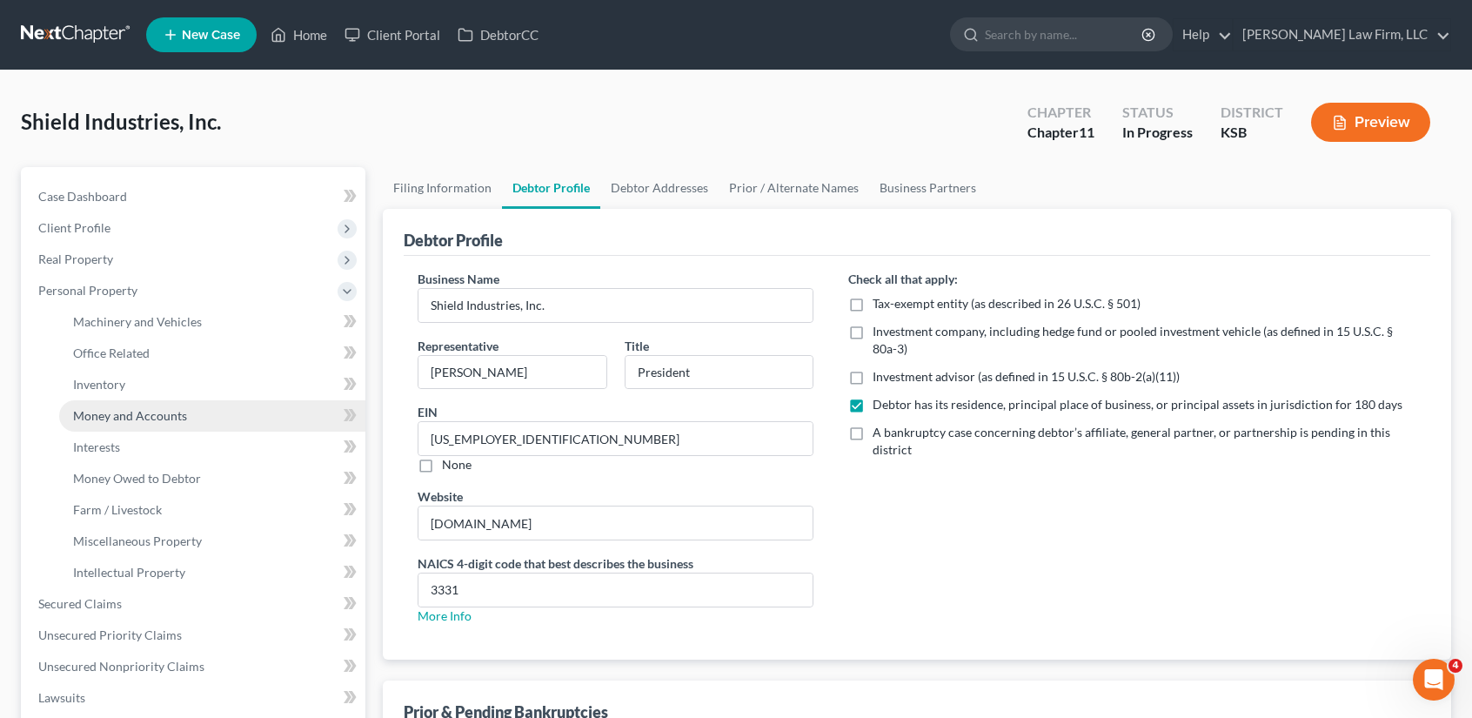
click at [173, 415] on span "Money and Accounts" at bounding box center [130, 415] width 114 height 15
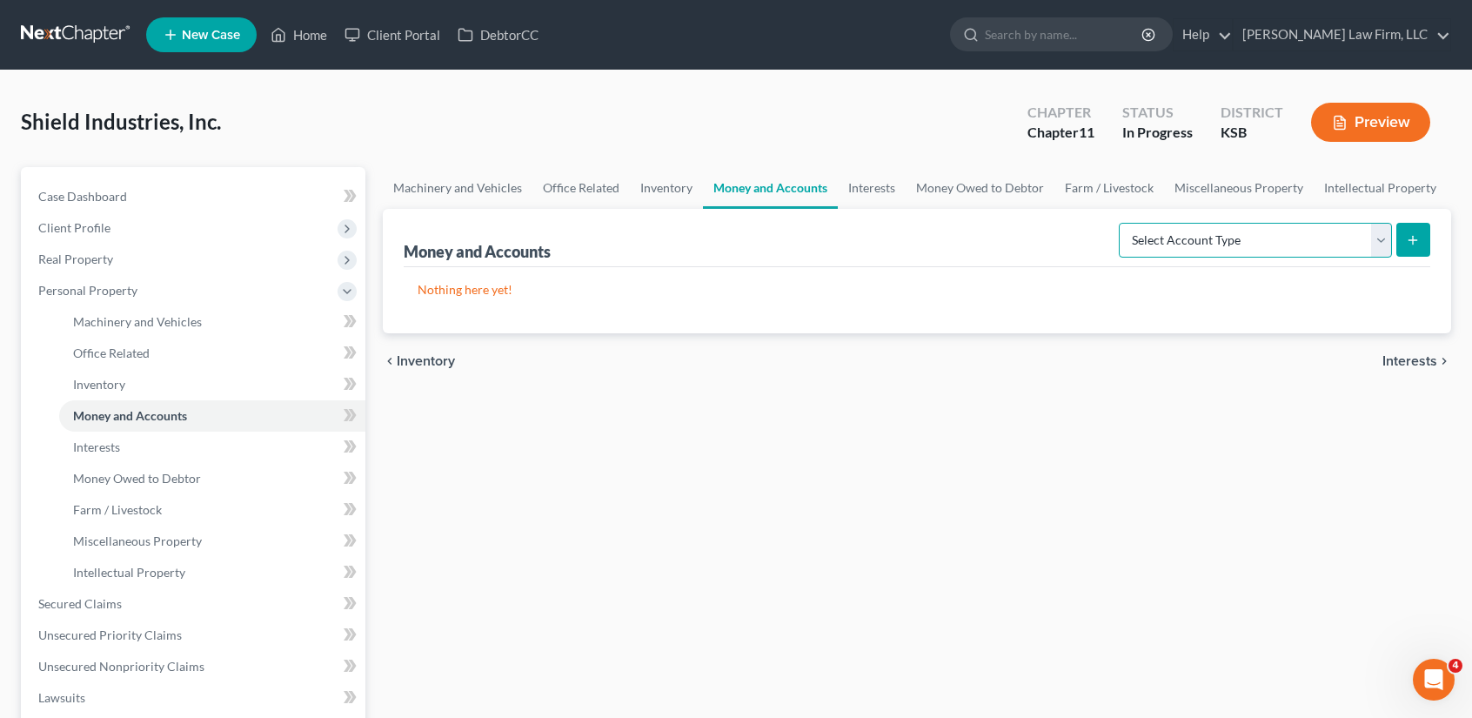
click at [1267, 240] on select "Select Account Type Brokerage (A/B: 3, SOFA: 18) Cash on Hand (A/B: 2) Certific…" at bounding box center [1255, 240] width 273 height 35
click at [157, 355] on link "Office Related" at bounding box center [212, 353] width 306 height 31
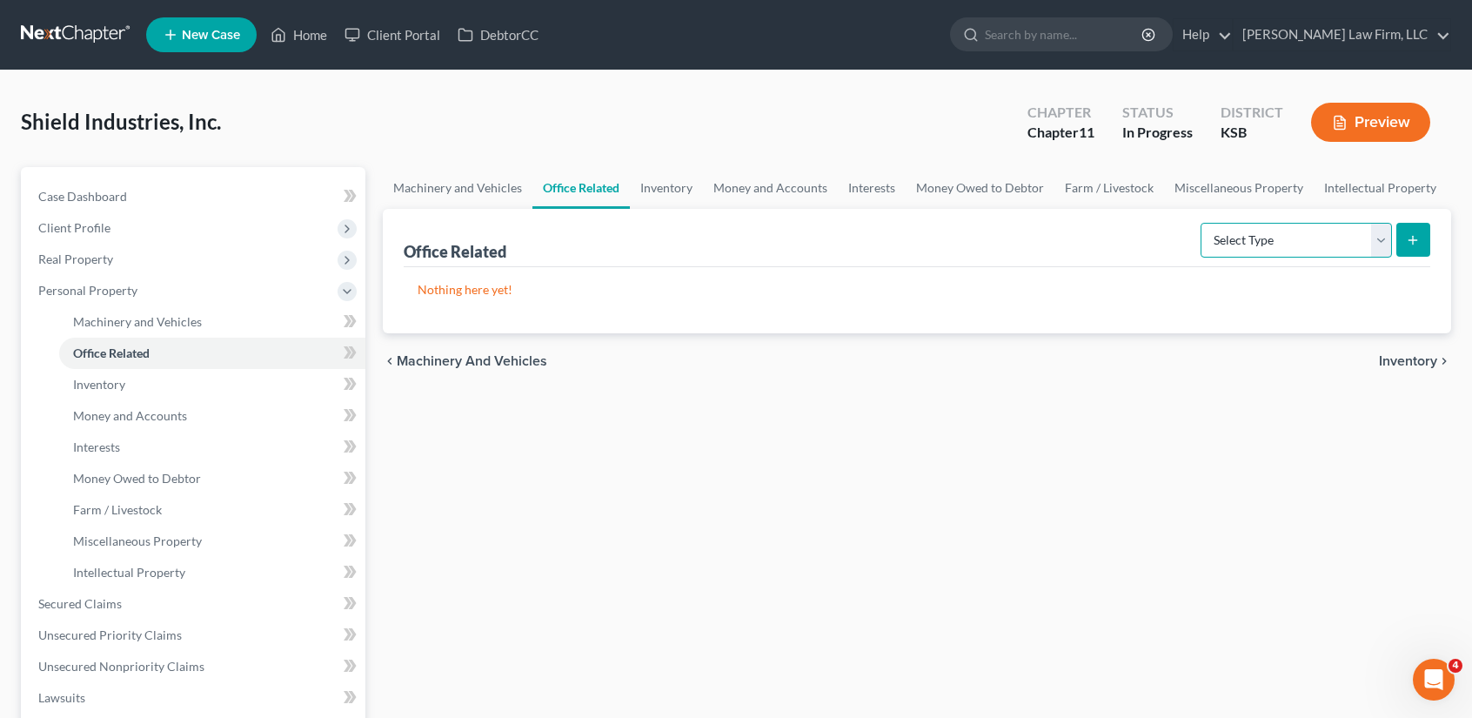
click at [1333, 234] on select "Select Type Collectibles (A/B: 42) Office Equipment (A/B: 41) Office Fixtures (…" at bounding box center [1296, 240] width 191 height 35
click at [168, 382] on link "Inventory" at bounding box center [212, 384] width 306 height 31
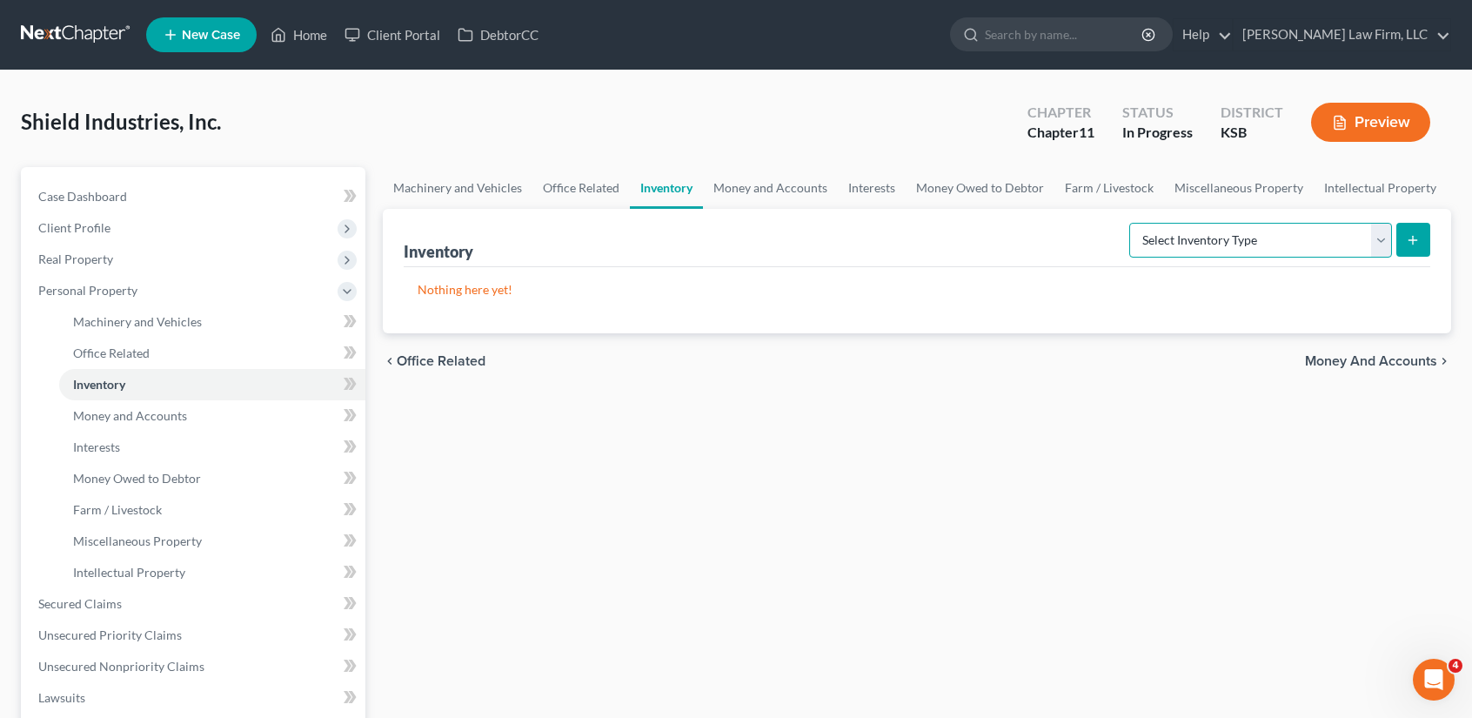
click at [1354, 244] on select "Select Inventory Type Finished Goods (A/B: 21) Other Inventory or Supplies (A/B…" at bounding box center [1260, 240] width 263 height 35
drag, startPoint x: 146, startPoint y: 418, endPoint x: 158, endPoint y: 414, distance: 12.7
click at [146, 418] on span "Money and Accounts" at bounding box center [130, 415] width 114 height 15
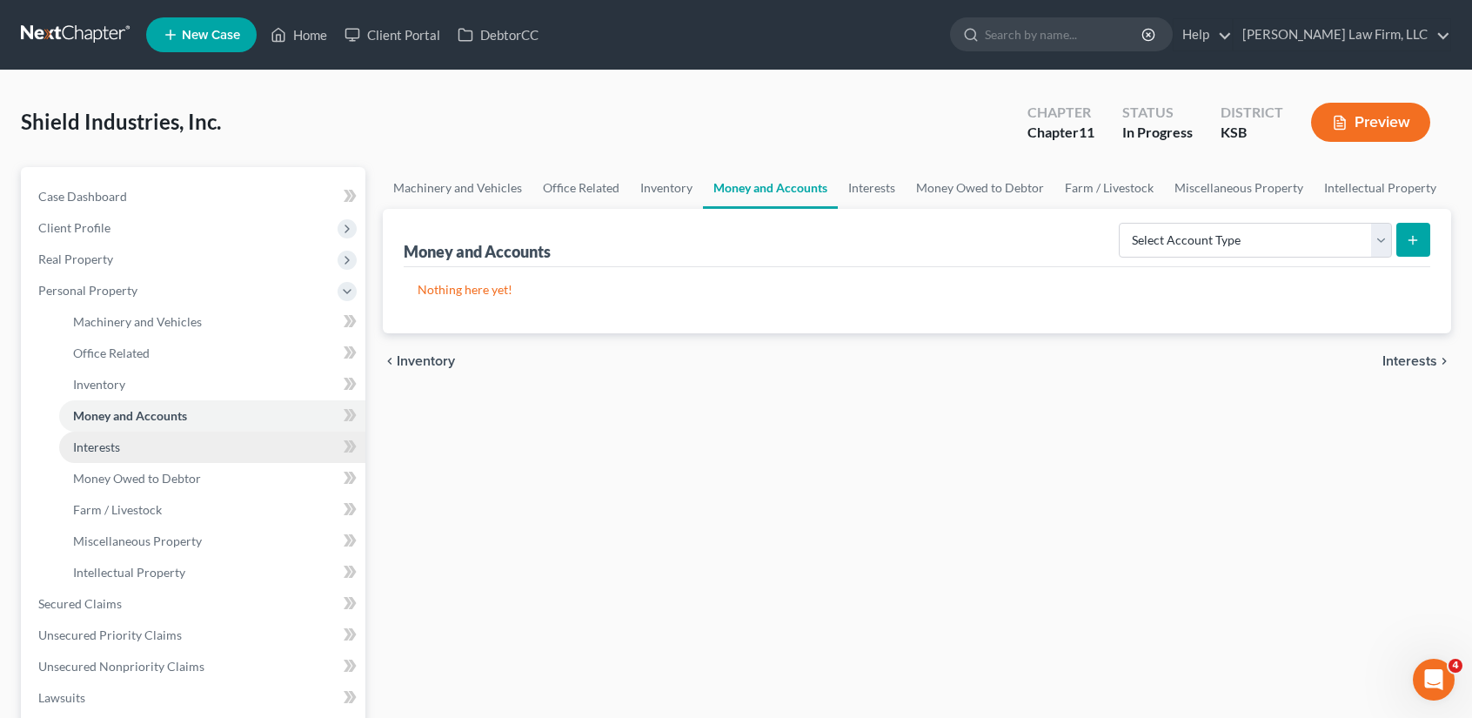
click at [152, 446] on link "Interests" at bounding box center [212, 447] width 306 height 31
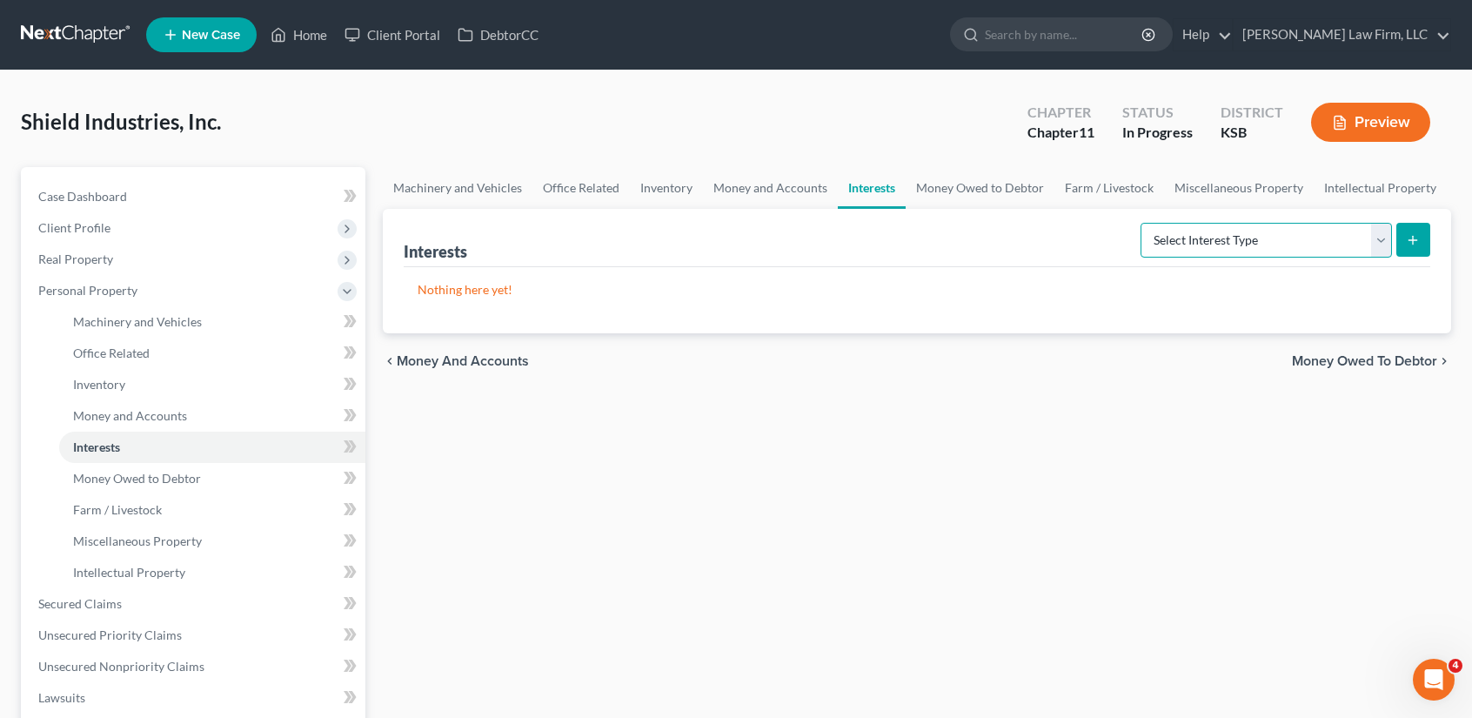
click at [1333, 238] on select "Select Interest Type Bond (A/B: 16) Incorporated Business (A/B: 15) Insurance P…" at bounding box center [1266, 240] width 251 height 35
click at [1279, 237] on select "Select Interest Type Bond (A/B: 16) Incorporated Business (A/B: 15) Insurance P…" at bounding box center [1266, 240] width 251 height 35
drag, startPoint x: 171, startPoint y: 479, endPoint x: 259, endPoint y: 472, distance: 88.1
click at [172, 480] on span "Money Owed to Debtor" at bounding box center [137, 478] width 128 height 15
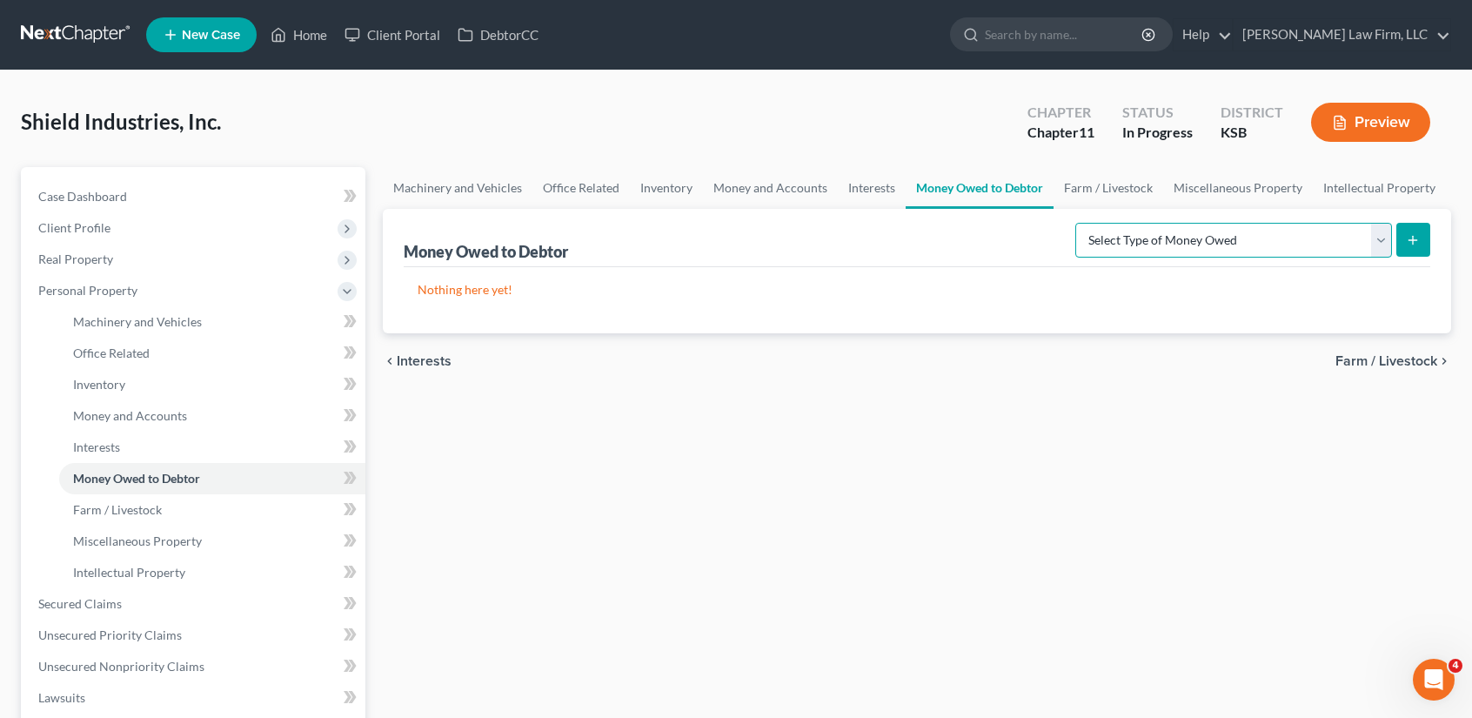
click at [1335, 242] on select "Select Type of Money Owed Accounts Receivable (A/B: 11) Causes of Action Agains…" at bounding box center [1233, 240] width 317 height 35
select select "accounts_receivable"
click at [1080, 223] on select "Select Type of Money Owed Accounts Receivable (A/B: 11) Causes of Action Agains…" at bounding box center [1233, 240] width 317 height 35
click at [1408, 241] on icon "submit" at bounding box center [1413, 240] width 14 height 14
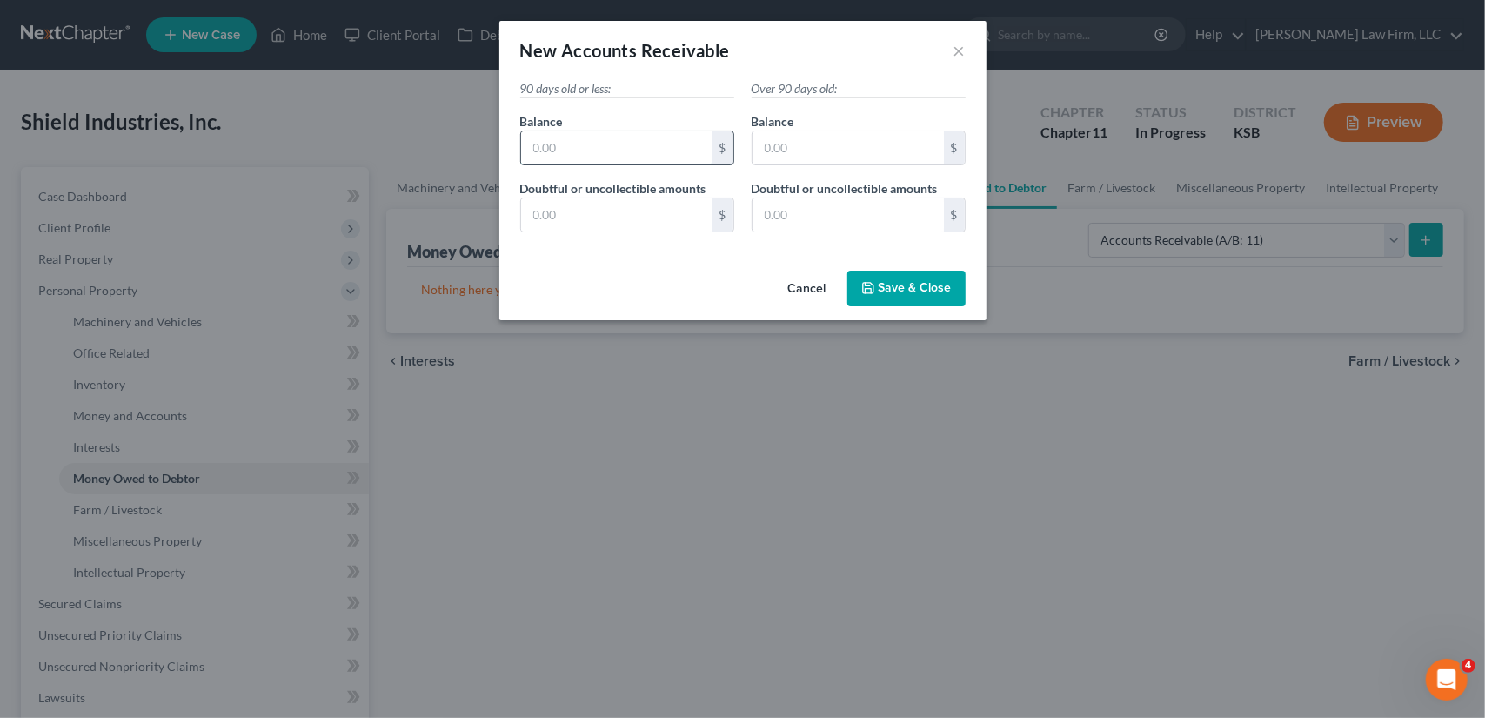
click at [612, 153] on input "text" at bounding box center [616, 147] width 191 height 33
type input "646,643.00"
click at [799, 147] on input "text" at bounding box center [848, 147] width 191 height 33
type input "50,000.00"
click at [611, 217] on input "text" at bounding box center [616, 214] width 191 height 33
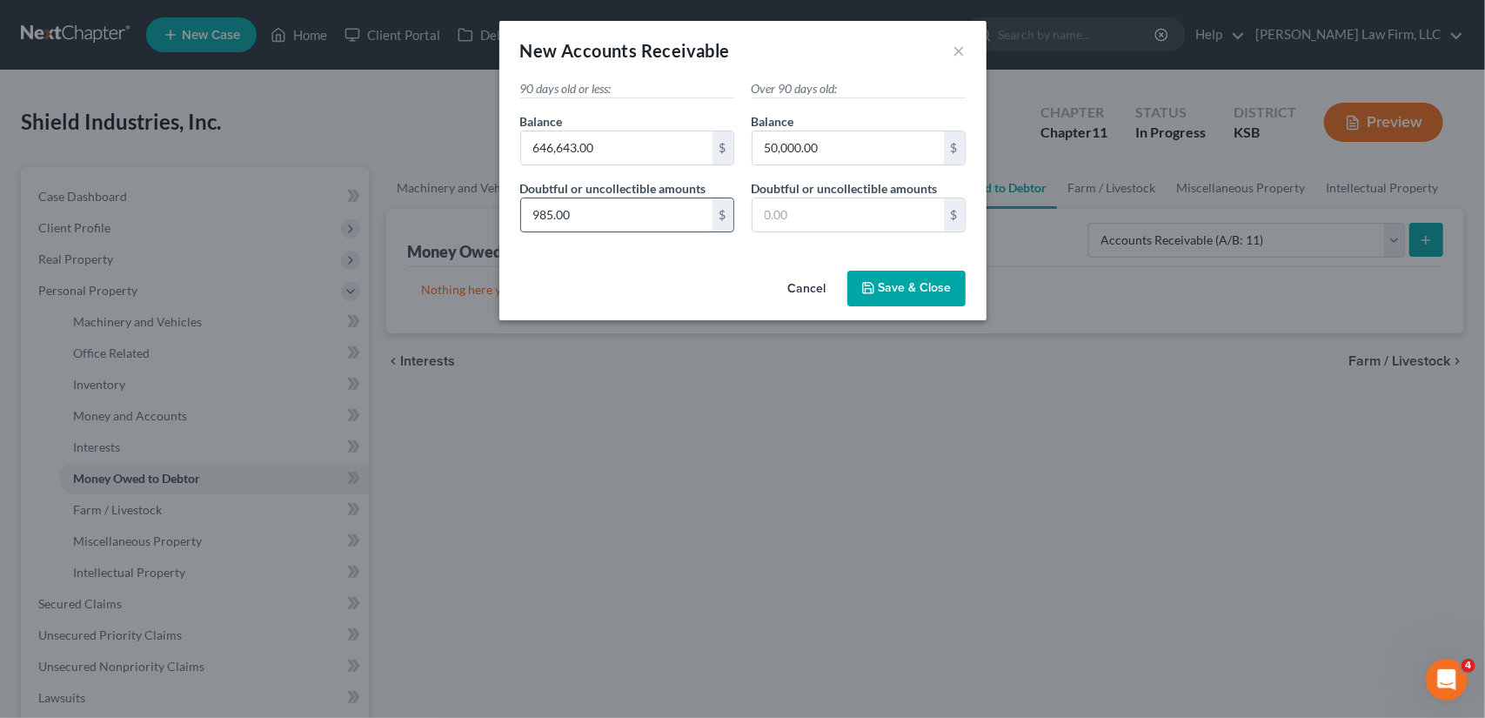
type input "985.00"
type input "985.3"
type input "985.00"
click at [912, 291] on span "Save & Close" at bounding box center [915, 288] width 73 height 15
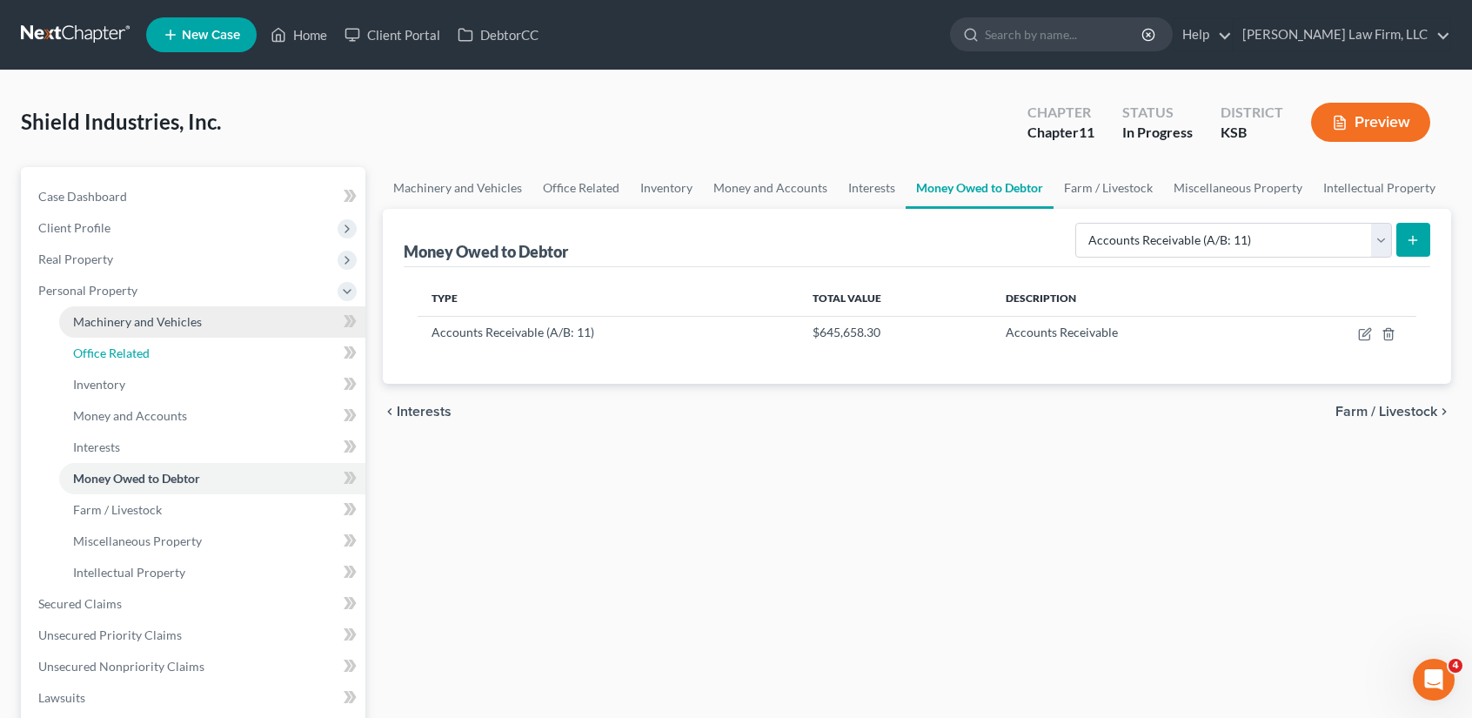
drag, startPoint x: 139, startPoint y: 351, endPoint x: 214, endPoint y: 336, distance: 76.3
click at [139, 351] on span "Office Related" at bounding box center [111, 352] width 77 height 15
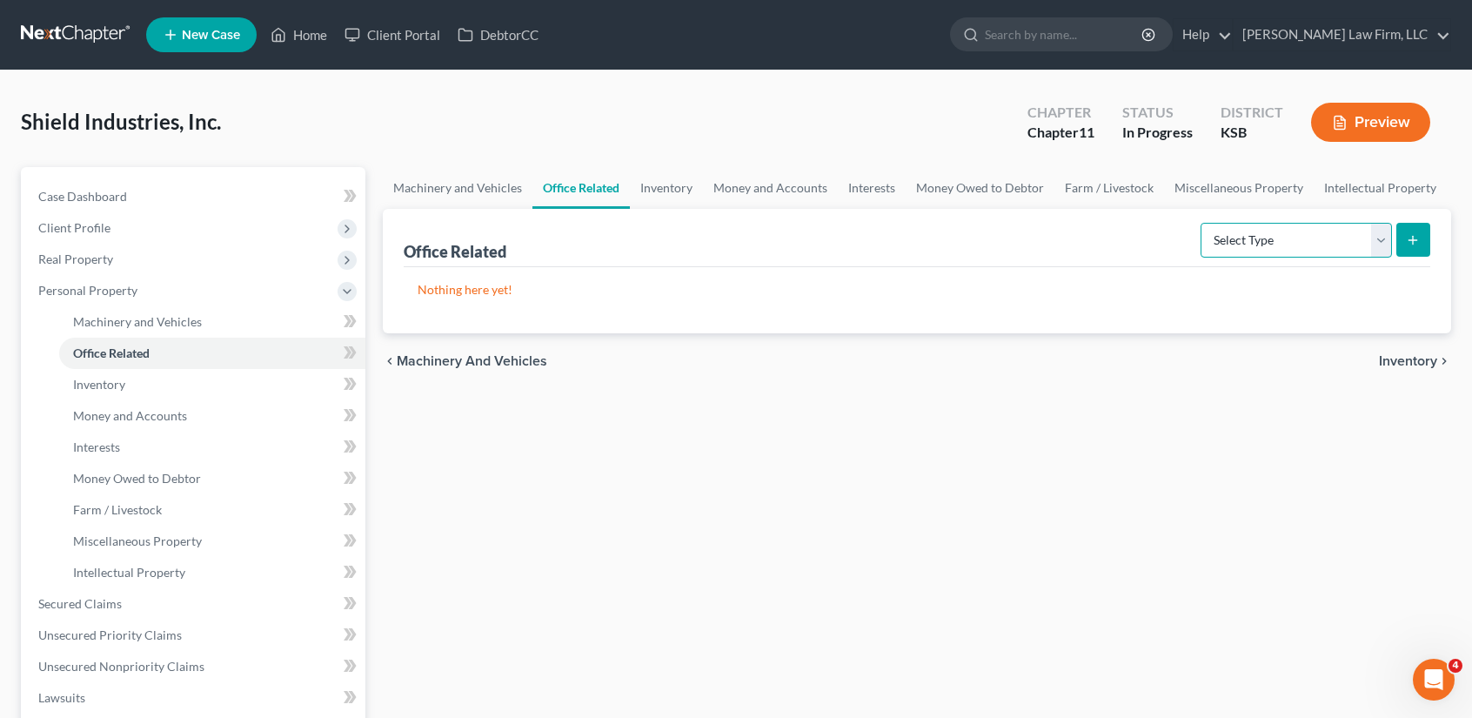
click at [1375, 243] on select "Select Type Collectibles (A/B: 42) Office Equipment (A/B: 41) Office Fixtures (…" at bounding box center [1296, 240] width 191 height 35
select select "furniture"
click at [1202, 223] on select "Select Type Collectibles (A/B: 42) Office Equipment (A/B: 41) Office Fixtures (…" at bounding box center [1296, 240] width 191 height 35
click at [1415, 233] on icon "submit" at bounding box center [1413, 240] width 14 height 14
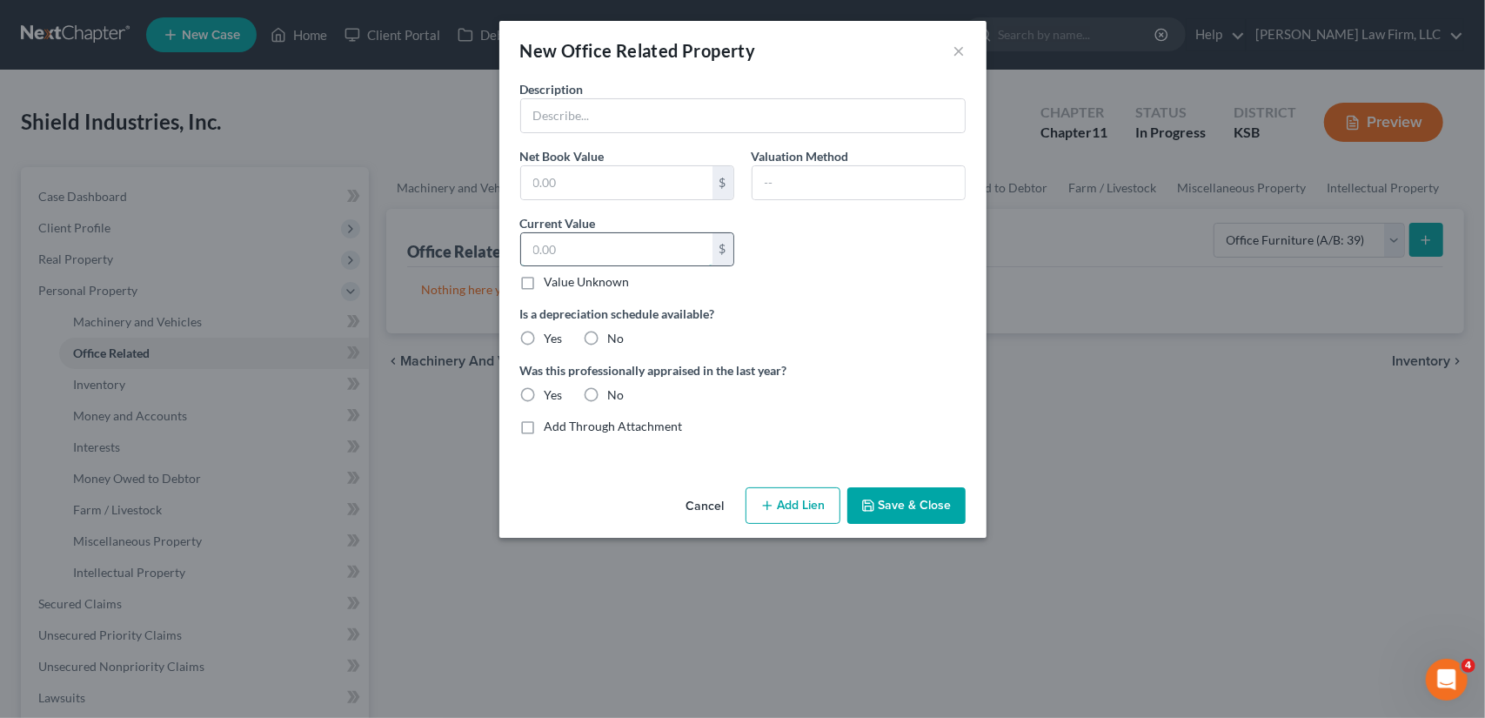
click at [559, 251] on input "text" at bounding box center [616, 249] width 191 height 33
type input "328,967.28"
click at [937, 499] on button "Save & Close" at bounding box center [906, 505] width 118 height 37
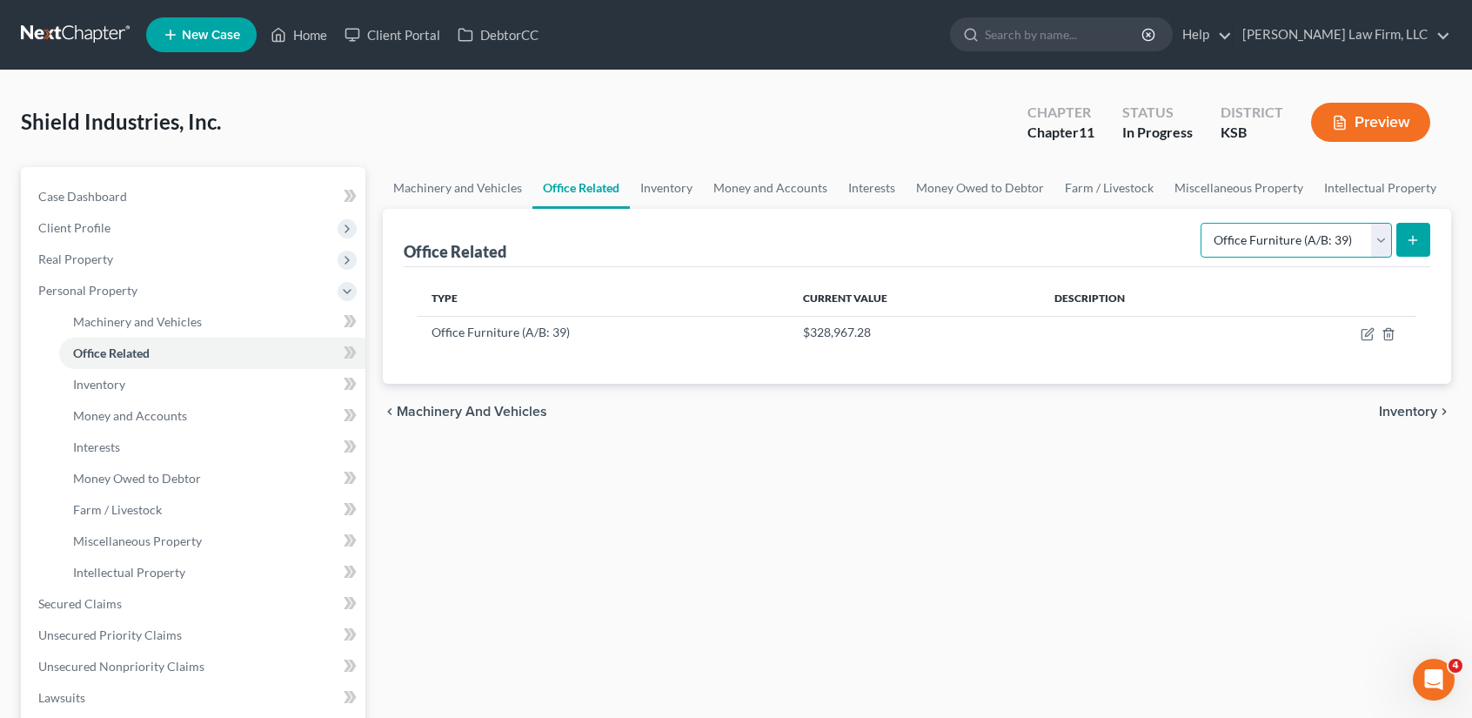
click at [1384, 243] on select "Select Type Collectibles (A/B: 42) Office Equipment (A/B: 41) Office Fixtures (…" at bounding box center [1296, 240] width 191 height 35
click at [108, 318] on span "Machinery and Vehicles" at bounding box center [137, 321] width 129 height 15
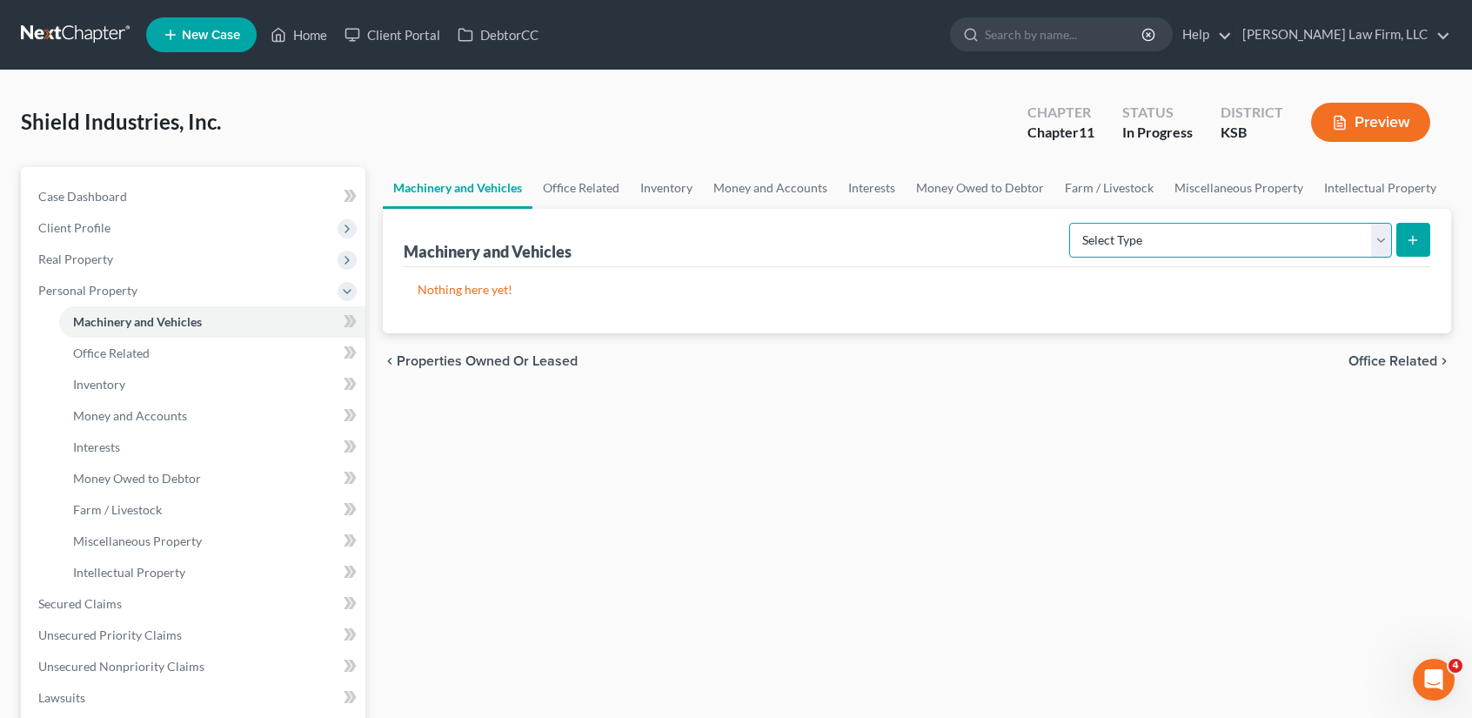
click at [1368, 241] on select "Select Type Aircraft (A/B: 49) Other Machinery, Fixtures and Equipment (A/B: 50…" at bounding box center [1230, 240] width 323 height 35
select select "vehicle"
click at [1073, 223] on select "Select Type Aircraft (A/B: 49) Other Machinery, Fixtures and Equipment (A/B: 50…" at bounding box center [1230, 240] width 323 height 35
click at [1413, 238] on icon "submit" at bounding box center [1413, 240] width 14 height 14
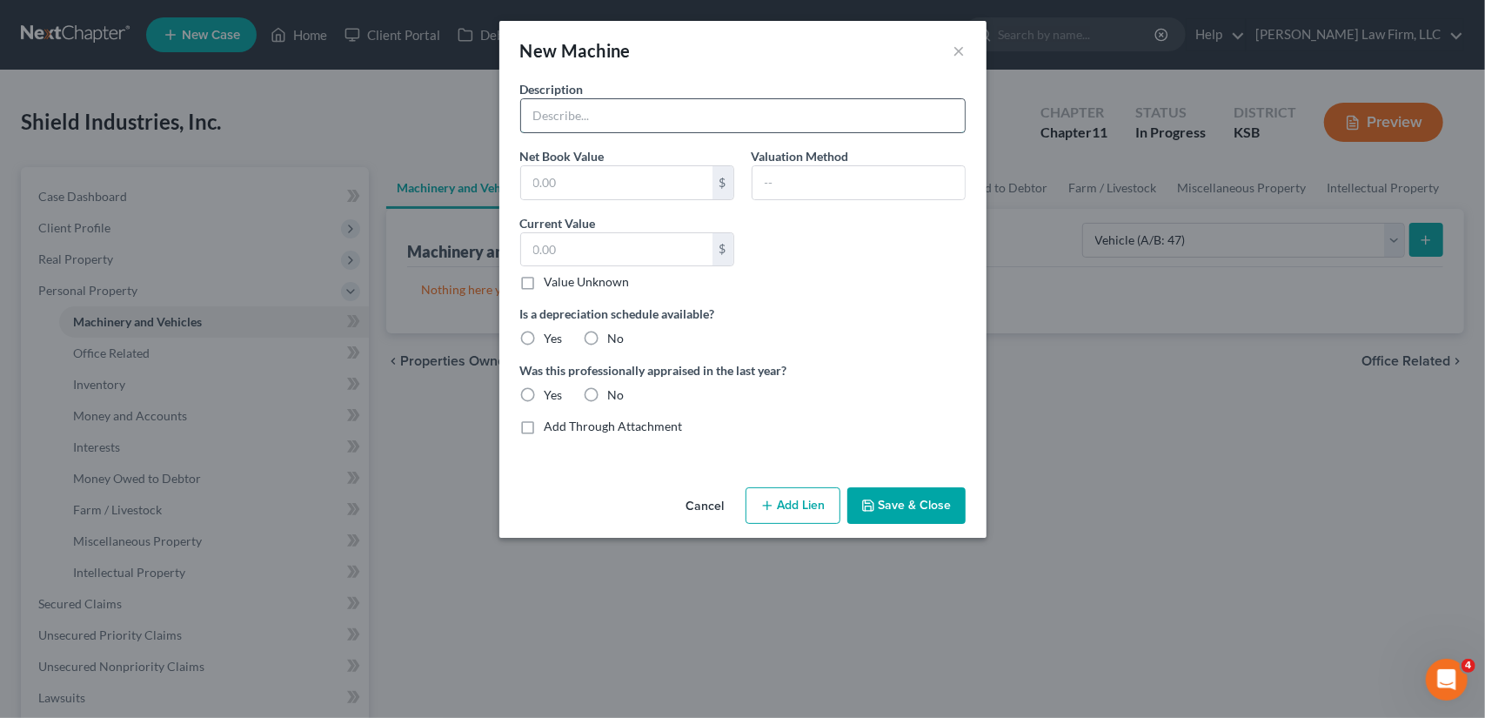
click at [582, 114] on input "text" at bounding box center [743, 115] width 444 height 33
type input "2008 Chevrolet Silverado 2500 HD - VIN 3648"
click at [804, 196] on input "text" at bounding box center [859, 182] width 212 height 33
type input "Debtor Estimate"
type input "2,500.00"
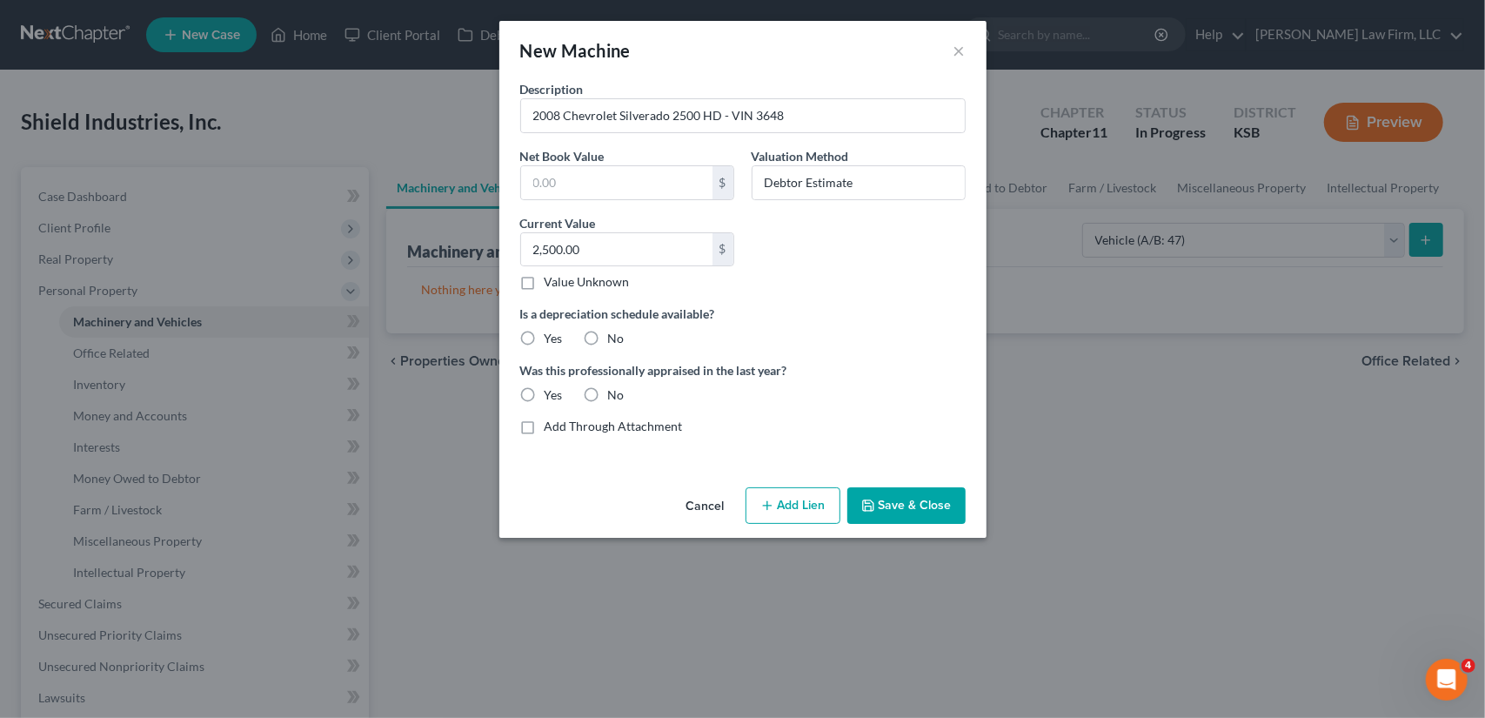
click at [911, 514] on button "Save & Close" at bounding box center [906, 505] width 118 height 37
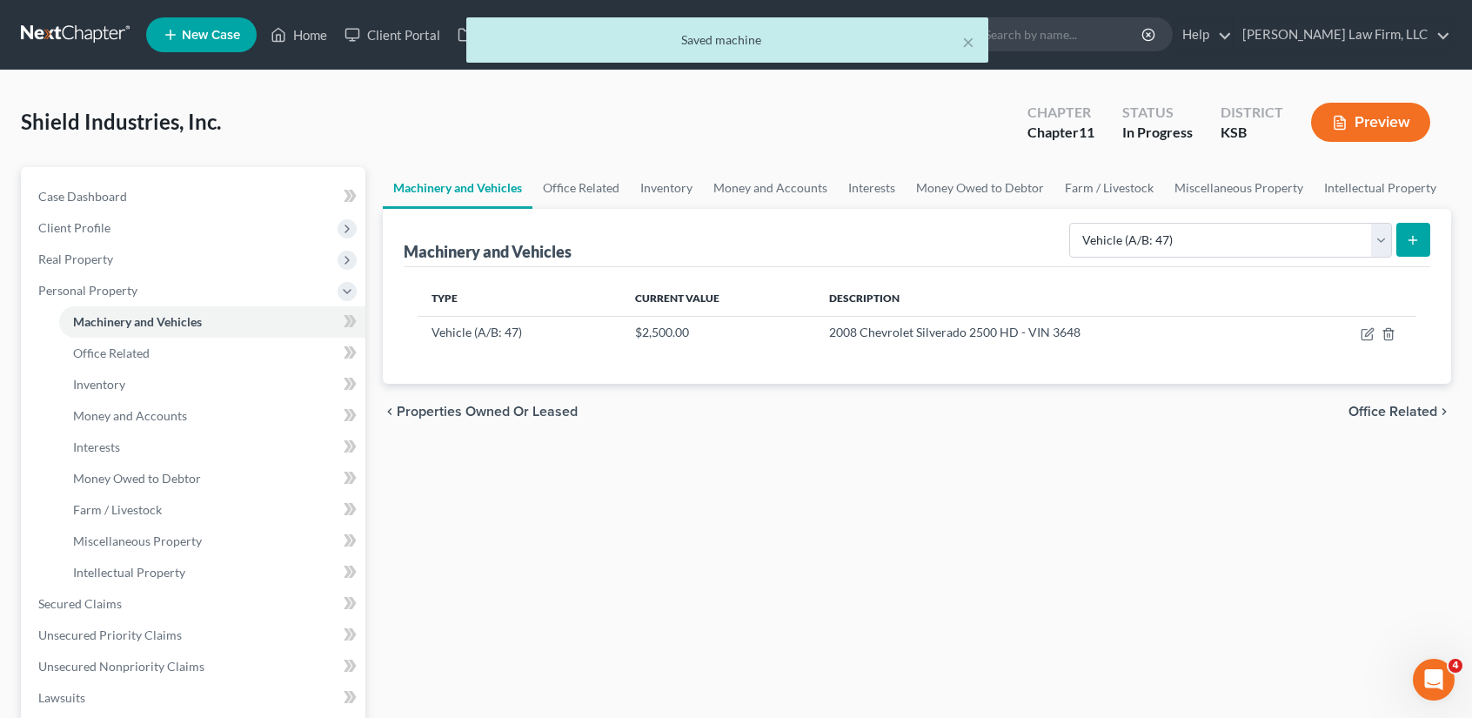
click at [1409, 240] on line "submit" at bounding box center [1413, 240] width 8 height 0
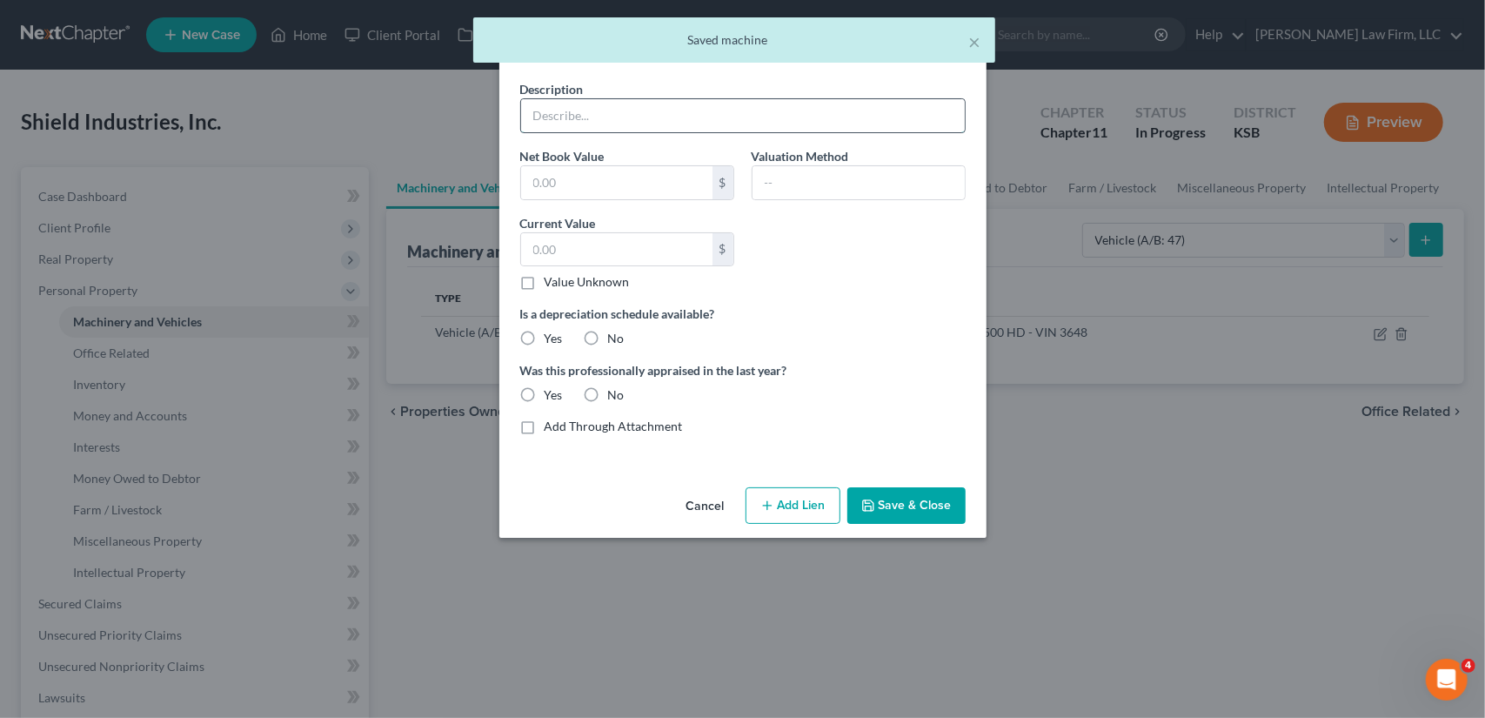
click at [588, 112] on input "text" at bounding box center [743, 115] width 444 height 33
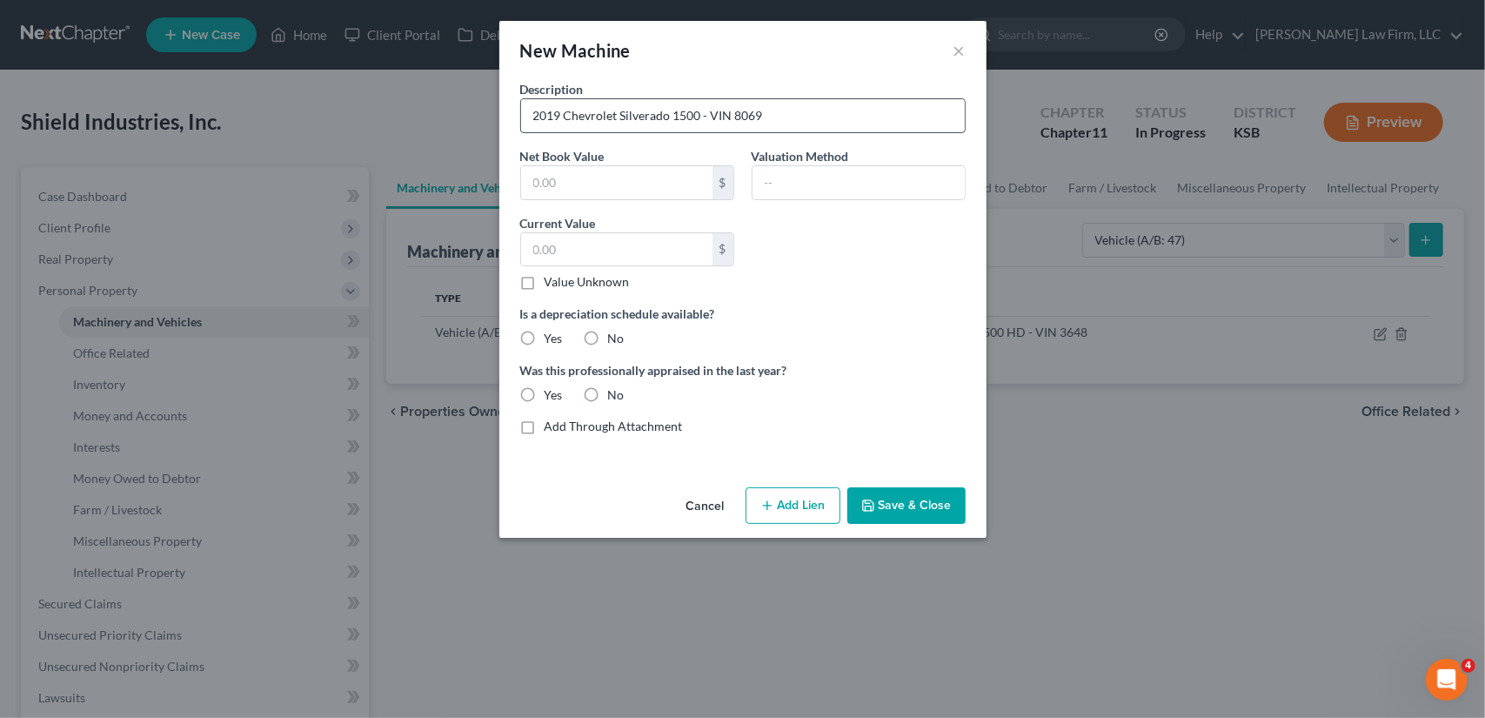
type input "2019 Chevrolet Silverado 1500 - VIN 8069"
type input "Debtor Estimate"
type input "26,000.00"
click at [919, 505] on button "Save & Close" at bounding box center [906, 505] width 118 height 37
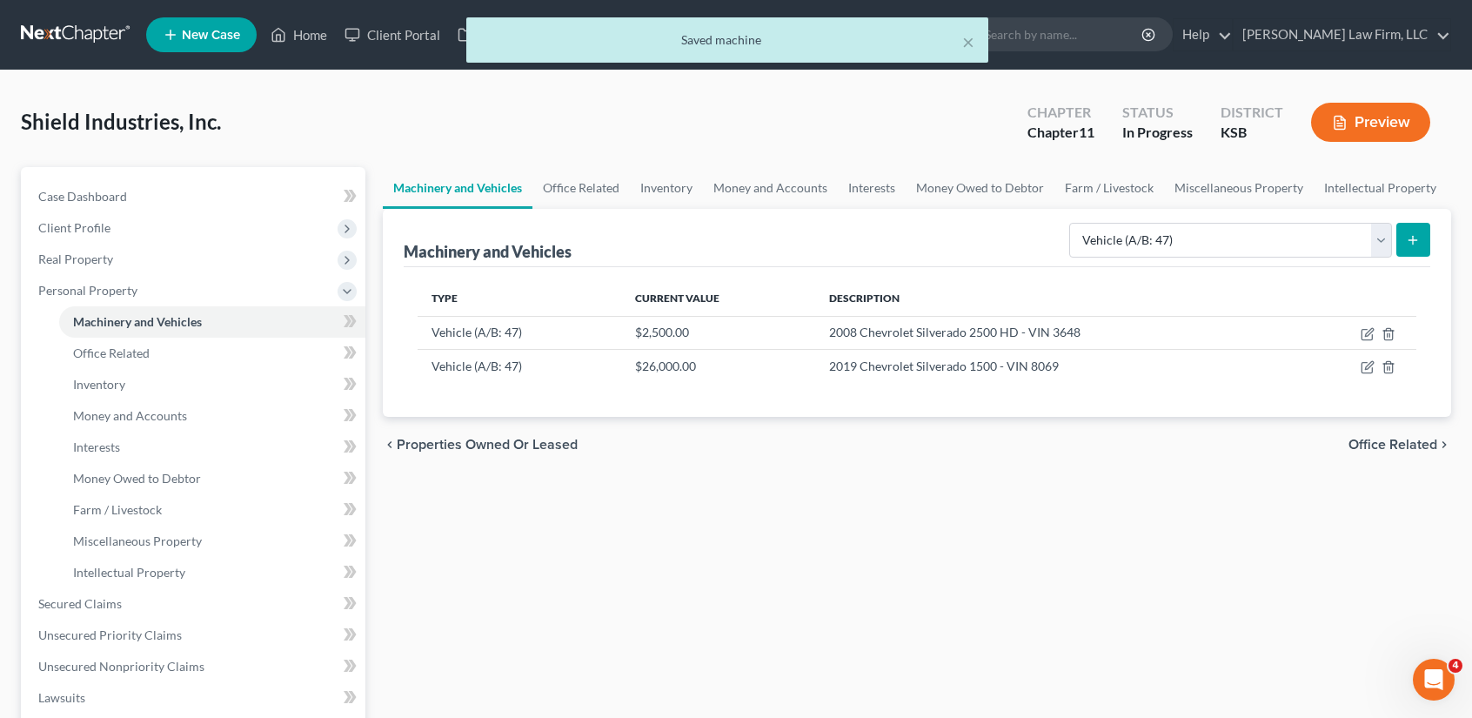
click at [1406, 235] on icon "submit" at bounding box center [1413, 240] width 14 height 14
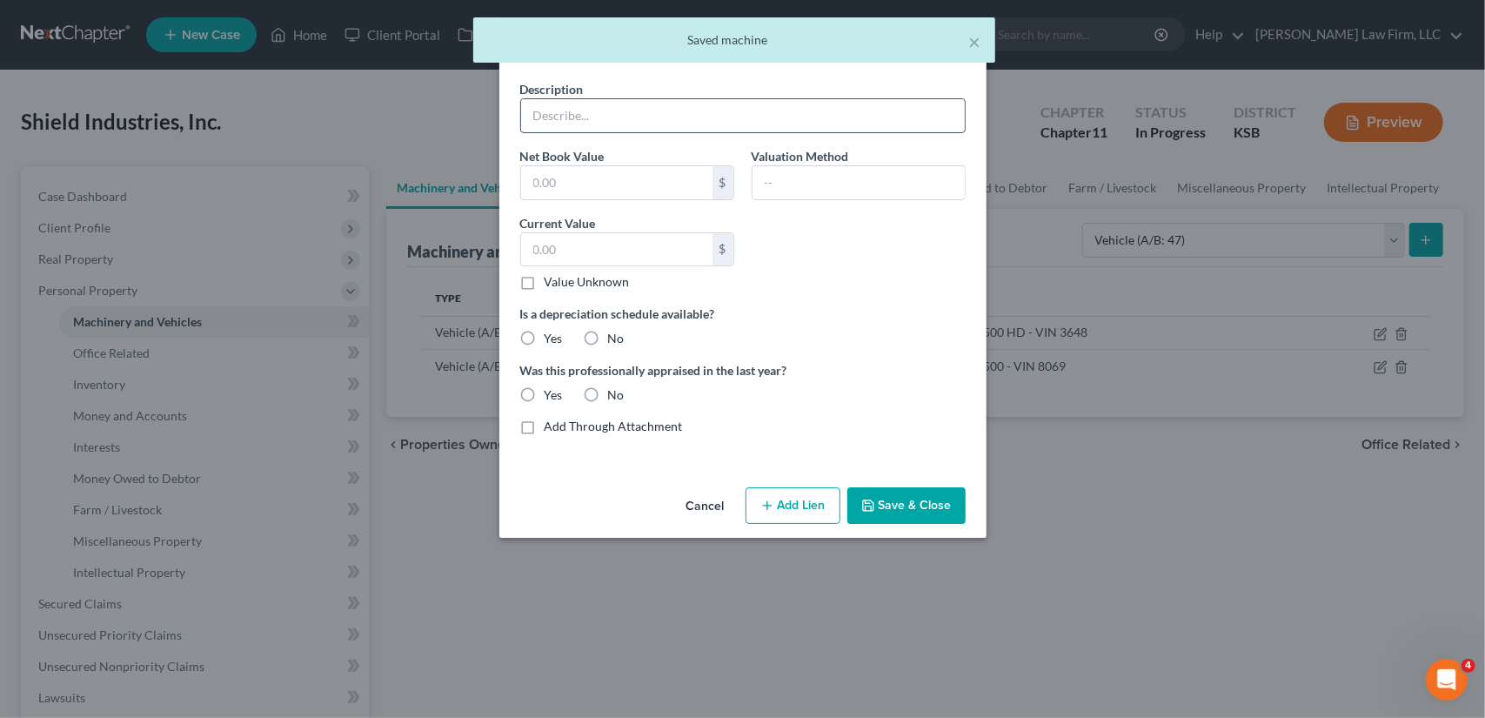
click at [572, 122] on input "text" at bounding box center [743, 115] width 444 height 33
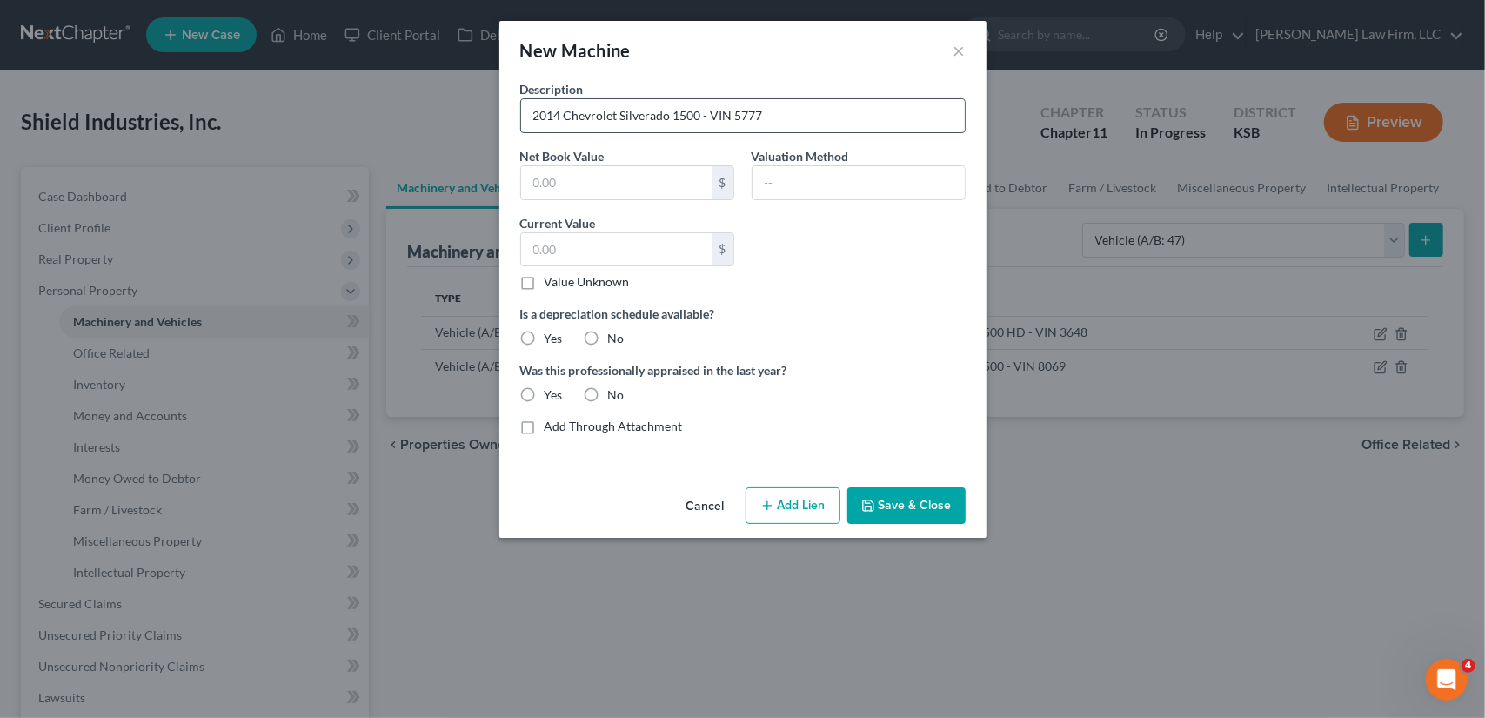
type input "2014 Chevrolet Silverado 1500 - VIN 5777"
type input "Debtor Estimate"
type input "22,000.00"
click at [908, 507] on button "Save & Close" at bounding box center [906, 505] width 118 height 37
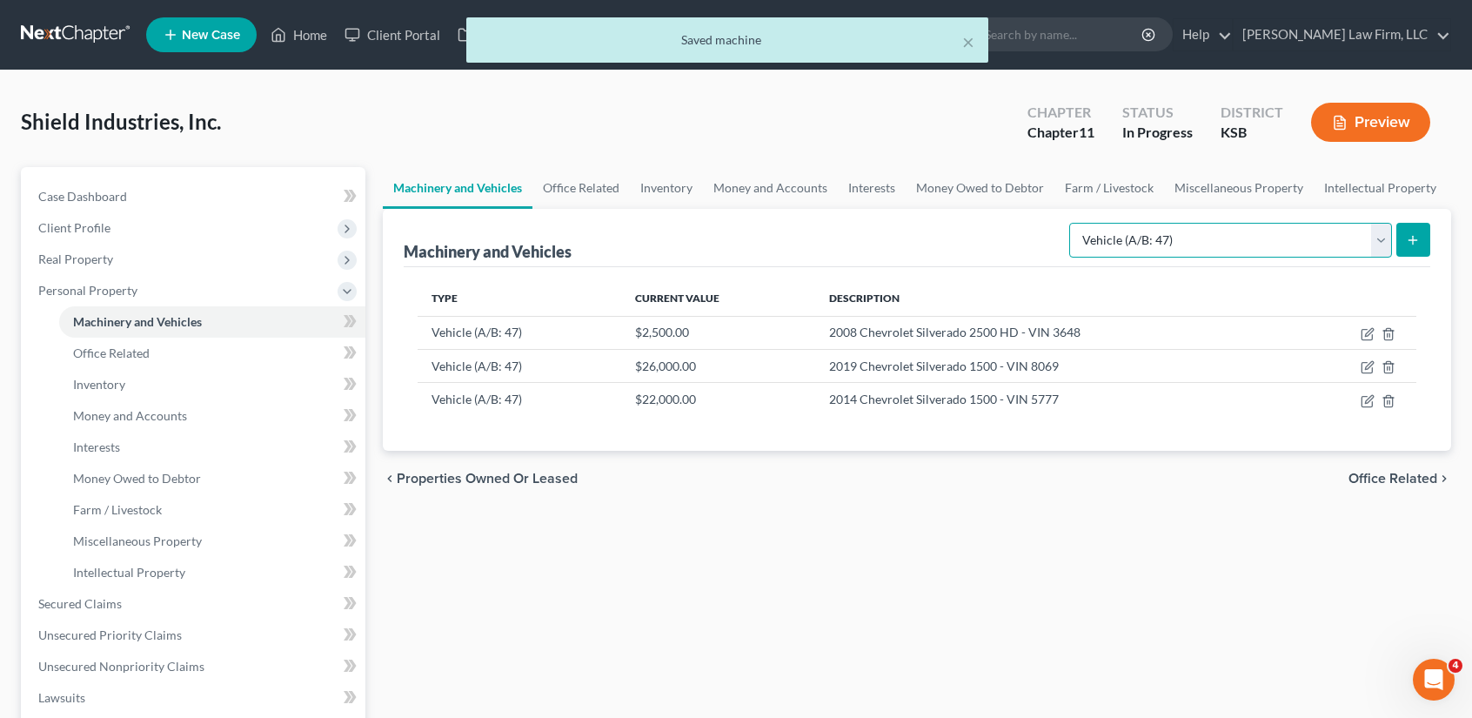
click at [1379, 244] on select "Select Type Aircraft (A/B: 49) Other Machinery, Fixtures and Equipment (A/B: 50…" at bounding box center [1230, 240] width 323 height 35
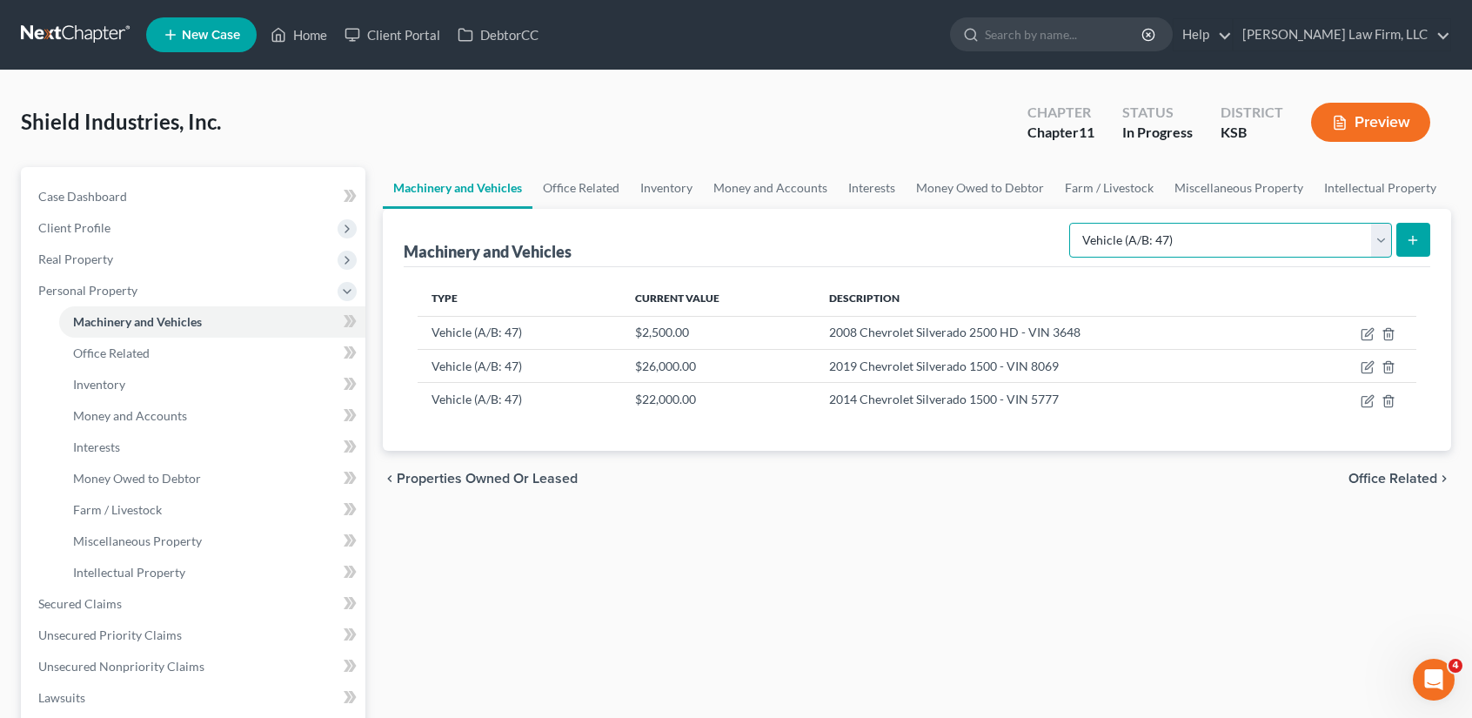
select select "other"
click at [1073, 223] on select "Select Type Aircraft (A/B: 49) Other Machinery, Fixtures and Equipment (A/B: 50…" at bounding box center [1230, 240] width 323 height 35
click at [1419, 238] on icon "submit" at bounding box center [1413, 240] width 14 height 14
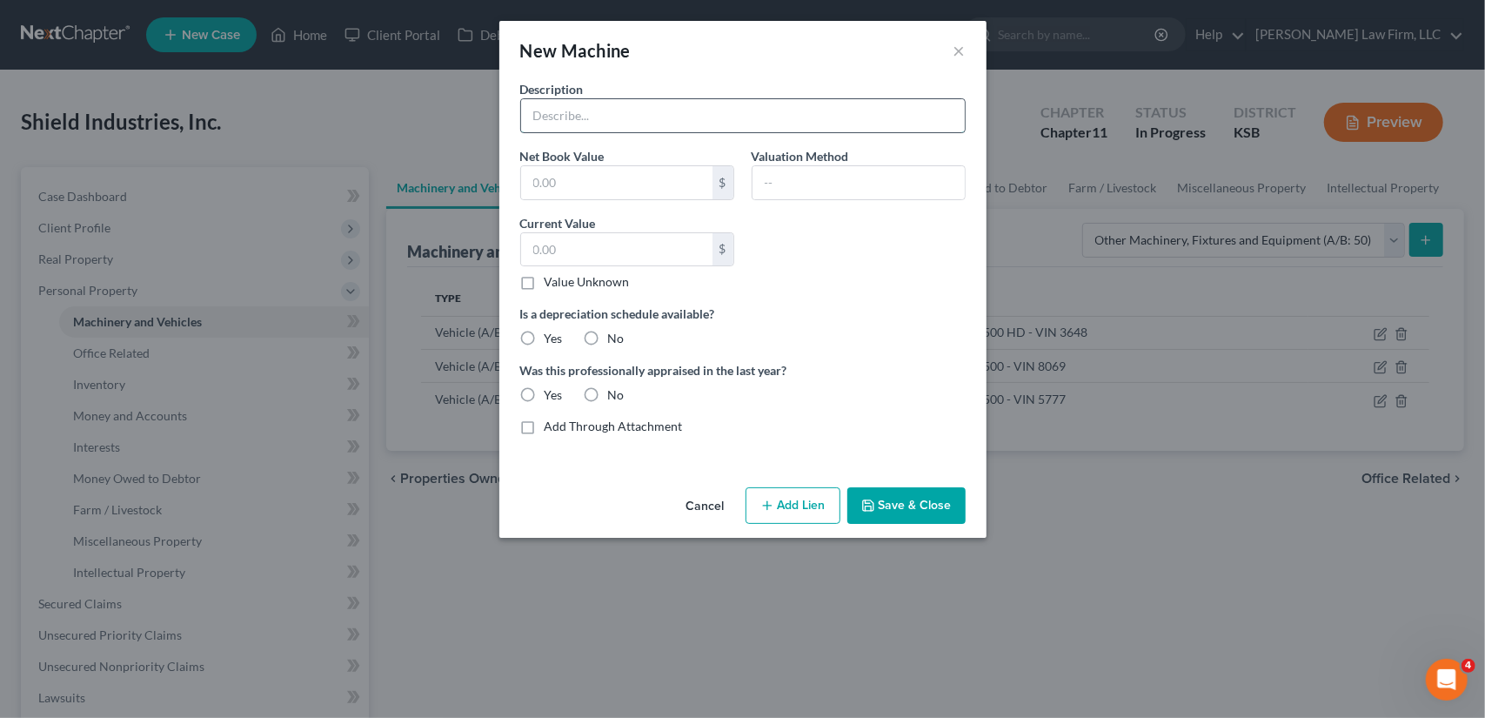
click at [647, 109] on input "text" at bounding box center [743, 115] width 444 height 33
type input "Equipment, Machinery List"
type input "1,760,086.00"
click at [946, 495] on button "Save & Close" at bounding box center [906, 505] width 118 height 37
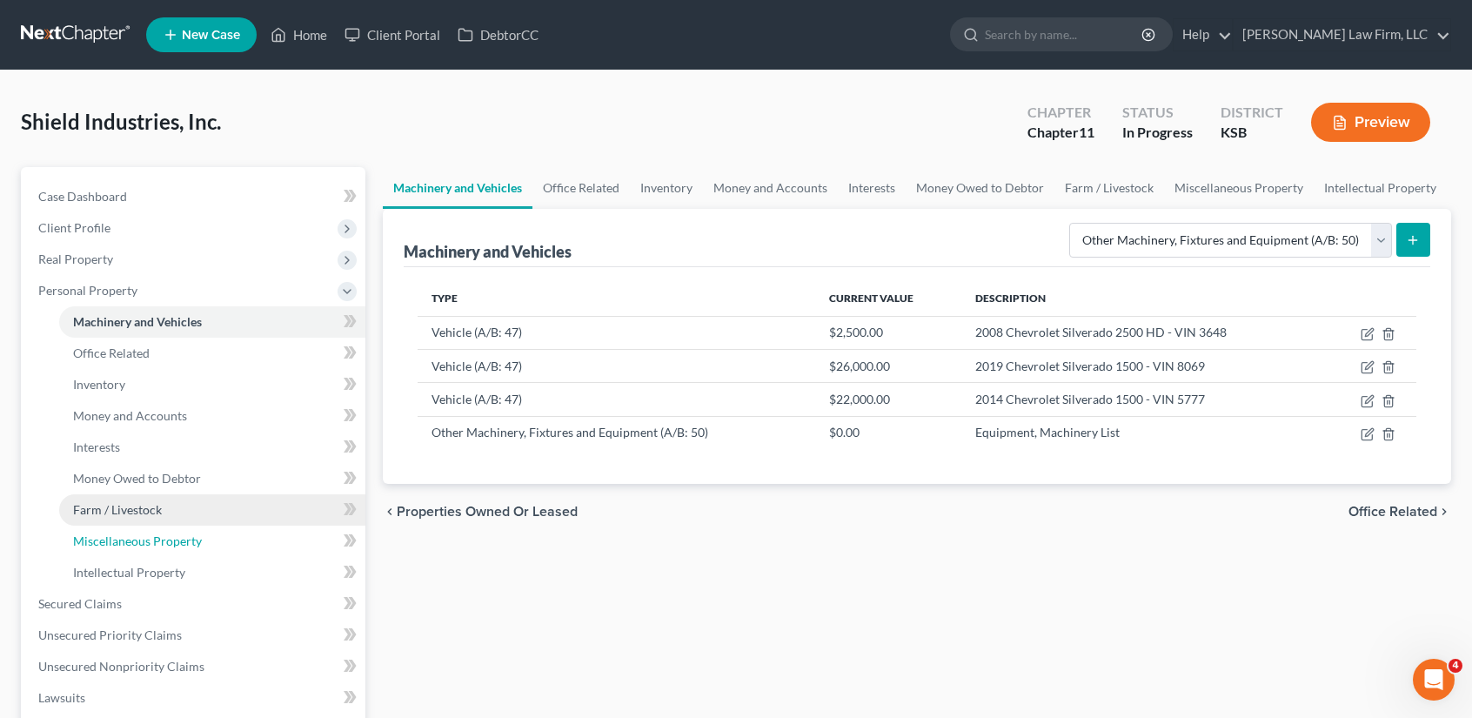
click at [152, 539] on span "Miscellaneous Property" at bounding box center [137, 540] width 129 height 15
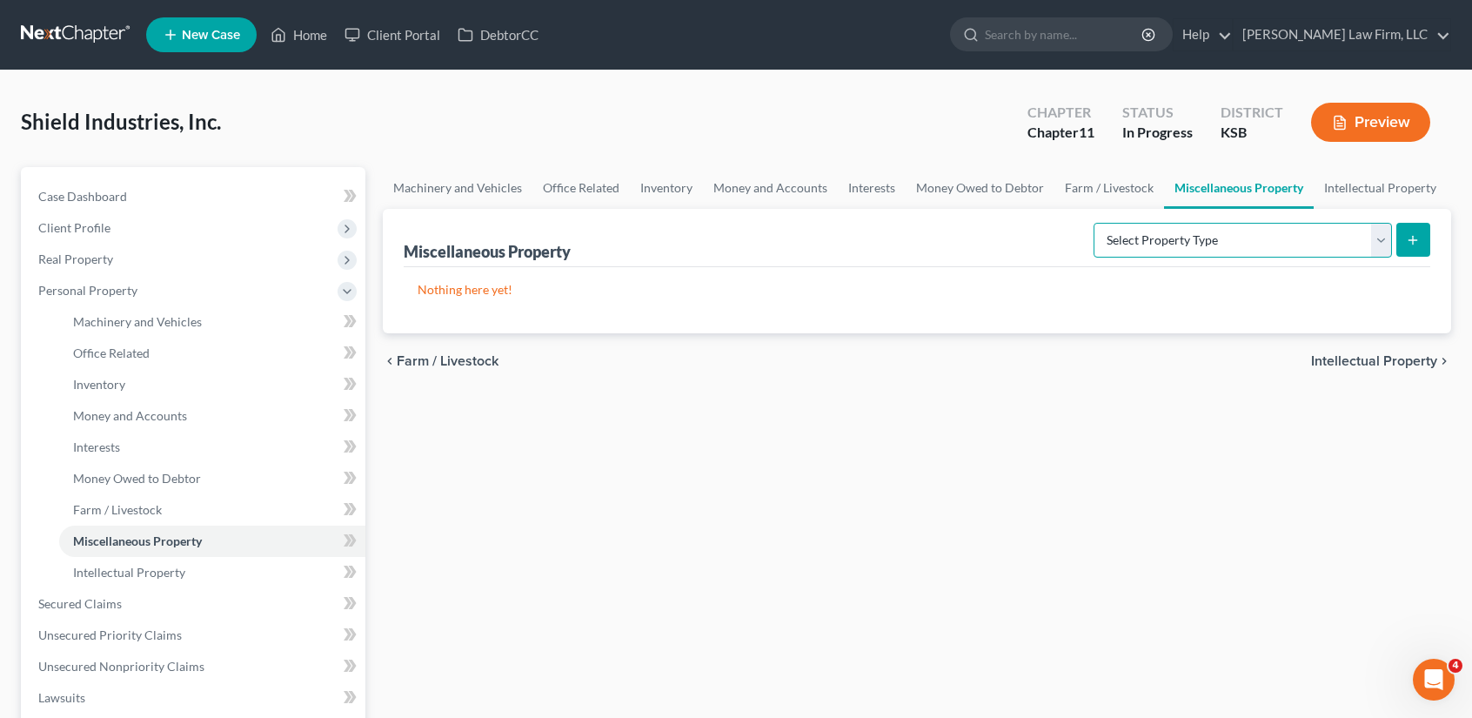
click at [1373, 245] on select "Select Property Type Assigned for Creditor Benefit [DATE] (SOFA: 8) Assigned to…" at bounding box center [1243, 240] width 298 height 35
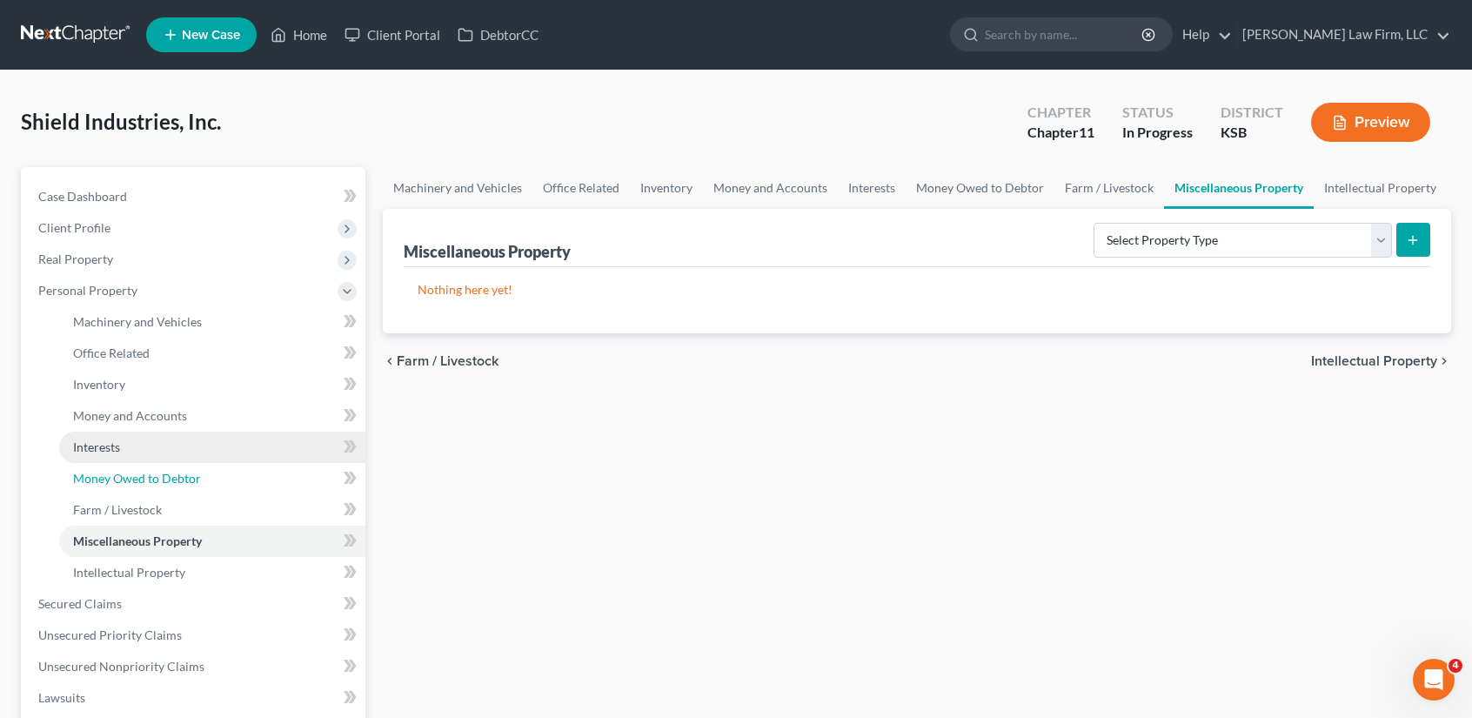
drag, startPoint x: 146, startPoint y: 476, endPoint x: 318, endPoint y: 445, distance: 174.9
click at [146, 476] on span "Money Owed to Debtor" at bounding box center [137, 478] width 128 height 15
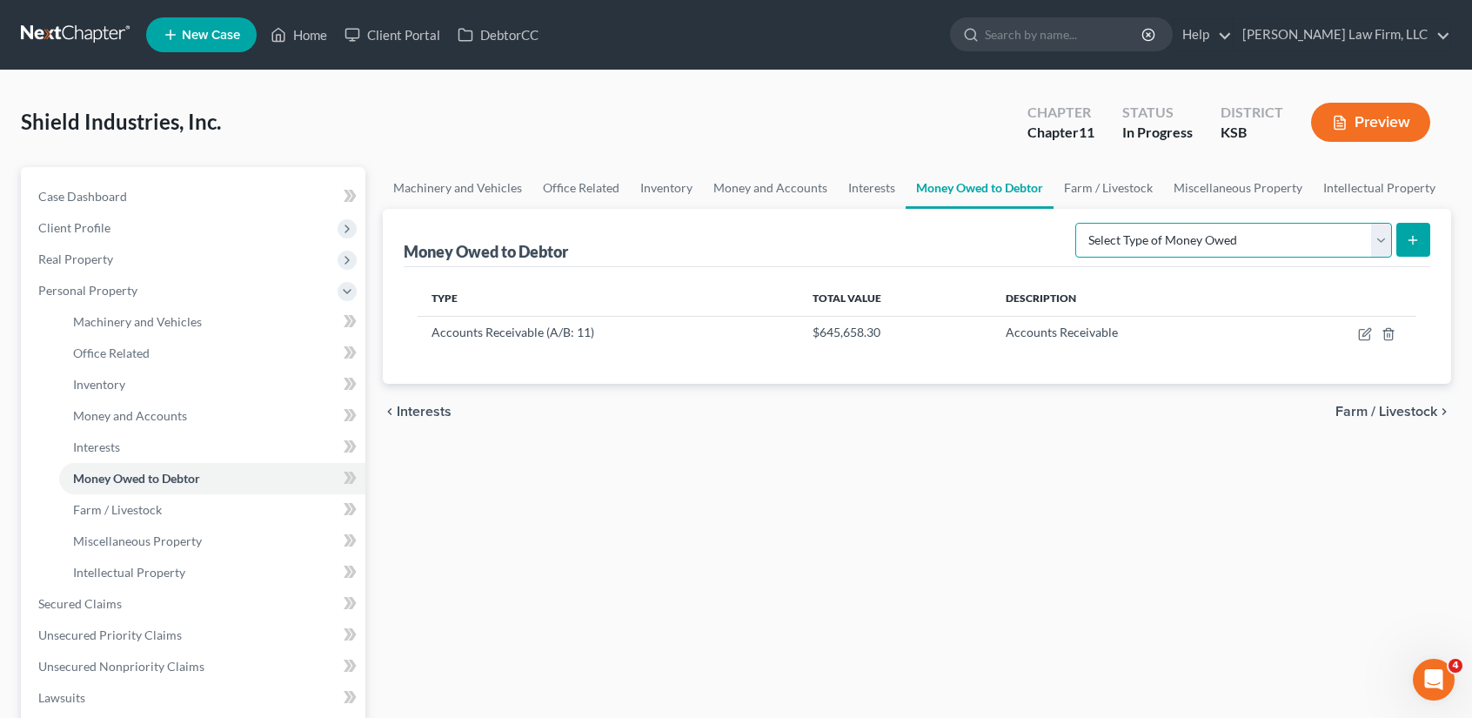
click at [1378, 247] on select "Select Type of Money Owed Accounts Receivable (A/B: 11) Causes of Action Agains…" at bounding box center [1233, 240] width 317 height 35
select select "expected_tax_refund"
click at [1080, 223] on select "Select Type of Money Owed Accounts Receivable (A/B: 11) Causes of Action Agains…" at bounding box center [1233, 240] width 317 height 35
click at [1405, 249] on button "submit" at bounding box center [1413, 240] width 34 height 34
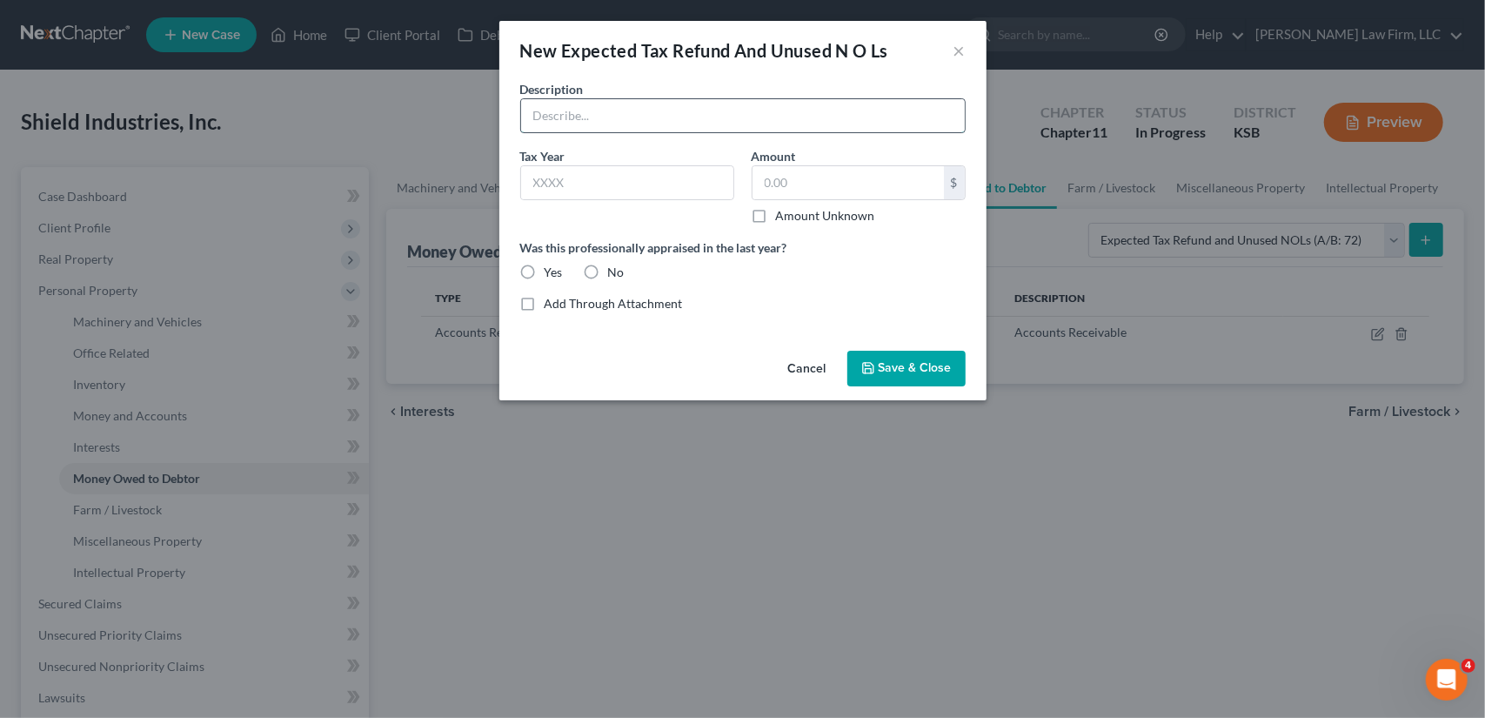
click at [601, 112] on input "text" at bounding box center [743, 115] width 444 height 33
type input "ERTC Receivalb e"
click at [829, 188] on input "text" at bounding box center [848, 182] width 191 height 33
type input "63,188.62"
drag, startPoint x: 920, startPoint y: 356, endPoint x: 915, endPoint y: 367, distance: 12.5
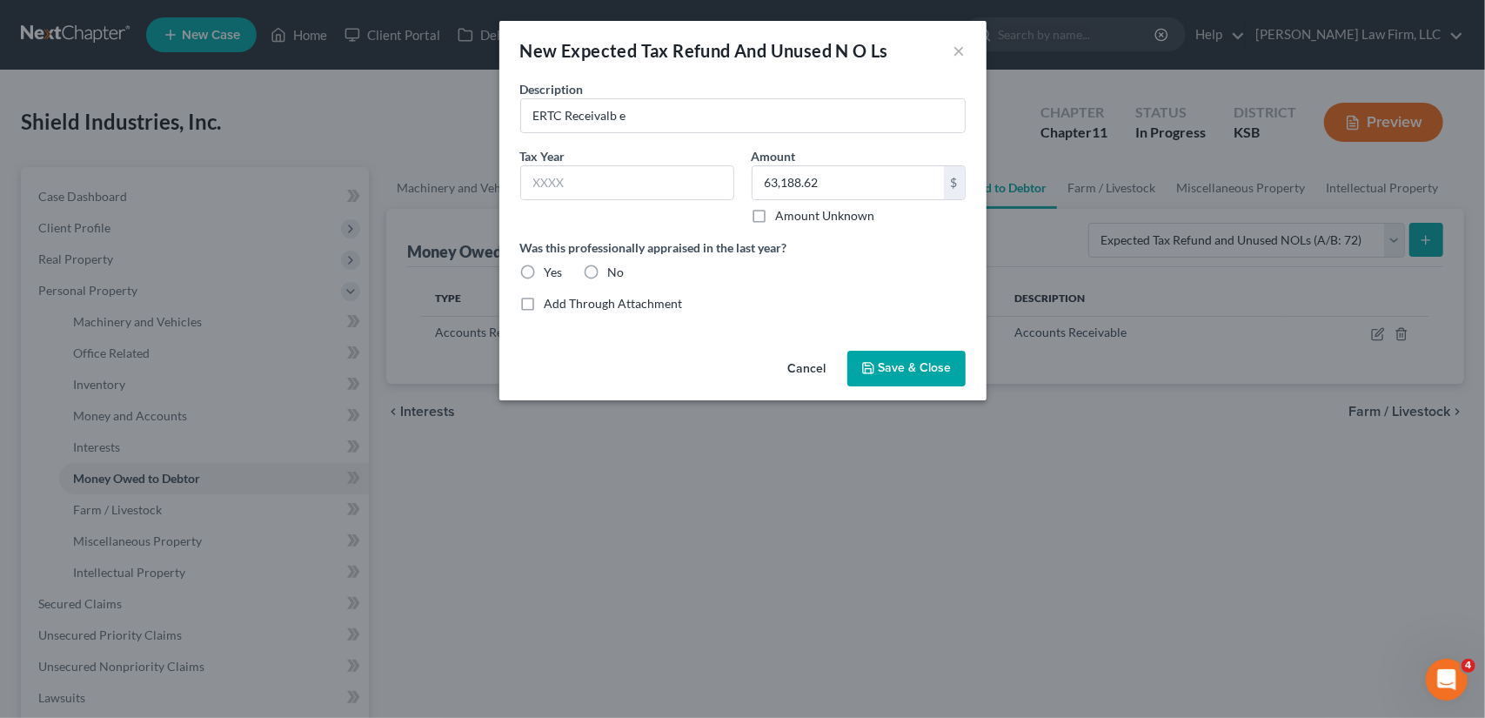
click at [920, 359] on button "Save & Close" at bounding box center [906, 369] width 118 height 37
click at [567, 182] on input "text" at bounding box center [627, 182] width 212 height 33
type input "2xxx"
click at [924, 370] on span "Save & Close" at bounding box center [915, 368] width 73 height 15
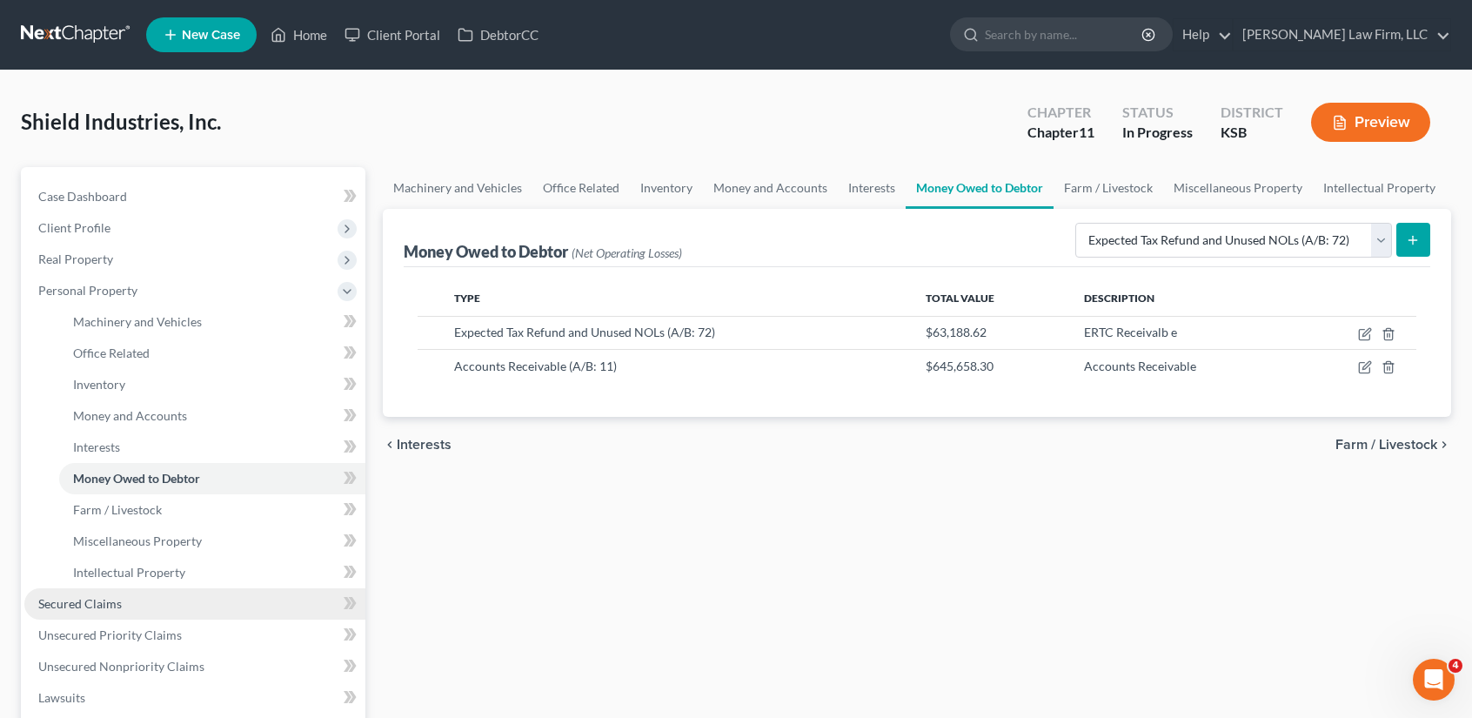
click at [163, 605] on link "Secured Claims" at bounding box center [194, 603] width 341 height 31
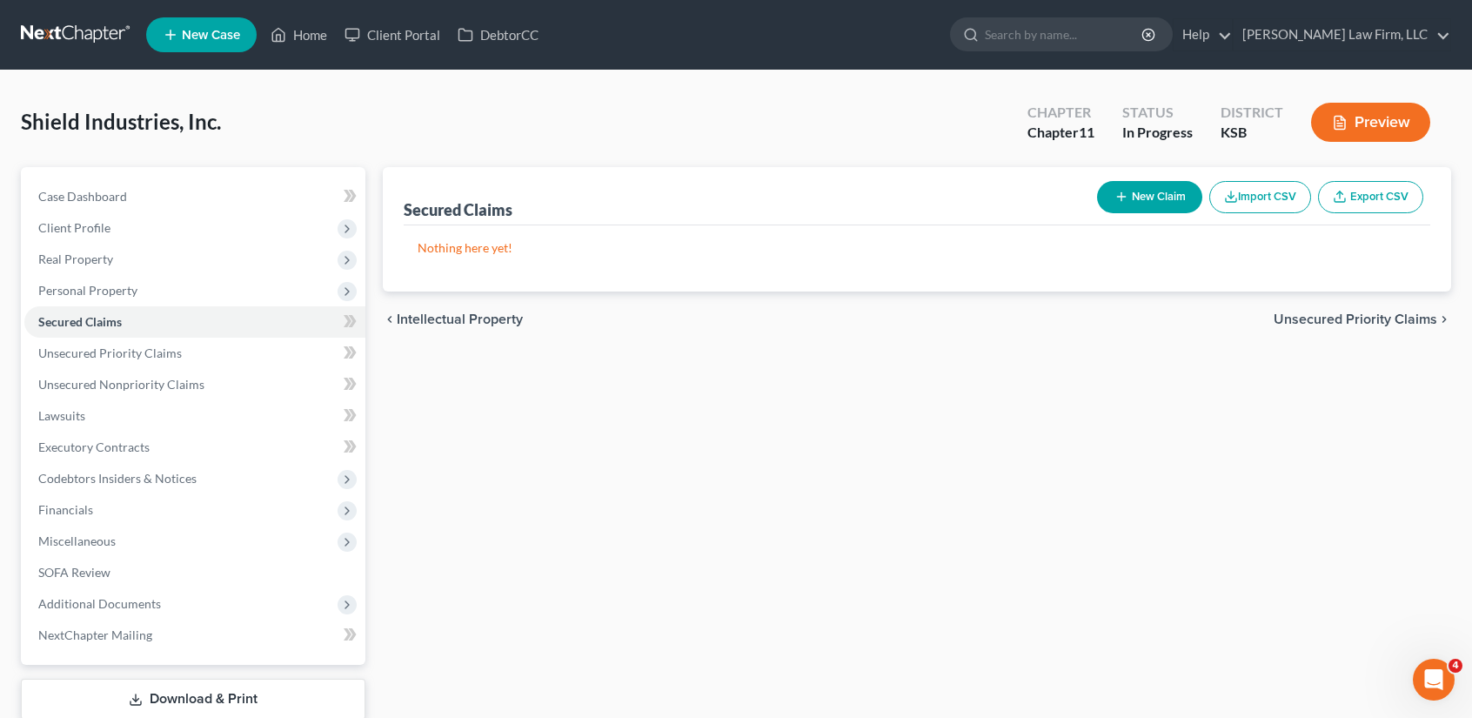
click at [1167, 197] on button "New Claim" at bounding box center [1149, 197] width 105 height 32
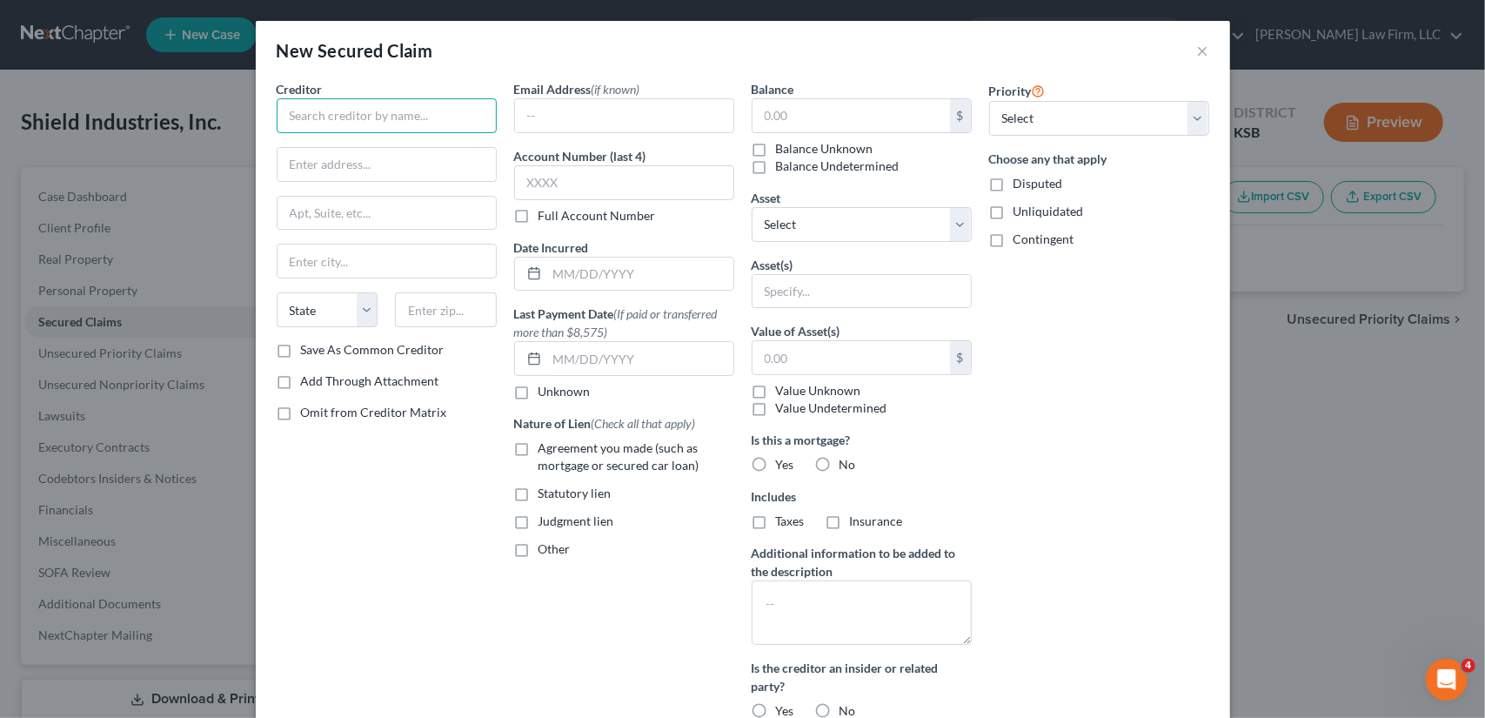
click at [378, 117] on input "text" at bounding box center [387, 115] width 220 height 35
type input "SBA Loan"
click at [786, 107] on input "text" at bounding box center [851, 115] width 197 height 33
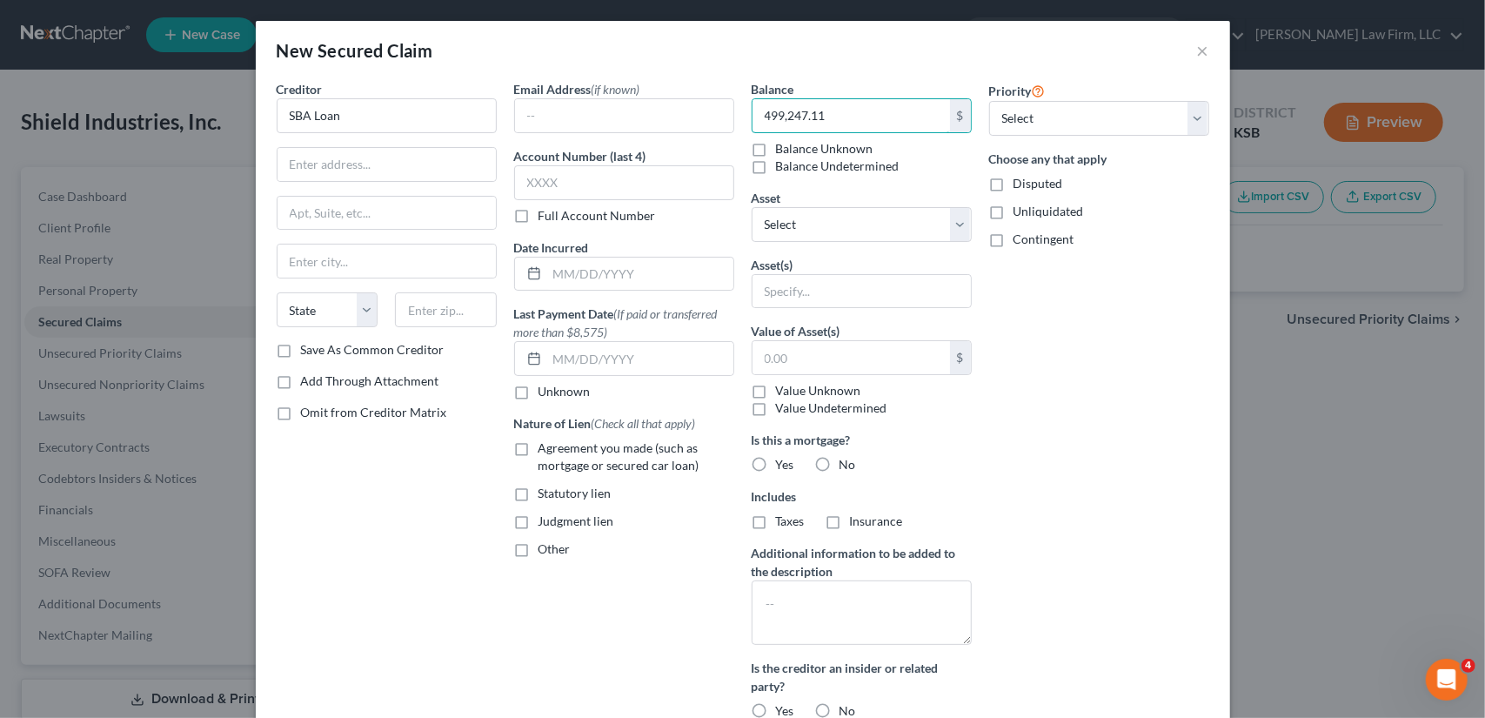
type input "499,247.11"
click at [539, 445] on label "Agreement you made (such as mortgage or secured car loan)" at bounding box center [637, 456] width 196 height 35
click at [545, 445] on input "Agreement you made (such as mortgage or secured car loan)" at bounding box center [550, 444] width 11 height 11
checkbox input "true"
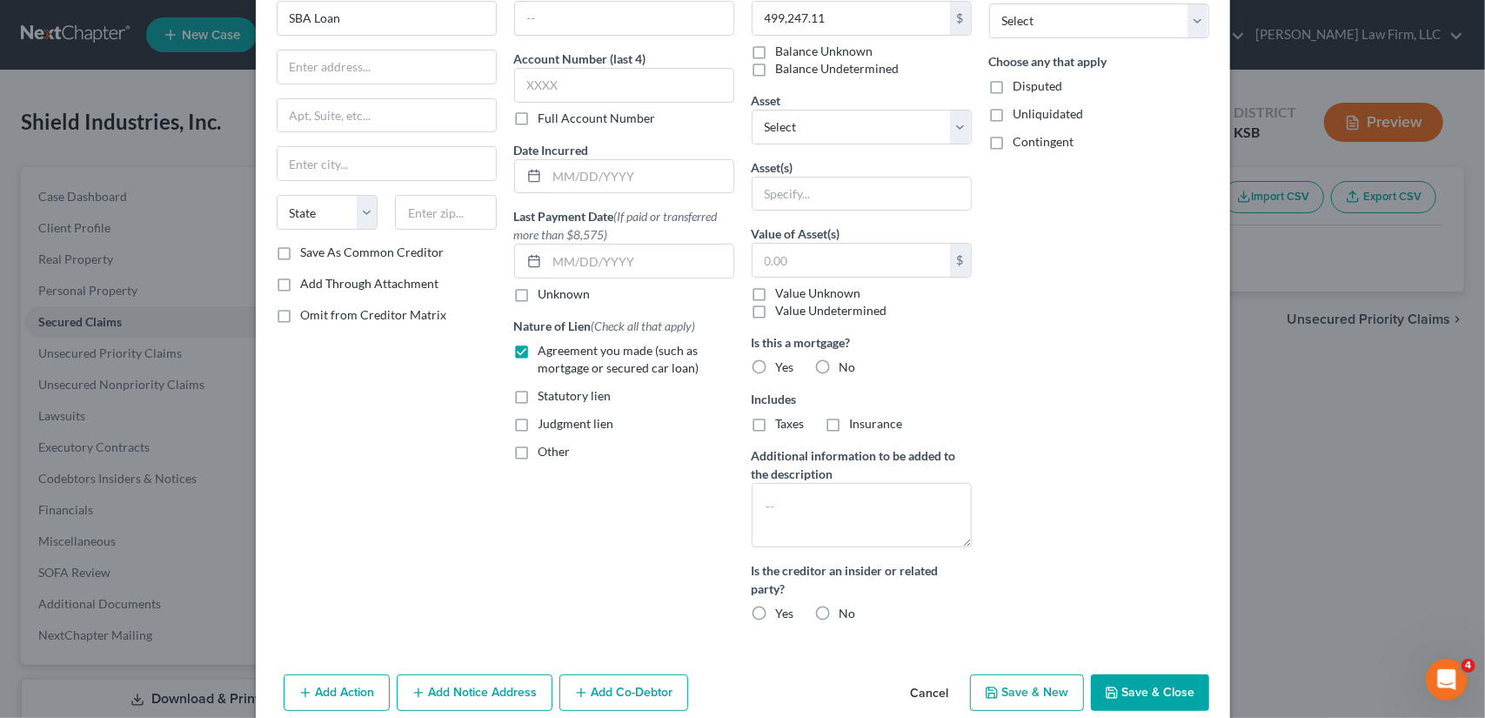
scroll to position [122, 0]
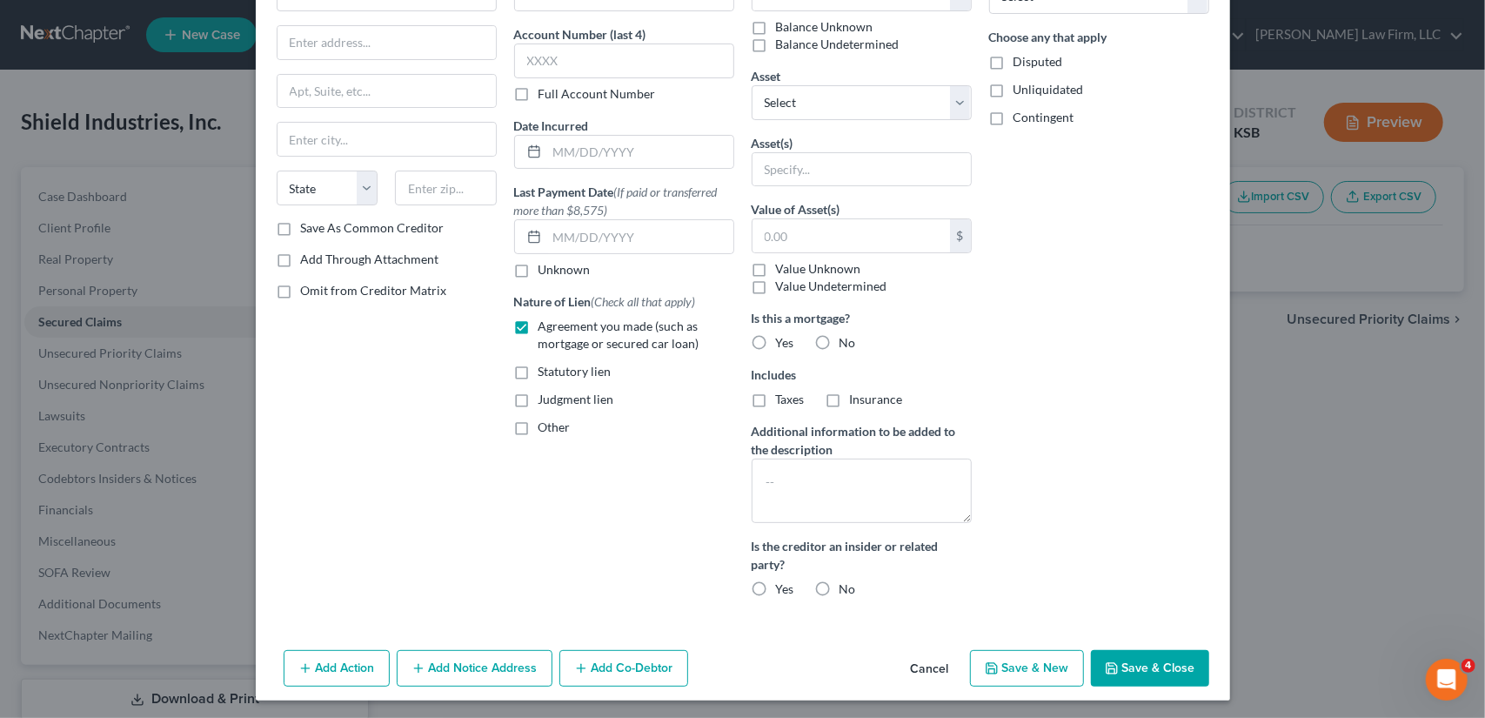
click at [1158, 659] on button "Save & Close" at bounding box center [1150, 668] width 118 height 37
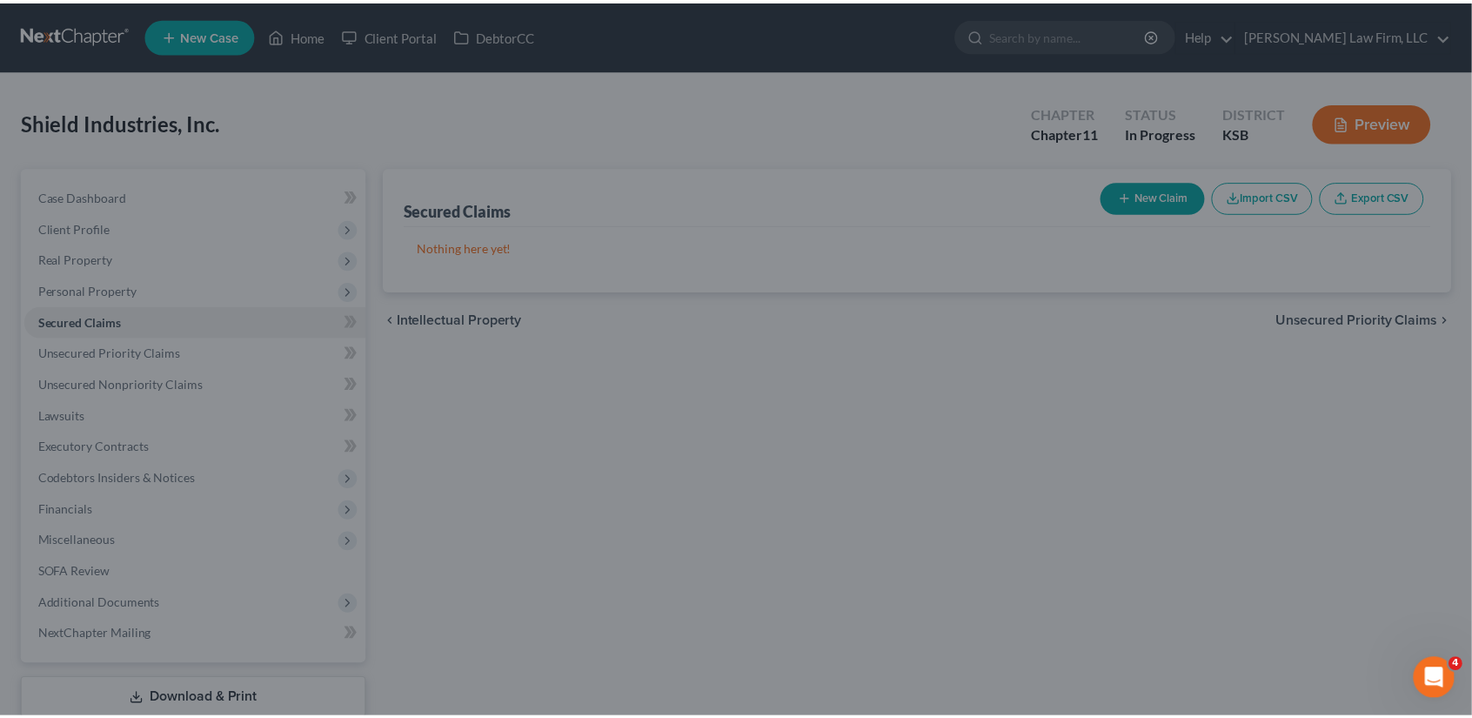
scroll to position [0, 0]
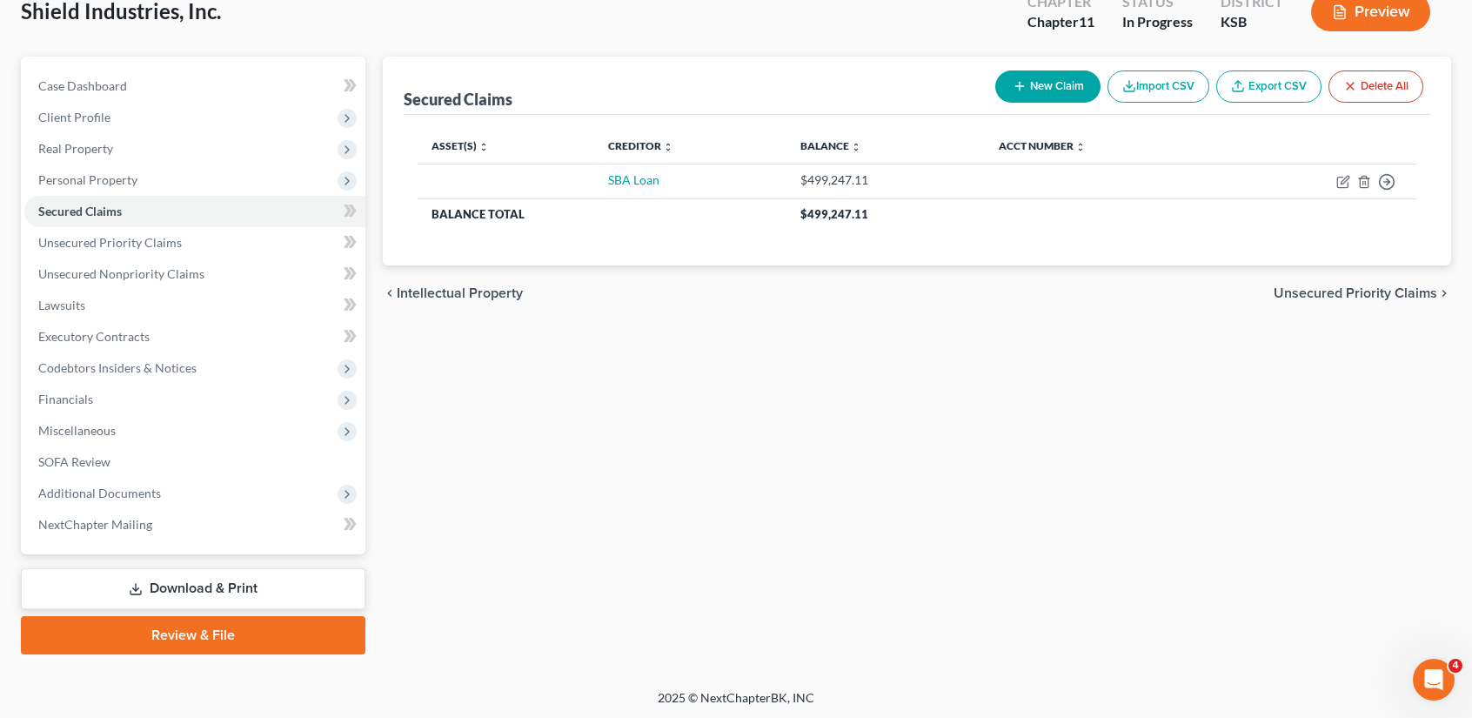
click at [228, 592] on link "Download & Print" at bounding box center [193, 588] width 345 height 41
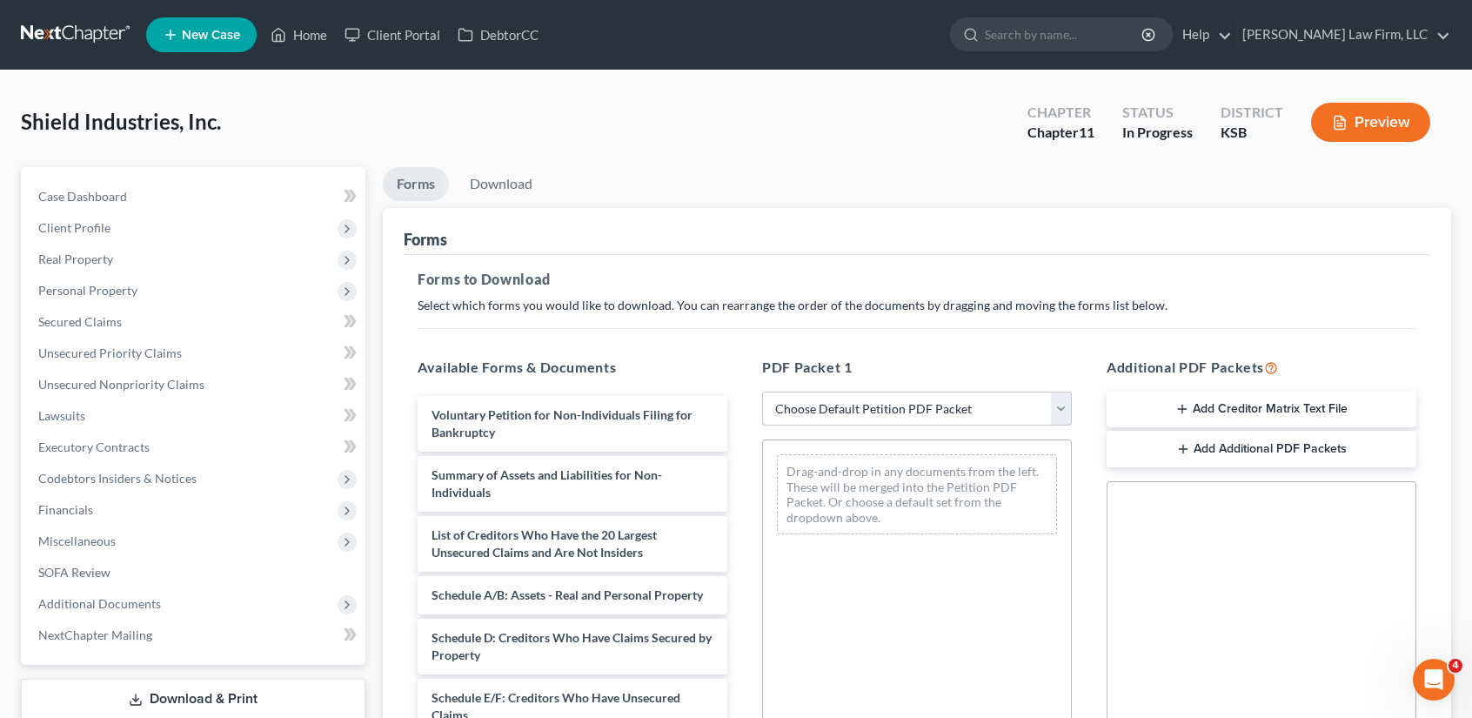
click at [1061, 400] on select "Choose Default Petition PDF Packet Complete Bankruptcy Petition (all forms and …" at bounding box center [917, 408] width 310 height 35
select select "0"
click at [762, 391] on select "Choose Default Petition PDF Packet Complete Bankruptcy Petition (all forms and …" at bounding box center [917, 408] width 310 height 35
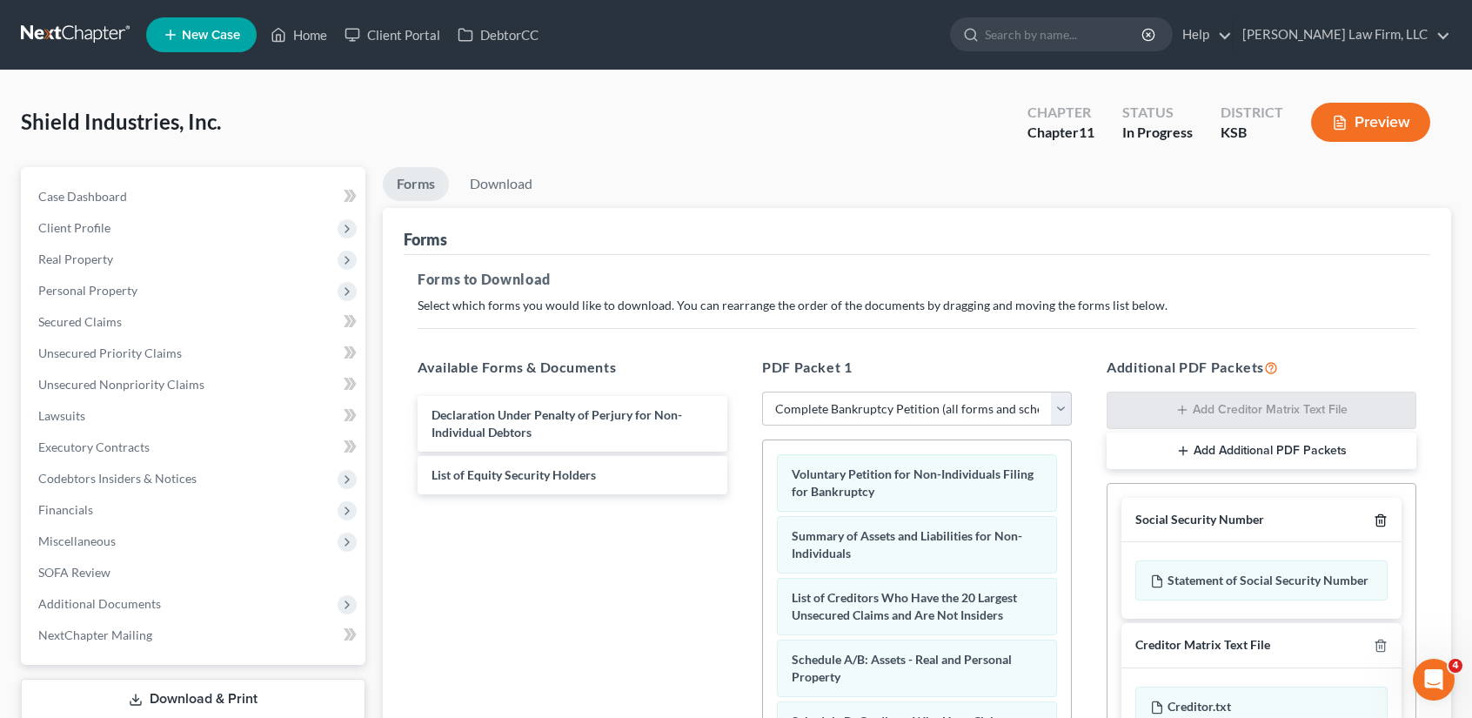
click at [1383, 514] on icon "button" at bounding box center [1380, 519] width 8 height 11
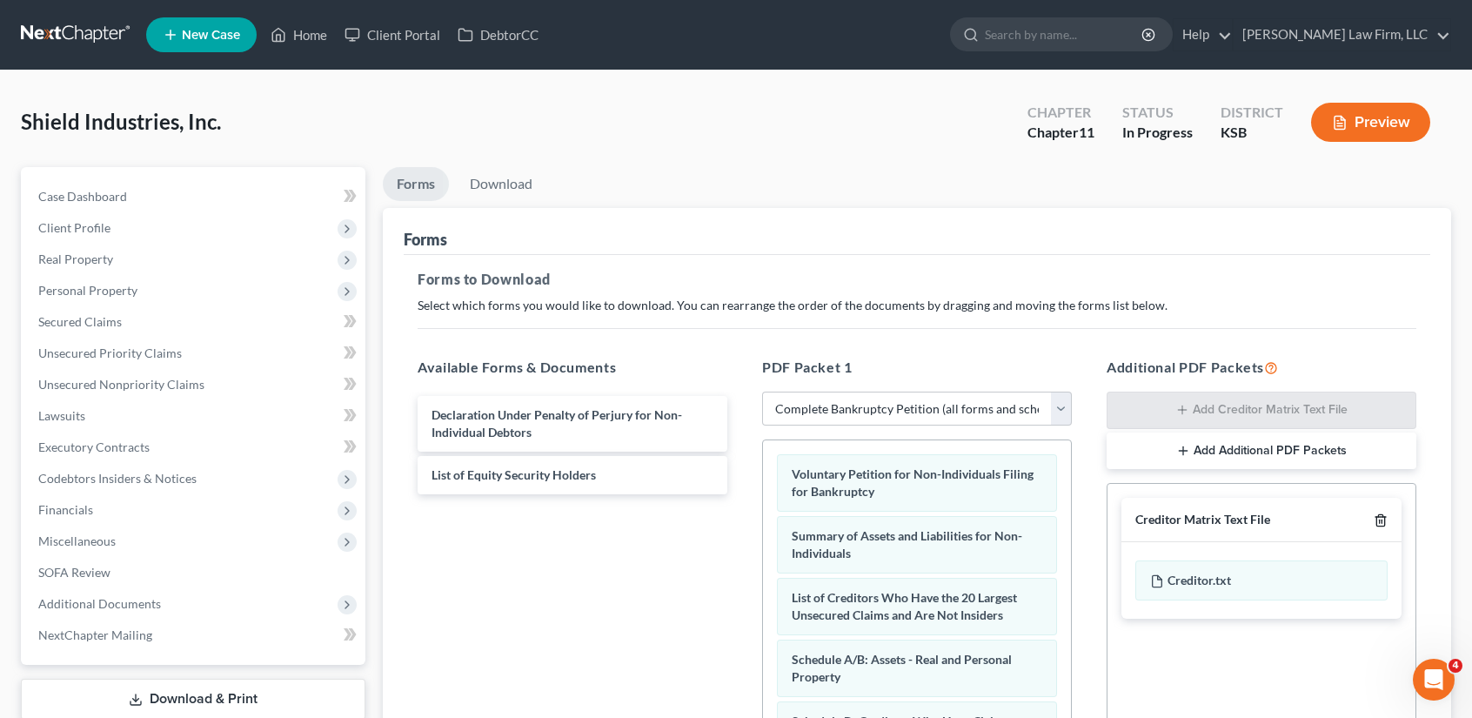
click at [1383, 514] on icon "button" at bounding box center [1380, 519] width 8 height 11
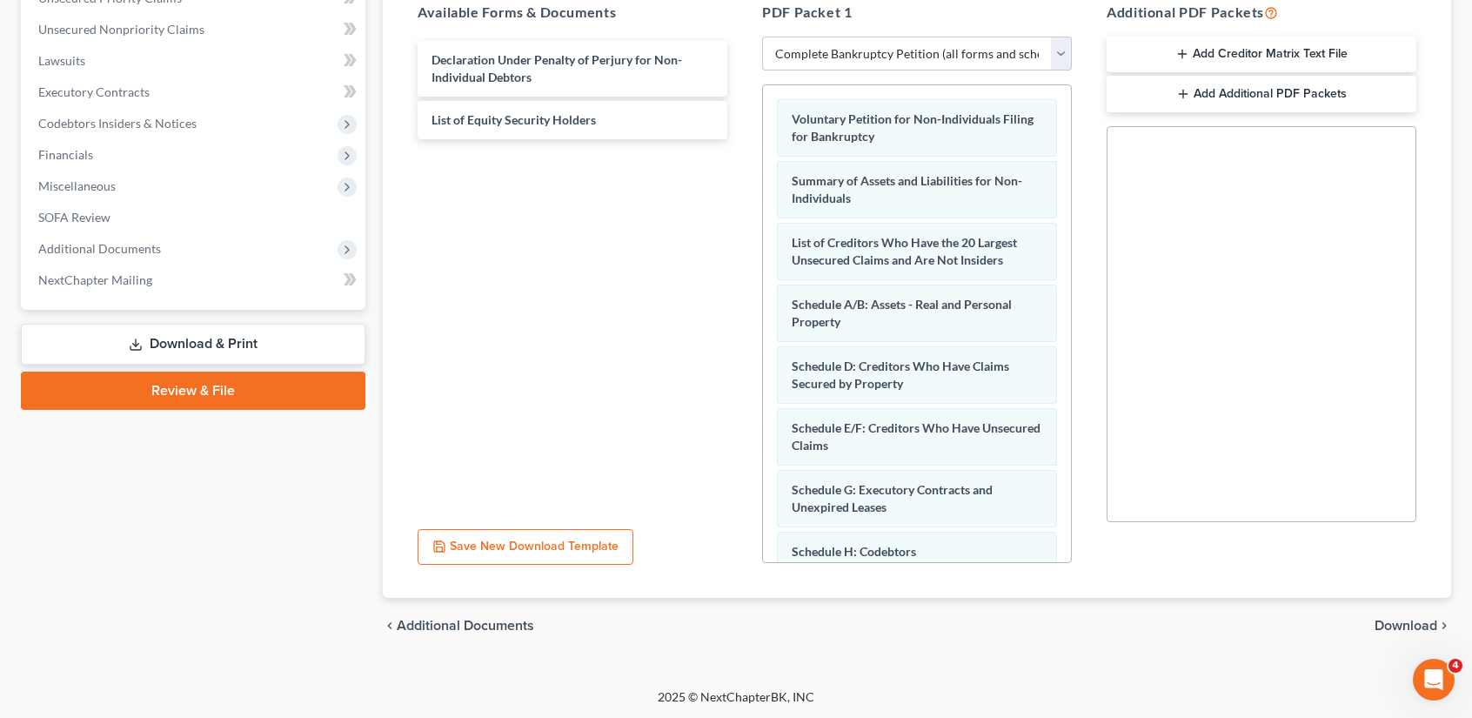
click at [1399, 624] on span "Download" at bounding box center [1406, 626] width 63 height 14
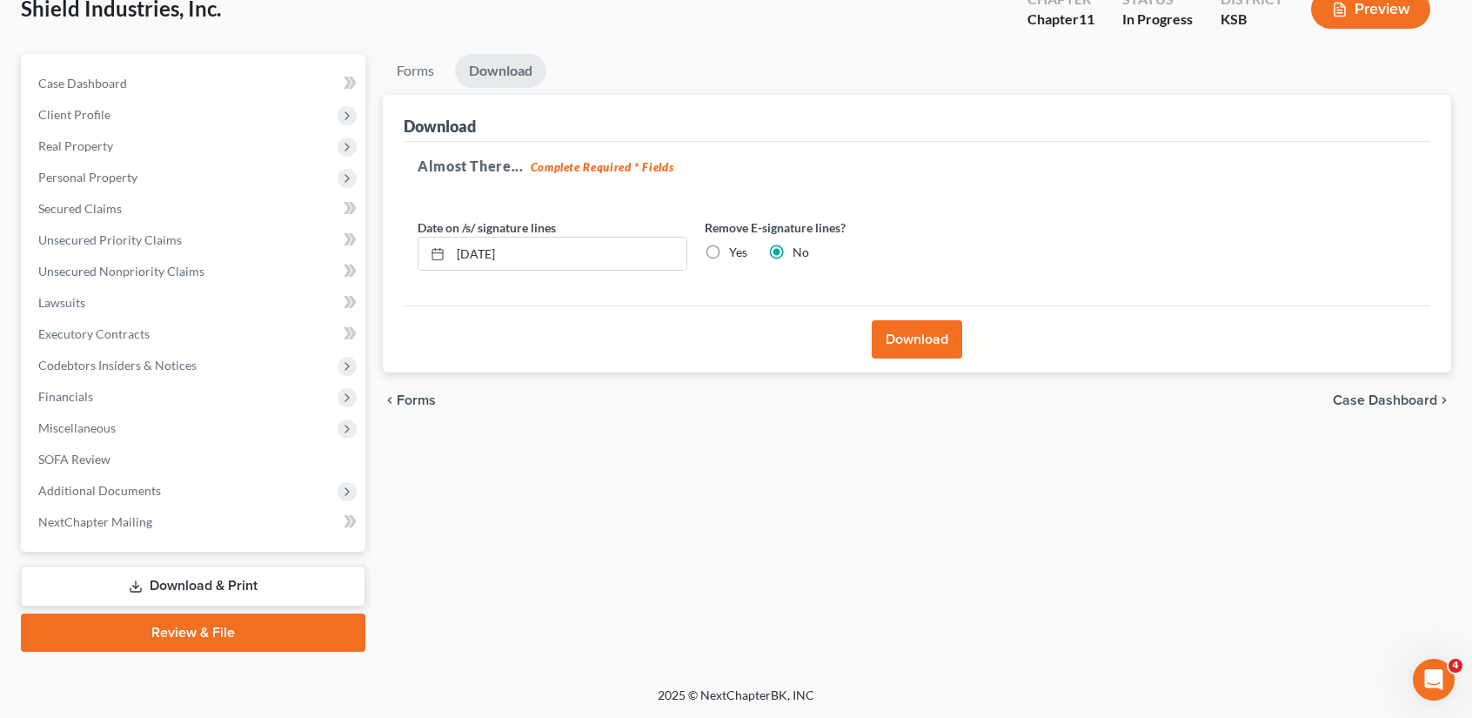
scroll to position [110, 0]
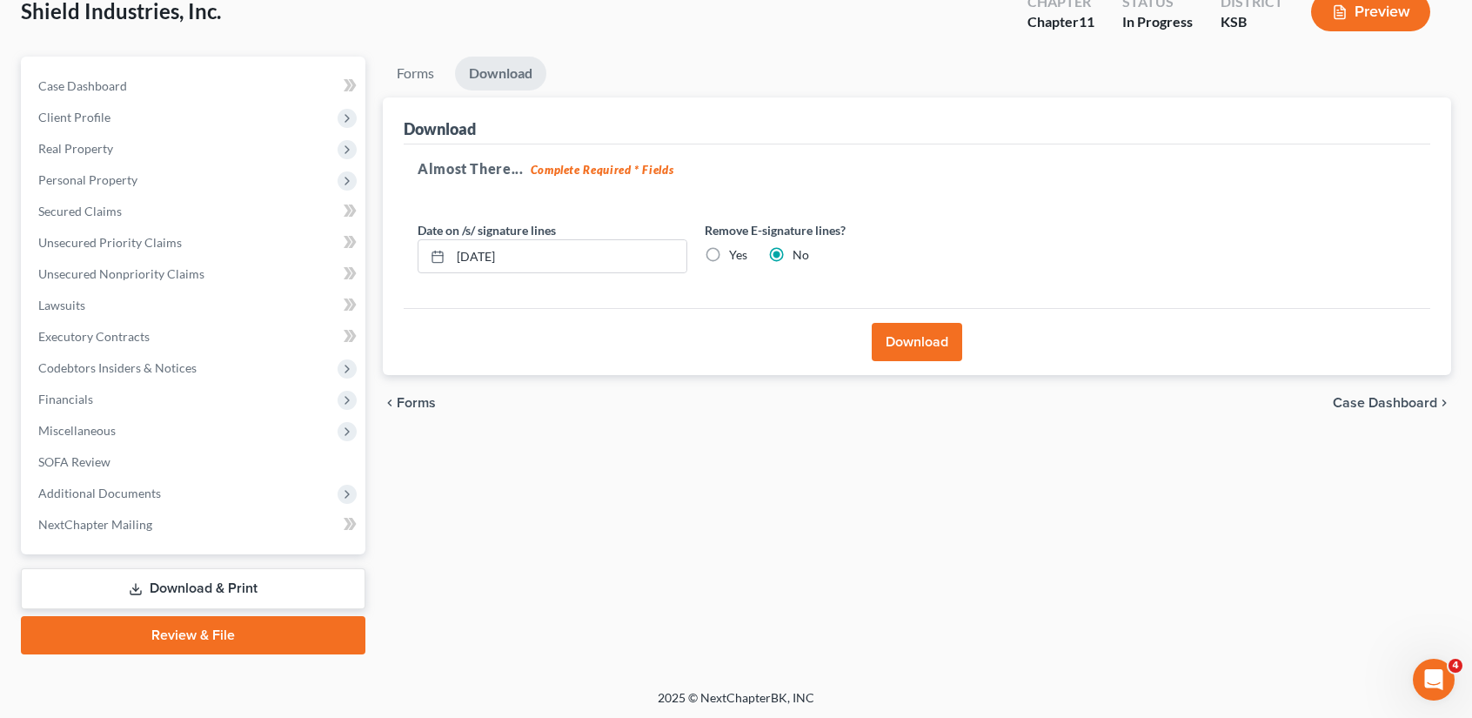
click at [729, 248] on label "Yes" at bounding box center [738, 254] width 18 height 17
click at [736, 248] on input "Yes" at bounding box center [741, 251] width 11 height 11
radio input "true"
radio input "false"
drag, startPoint x: 902, startPoint y: 345, endPoint x: 893, endPoint y: 343, distance: 9.1
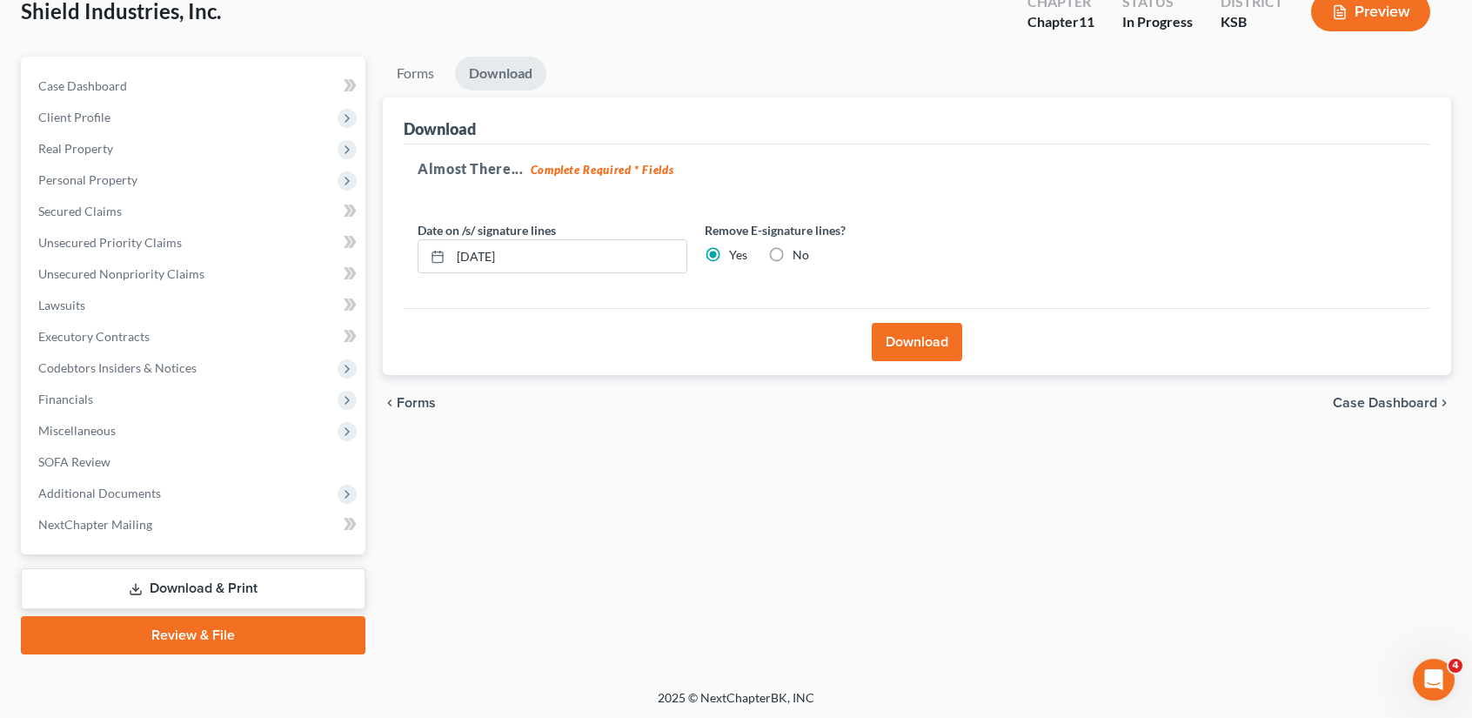
click at [902, 345] on button "Download" at bounding box center [917, 342] width 90 height 38
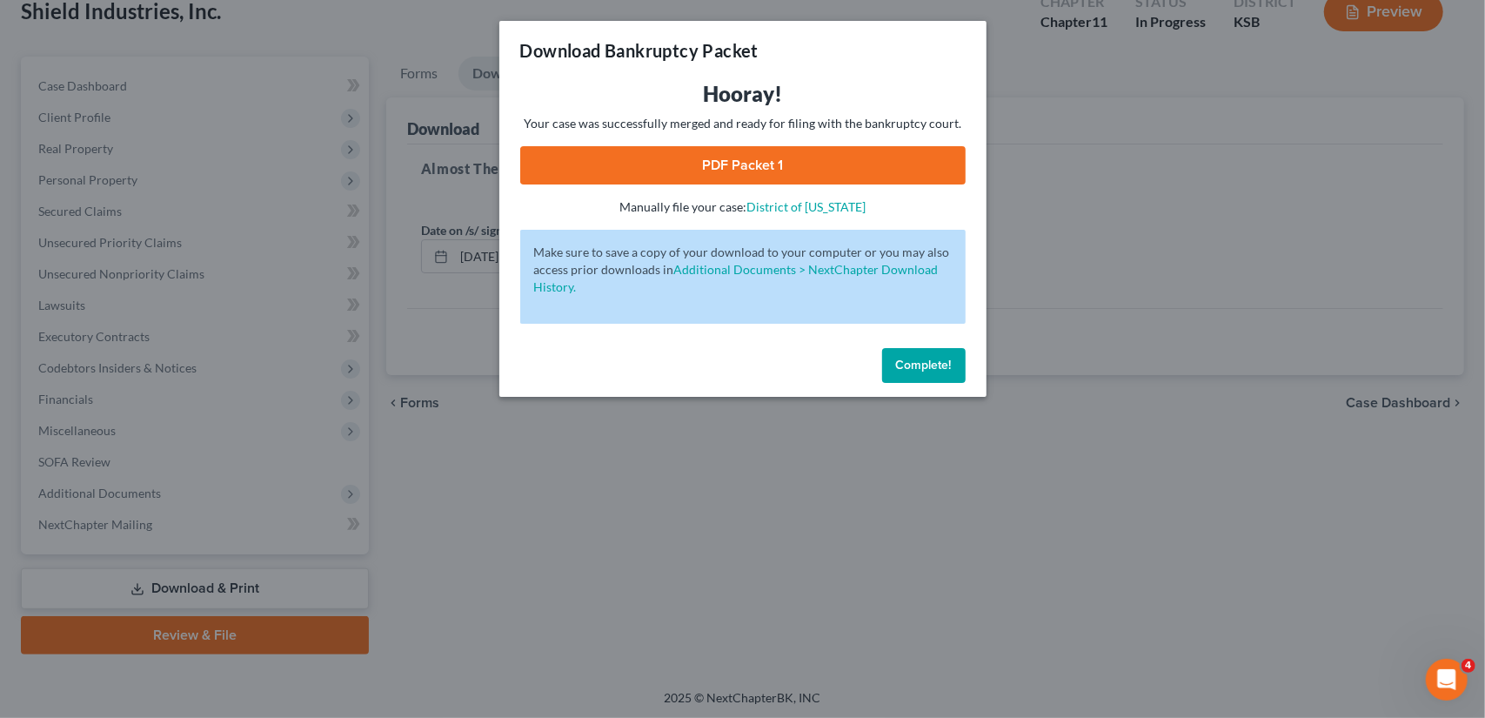
drag, startPoint x: 757, startPoint y: 166, endPoint x: 768, endPoint y: 168, distance: 11.4
click at [757, 166] on link "PDF Packet 1" at bounding box center [742, 165] width 445 height 38
click at [915, 363] on span "Complete!" at bounding box center [924, 365] width 56 height 15
